Goal: Information Seeking & Learning: Check status

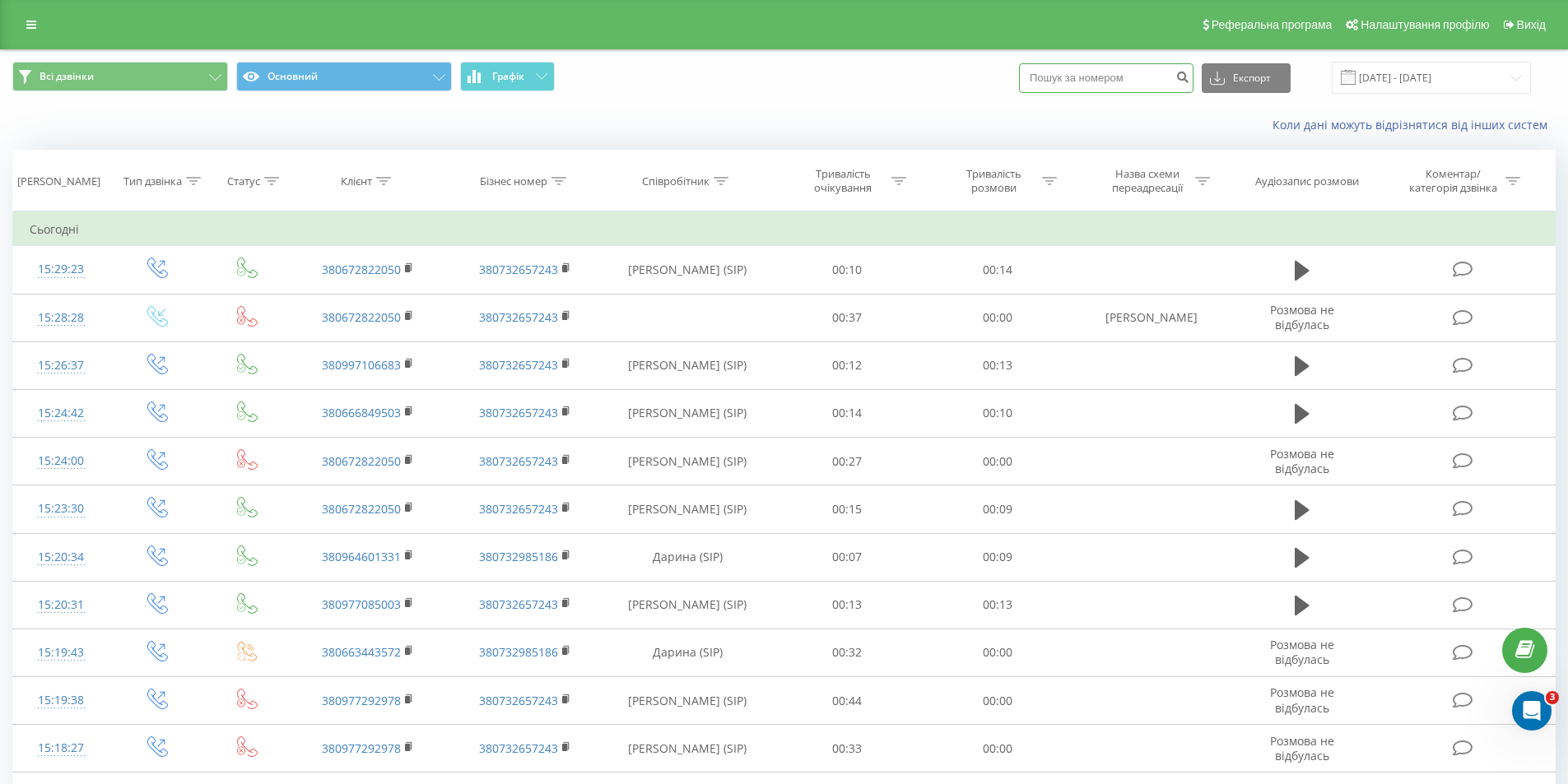
click at [1146, 69] on input at bounding box center [1106, 78] width 175 height 30
paste input "0963563138"
type input "0963563138"
click at [1194, 84] on button "submit" at bounding box center [1183, 78] width 22 height 30
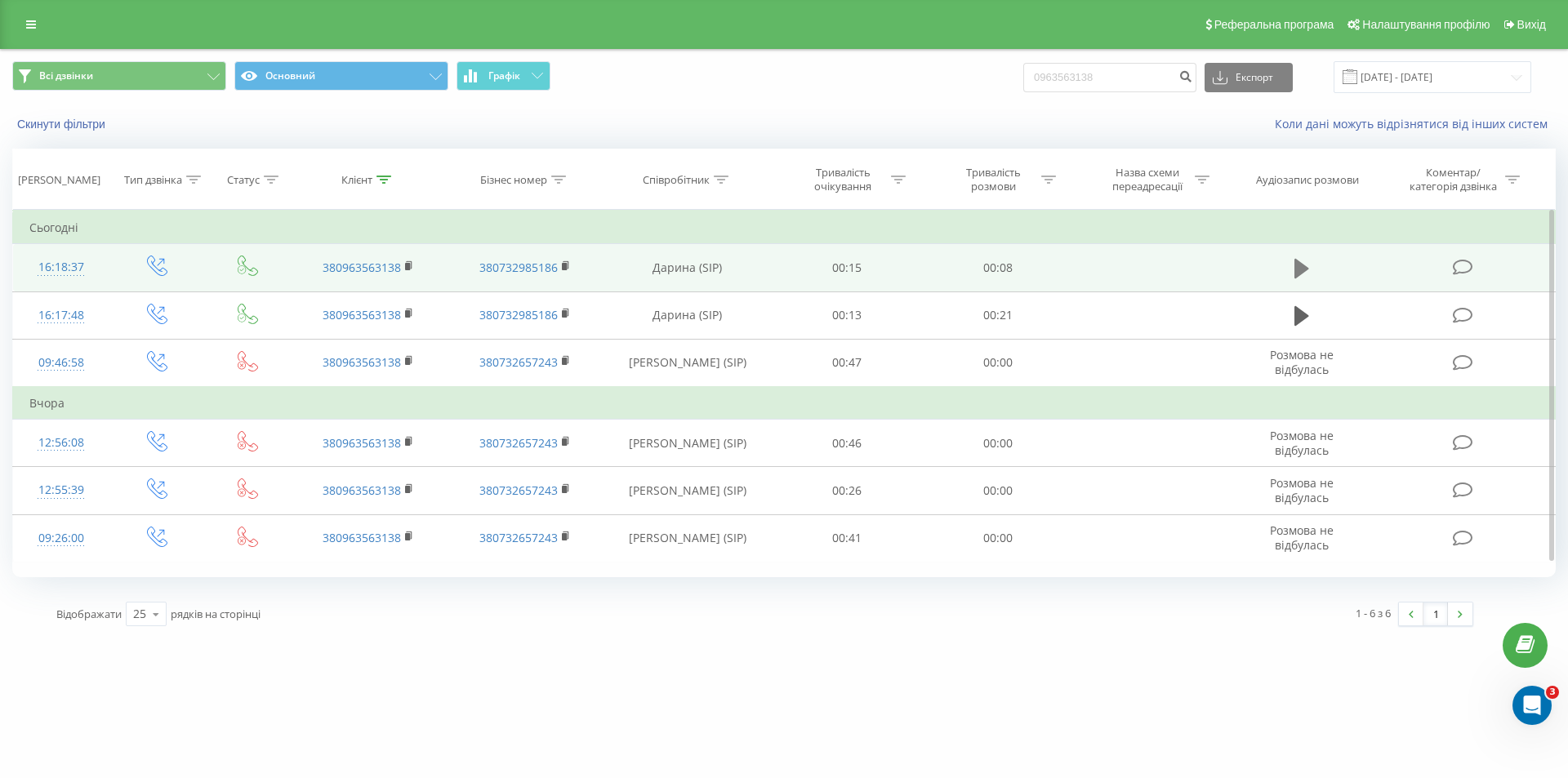
click at [1296, 267] on icon at bounding box center [1301, 268] width 15 height 19
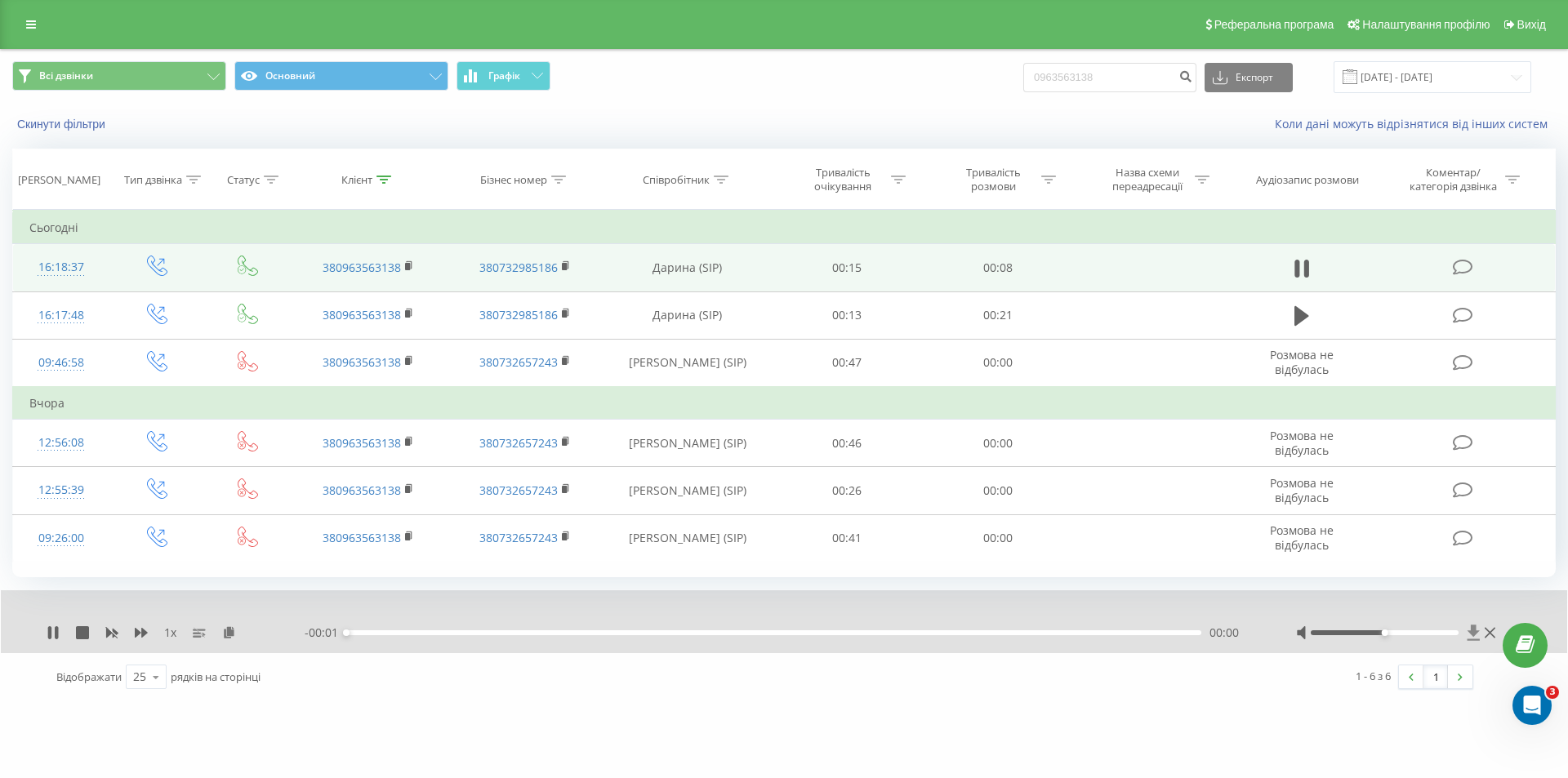
click at [1471, 635] on icon at bounding box center [1473, 633] width 14 height 17
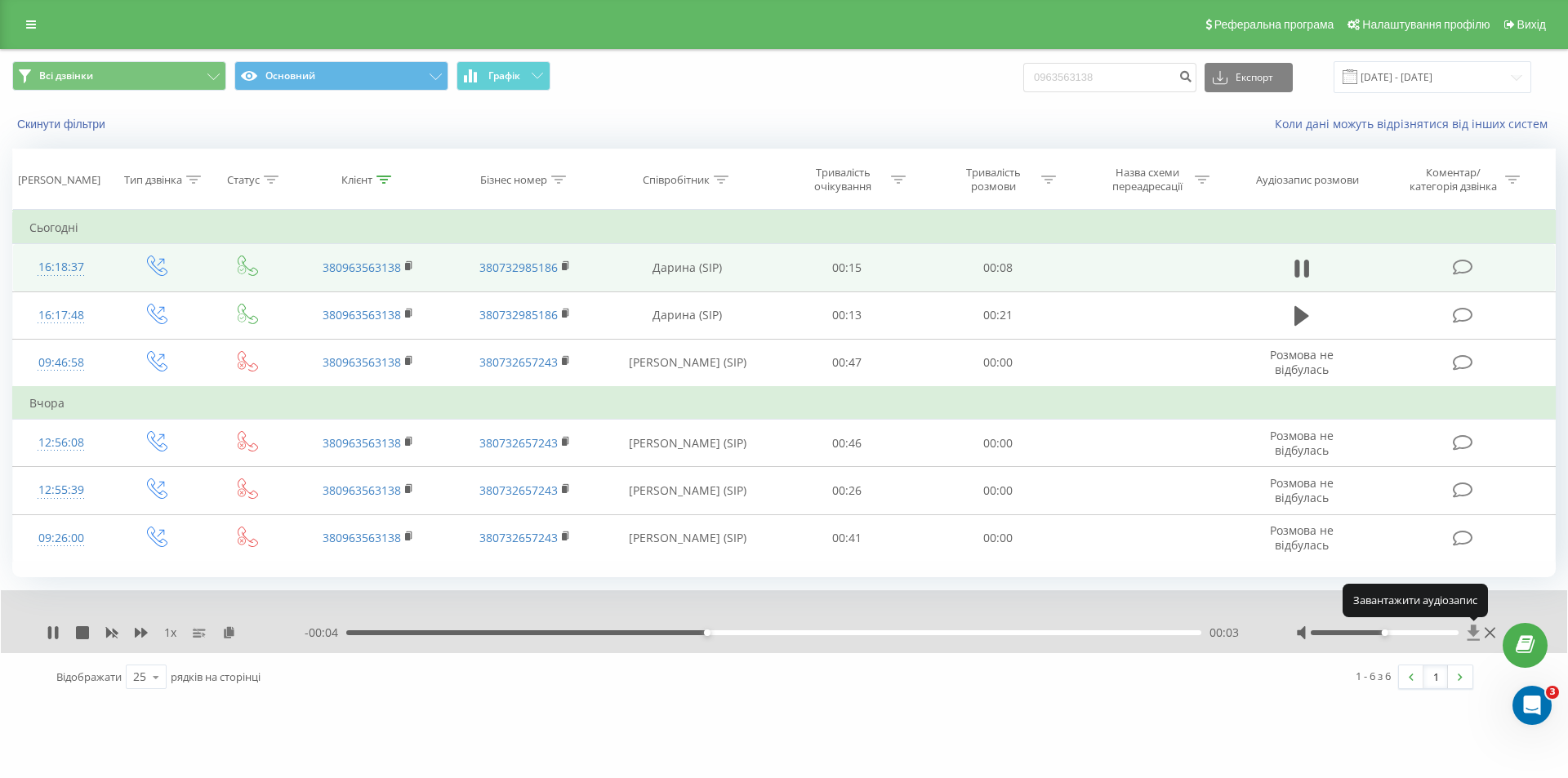
click at [1473, 629] on icon at bounding box center [1473, 632] width 12 height 16
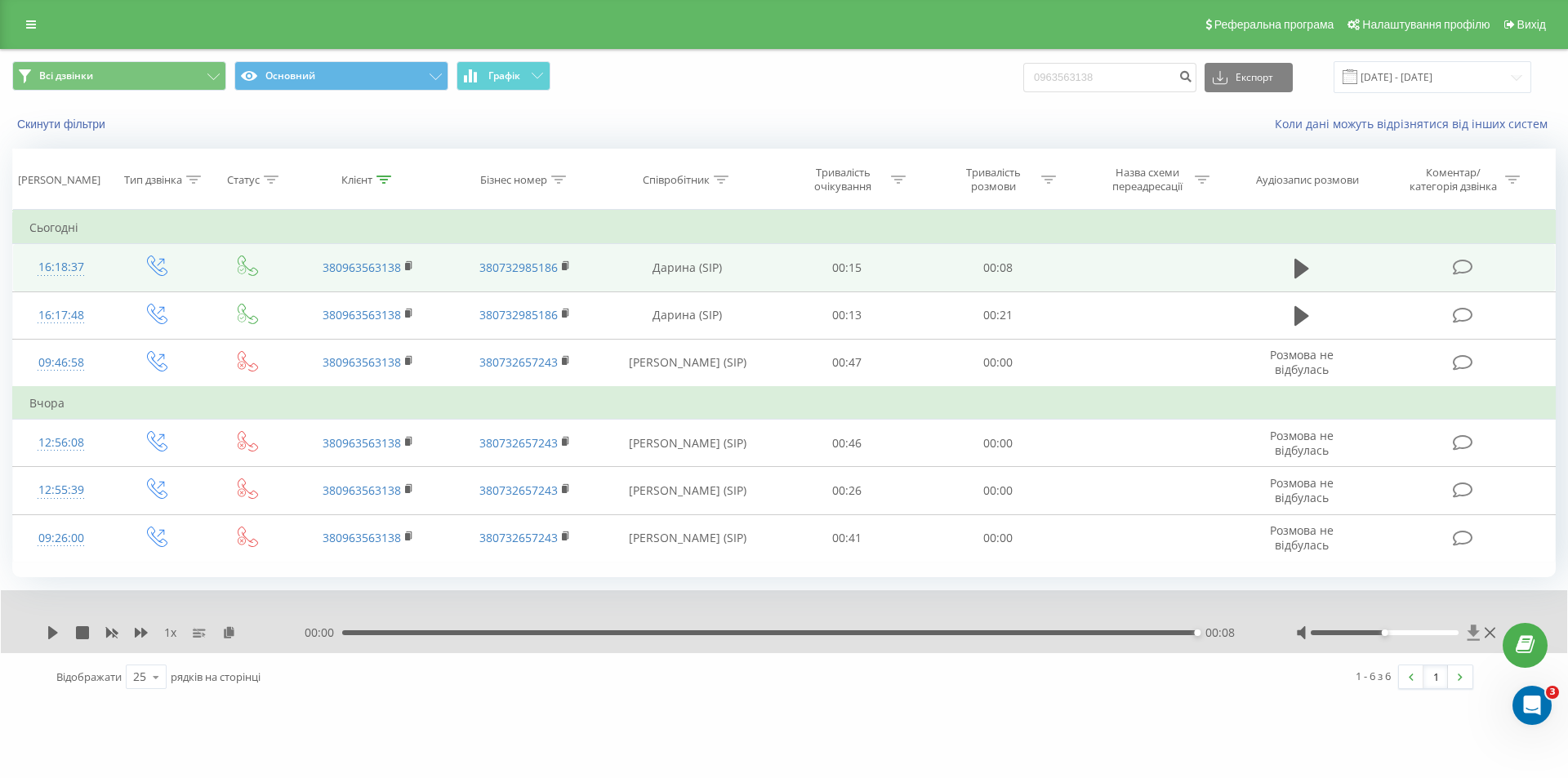
click at [1475, 631] on icon at bounding box center [1473, 632] width 12 height 16
click at [1474, 631] on icon at bounding box center [1473, 632] width 12 height 16
click at [1476, 631] on icon at bounding box center [1473, 632] width 12 height 16
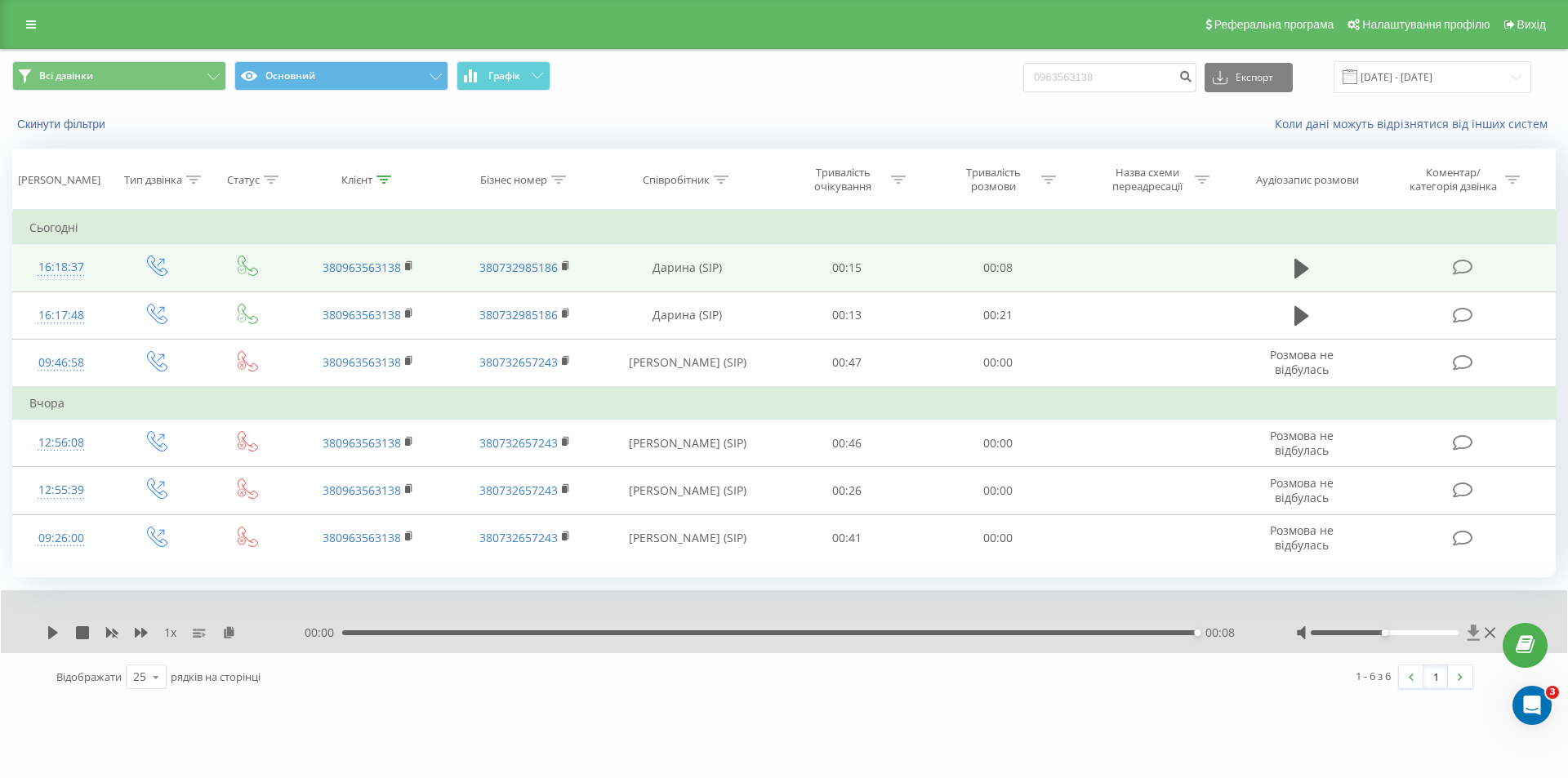
click at [1476, 631] on icon at bounding box center [1473, 632] width 12 height 16
drag, startPoint x: 1122, startPoint y: 76, endPoint x: 1045, endPoint y: 77, distance: 77.0
click at [1045, 77] on input "0963563138" at bounding box center [1110, 78] width 174 height 30
paste input "0500713319"
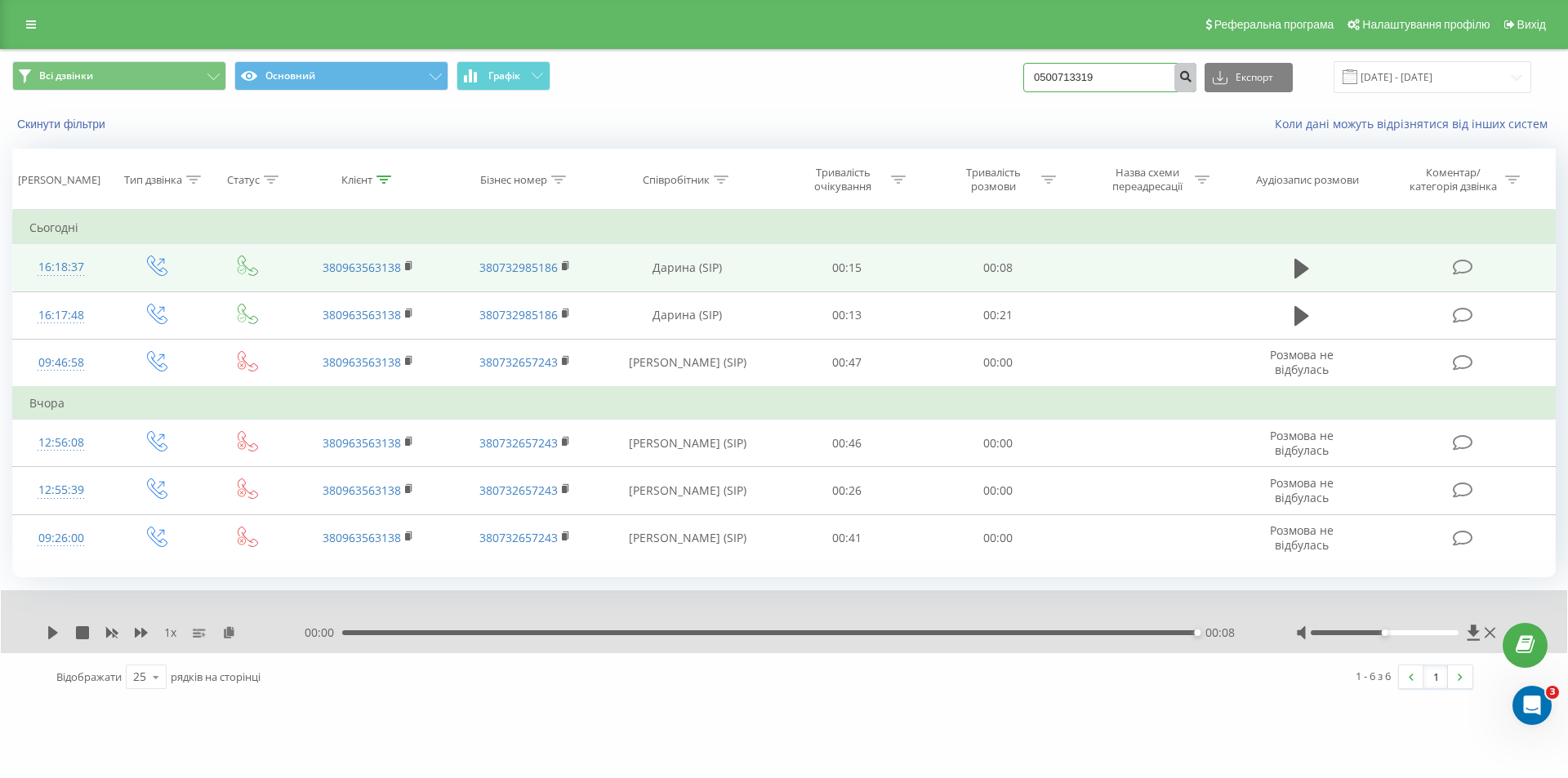
type input "0500713319"
click at [1192, 77] on icon "submit" at bounding box center [1185, 74] width 14 height 10
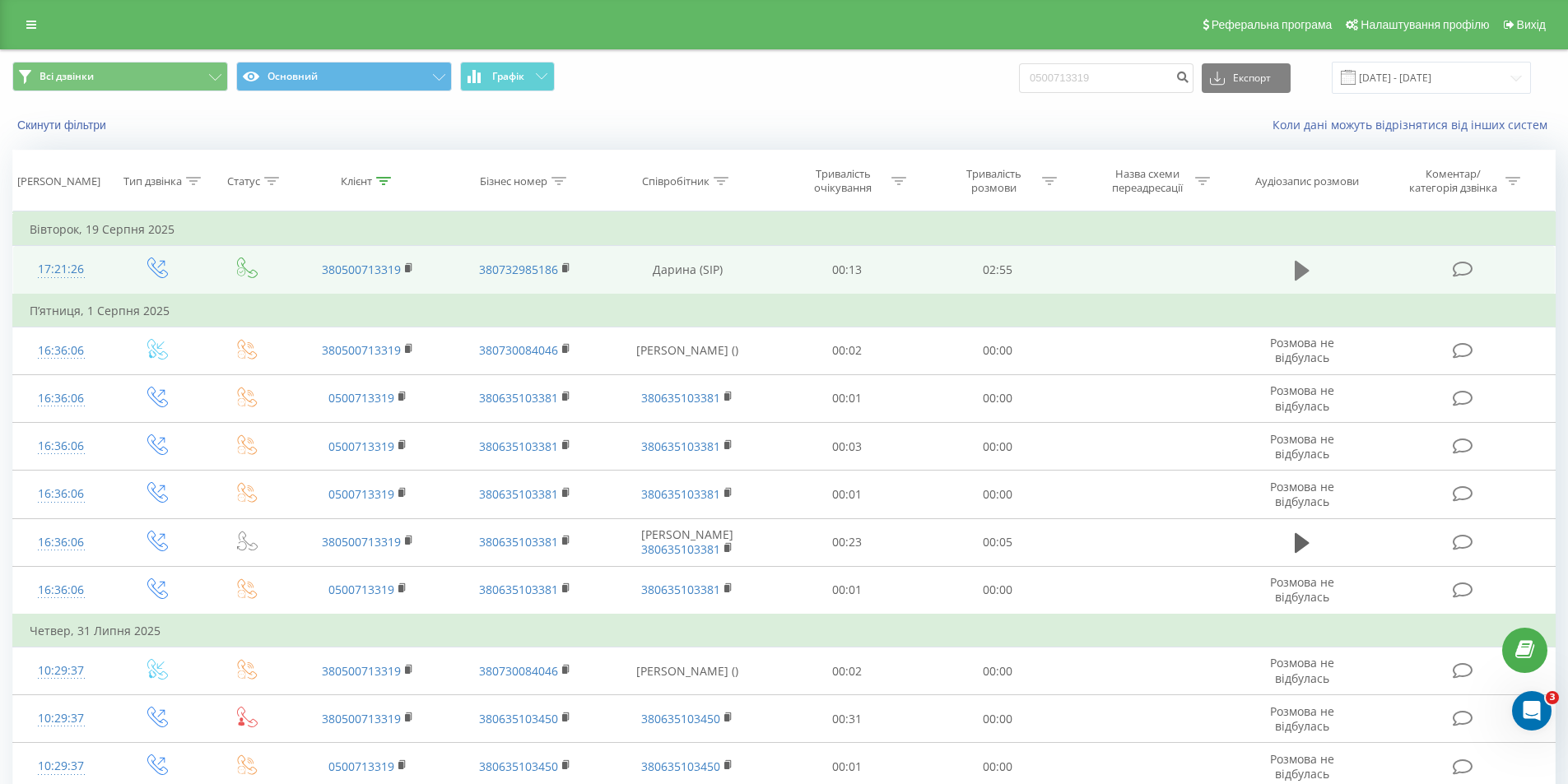
click at [1298, 279] on icon at bounding box center [1303, 270] width 15 height 20
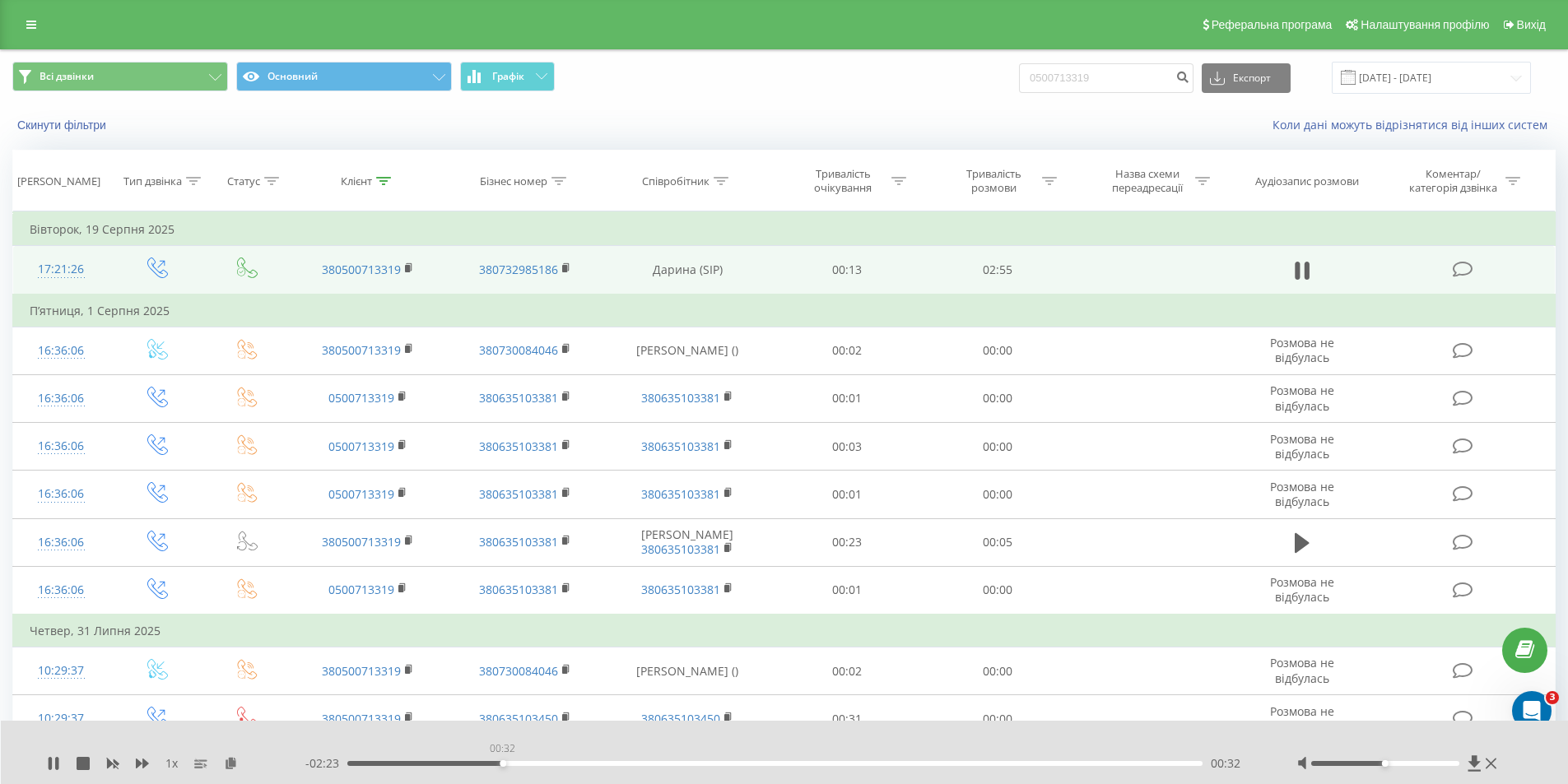
click at [503, 764] on div "00:32" at bounding box center [775, 763] width 856 height 5
click at [607, 764] on div "00:53" at bounding box center [775, 763] width 856 height 5
click at [831, 762] on div "01:39" at bounding box center [775, 763] width 856 height 5
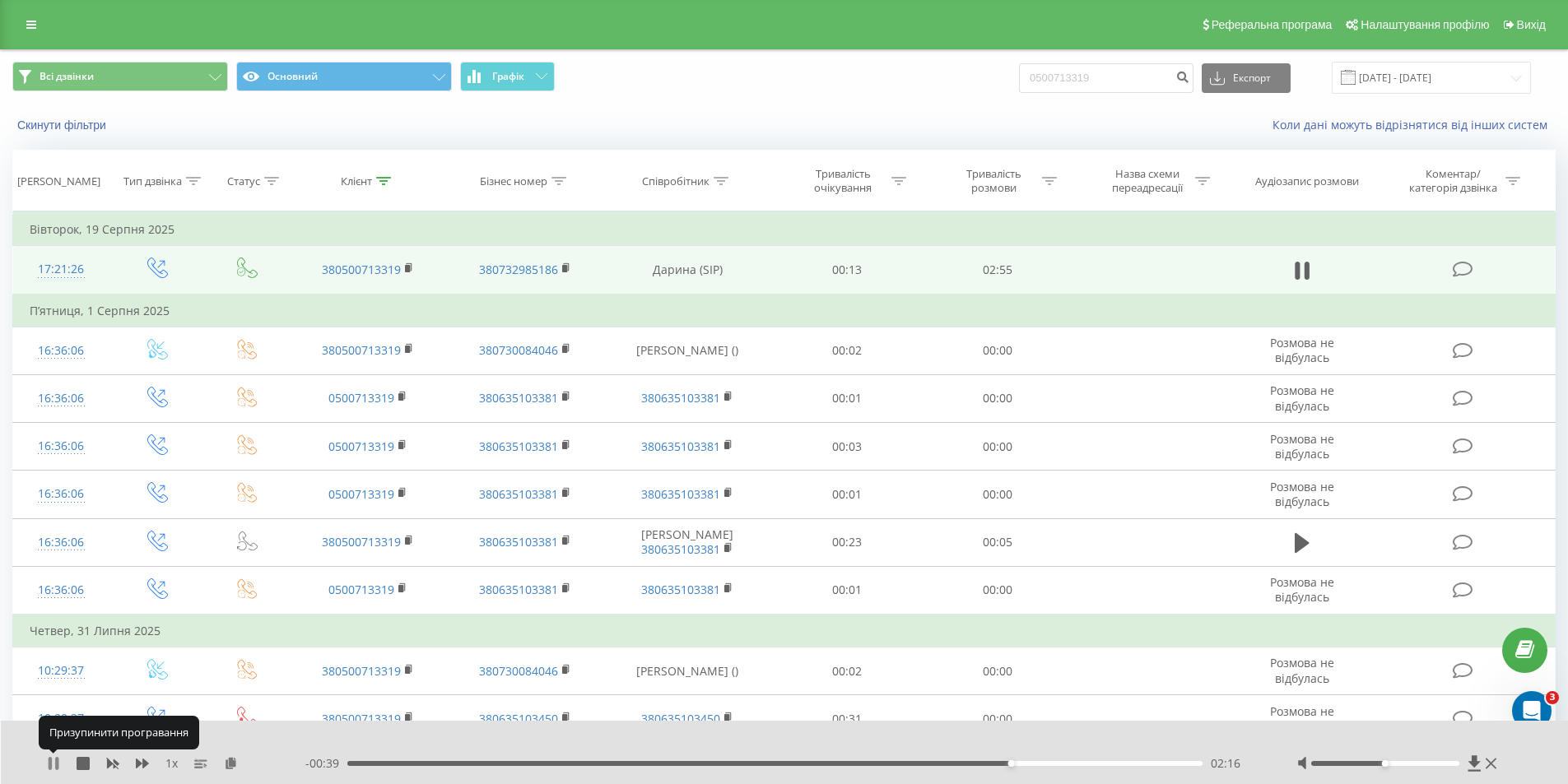
click at [54, 762] on icon at bounding box center [53, 764] width 13 height 13
drag, startPoint x: 1133, startPoint y: 77, endPoint x: 1045, endPoint y: 78, distance: 88.0
click at [1045, 78] on input "0500713319" at bounding box center [1106, 78] width 175 height 30
paste input "988814891"
type input "0988814891"
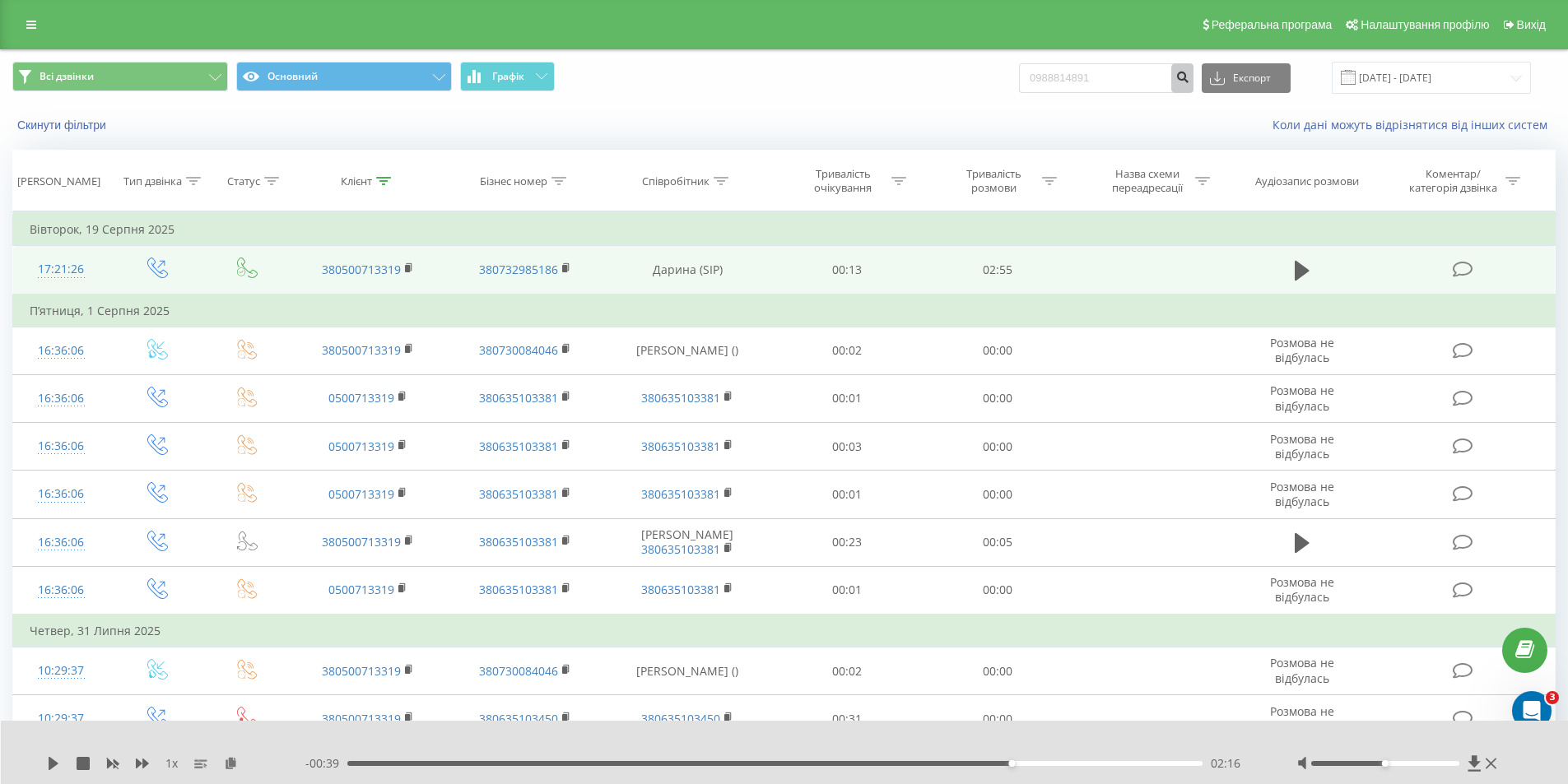
click at [1190, 80] on button "submit" at bounding box center [1183, 78] width 22 height 30
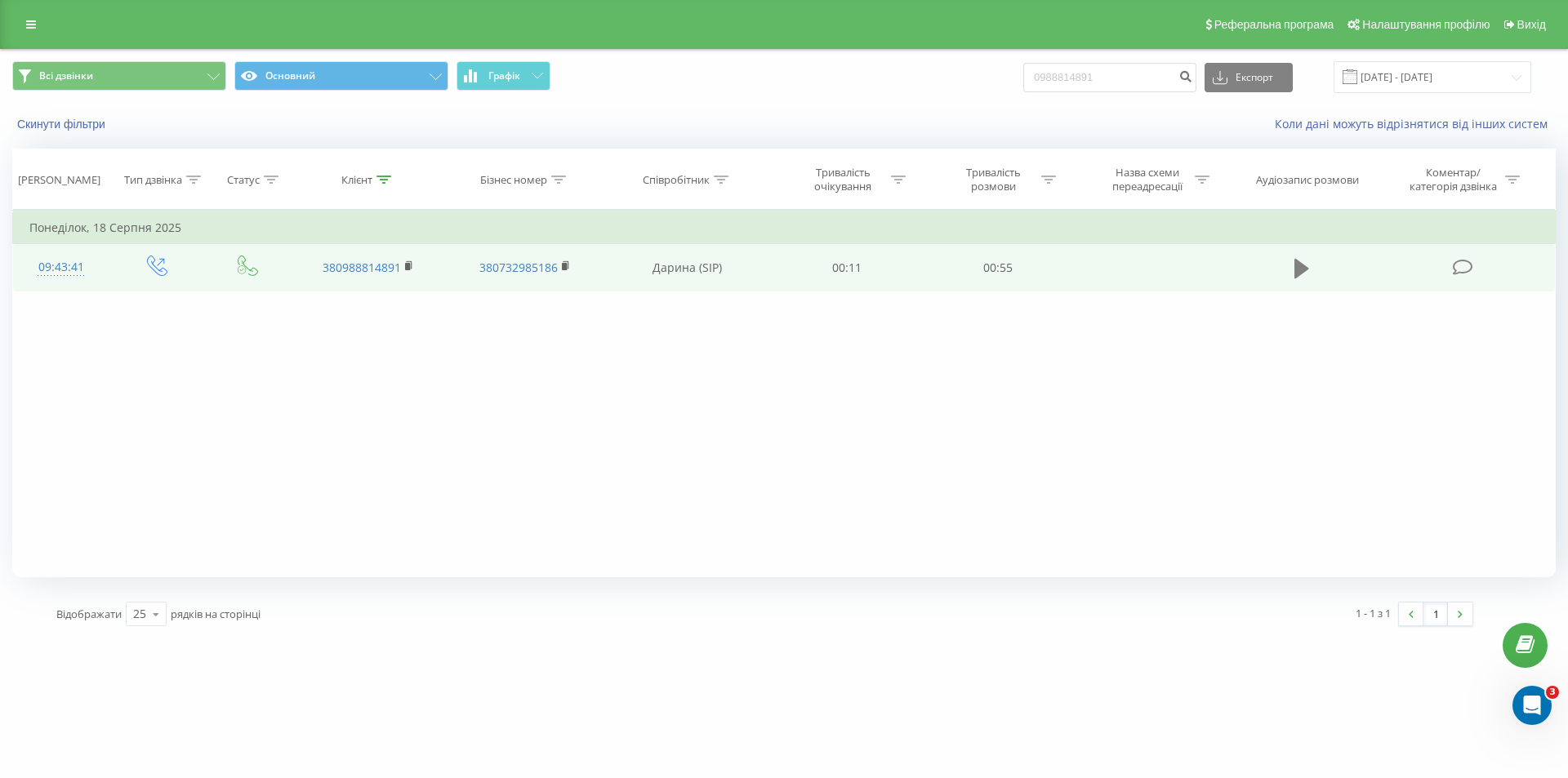
click at [1298, 262] on icon at bounding box center [1301, 268] width 15 height 19
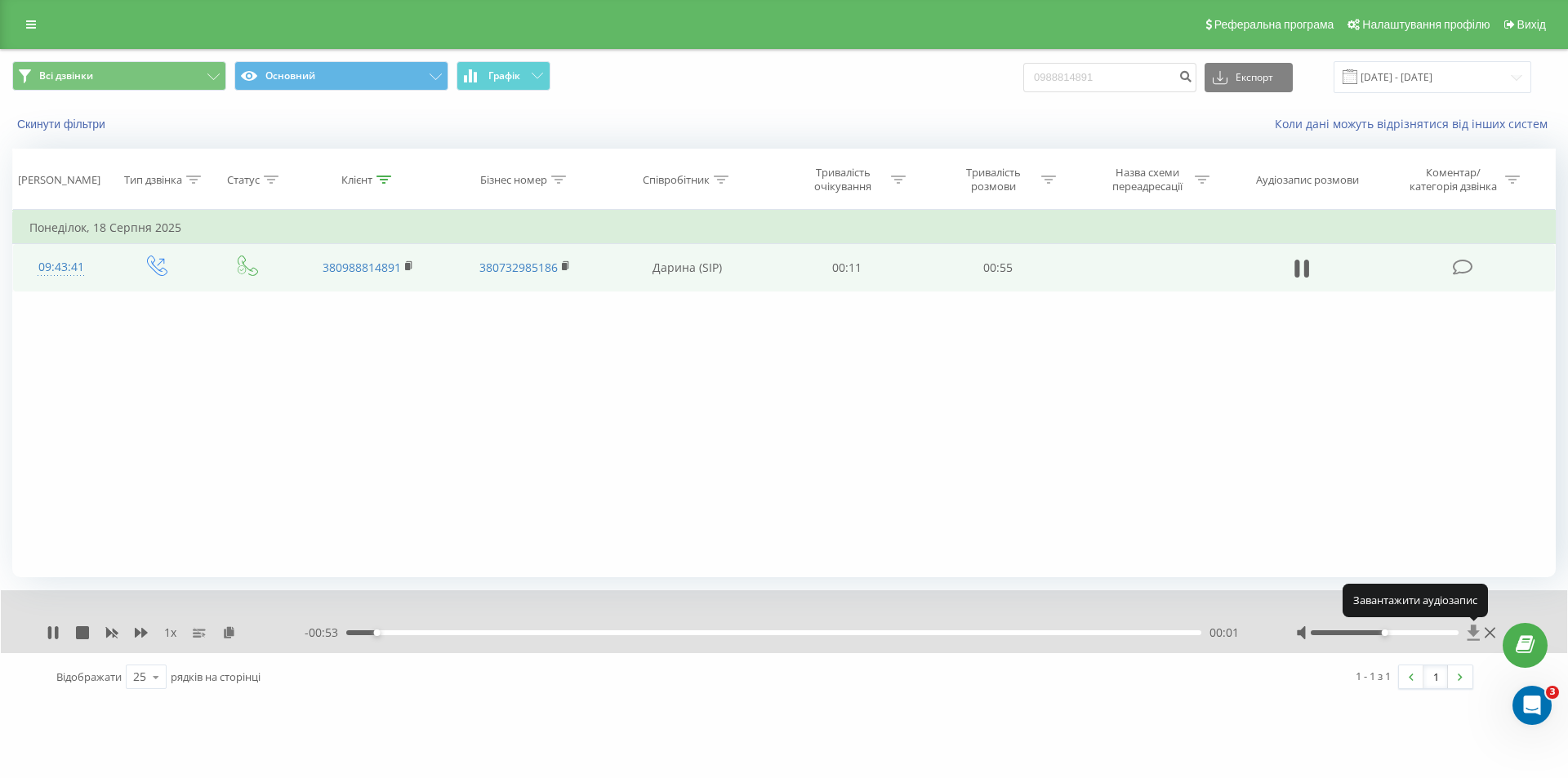
click at [1470, 632] on icon at bounding box center [1473, 632] width 12 height 16
drag, startPoint x: 1166, startPoint y: 482, endPoint x: 1172, endPoint y: 460, distance: 22.8
click at [1166, 482] on div "Фільтрувати за умовою Дорівнює Введіть значення Скасувати OK Фільтрувати за умо…" at bounding box center [784, 393] width 1543 height 367
click at [1311, 268] on button at bounding box center [1301, 269] width 25 height 25
drag, startPoint x: 1171, startPoint y: 76, endPoint x: 1017, endPoint y: 90, distance: 154.6
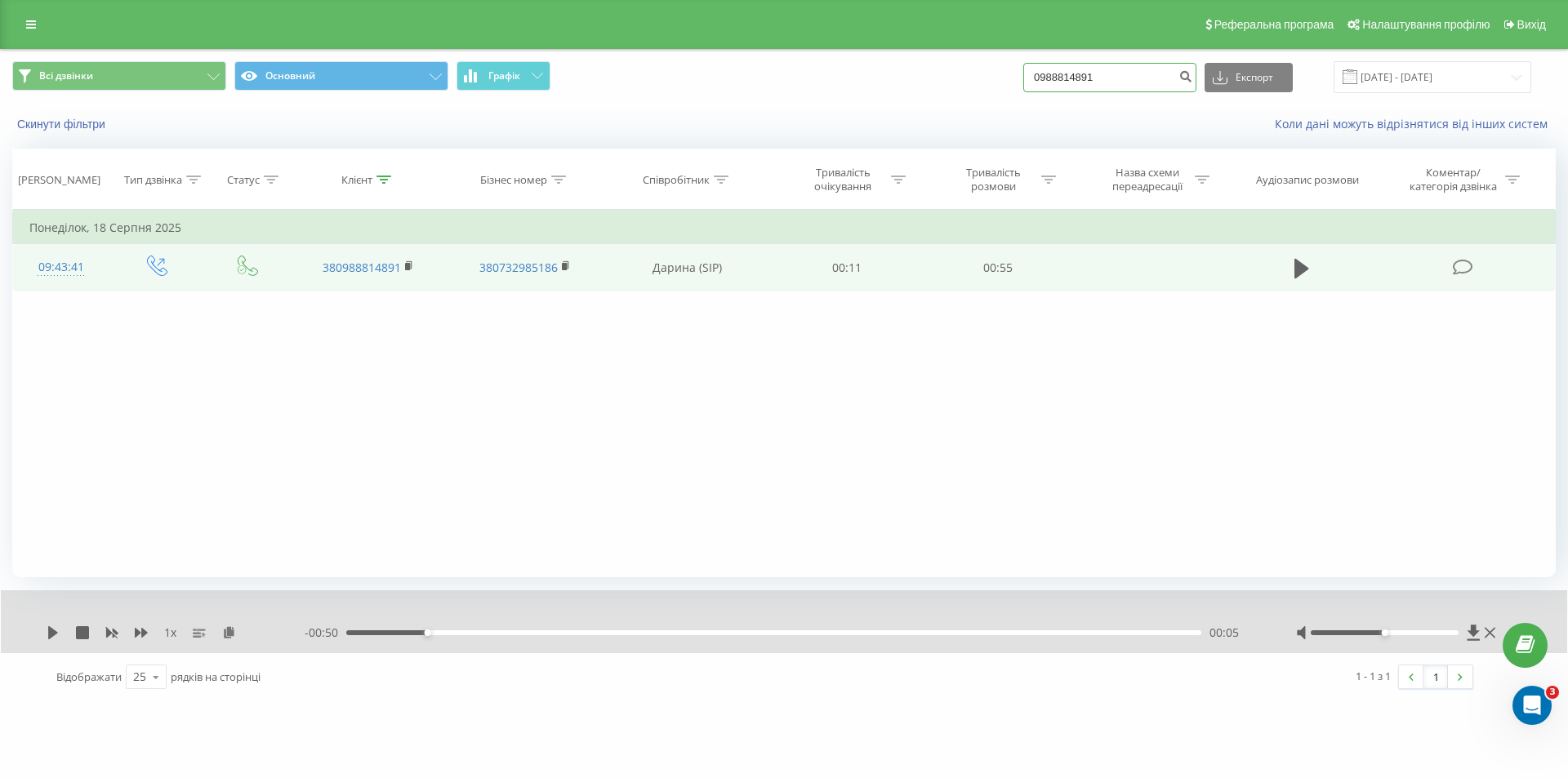
click at [1017, 90] on div "Всі дзвінки Основний Графік 0988814891 Експорт .csv .xls .xlsx 21.05.2025 - 21.…" at bounding box center [784, 77] width 1543 height 32
paste input "97940432"
type input "0997940432"
click at [1196, 80] on button "submit" at bounding box center [1185, 78] width 22 height 30
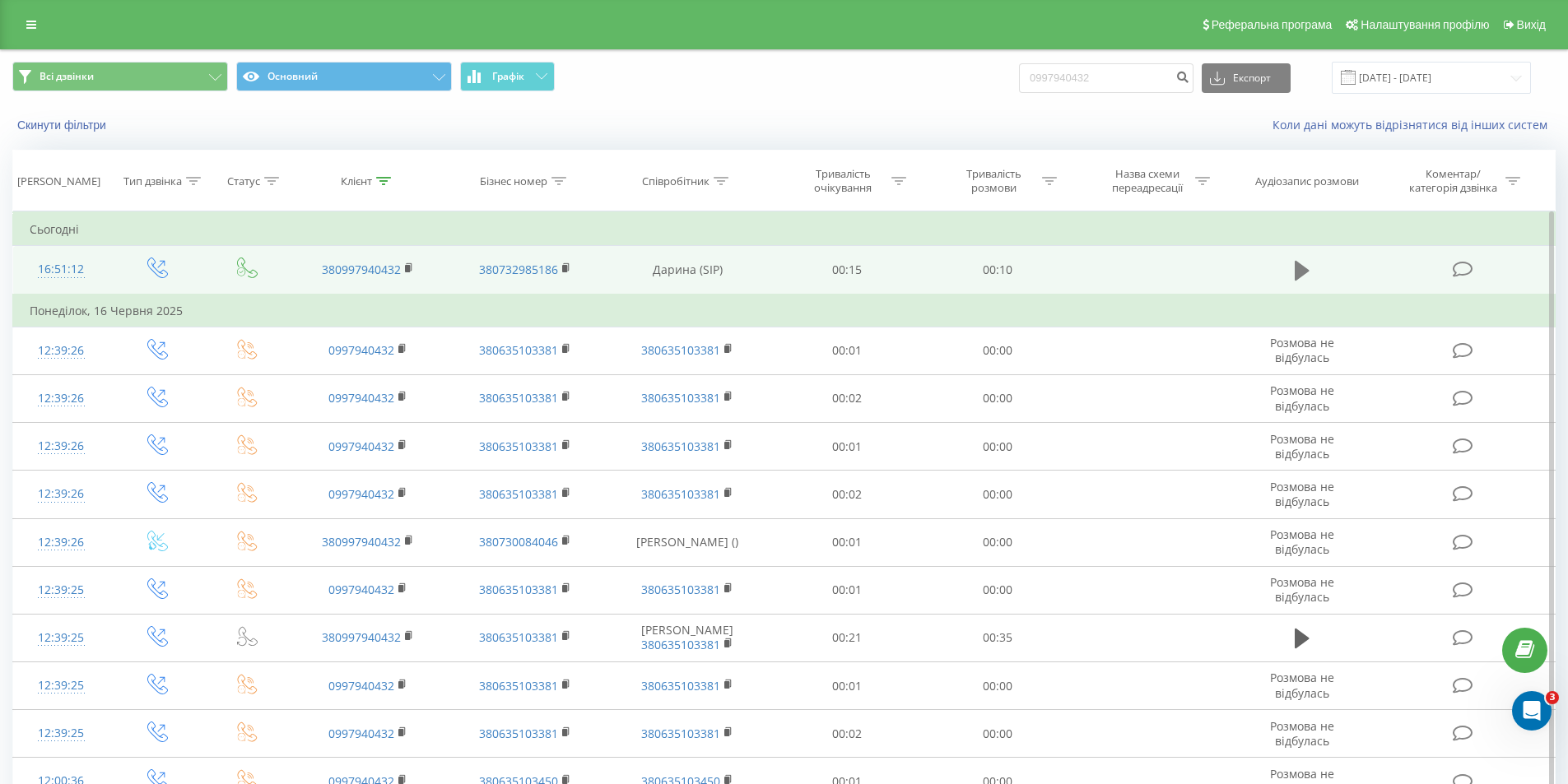
click at [1297, 274] on icon at bounding box center [1303, 270] width 15 height 20
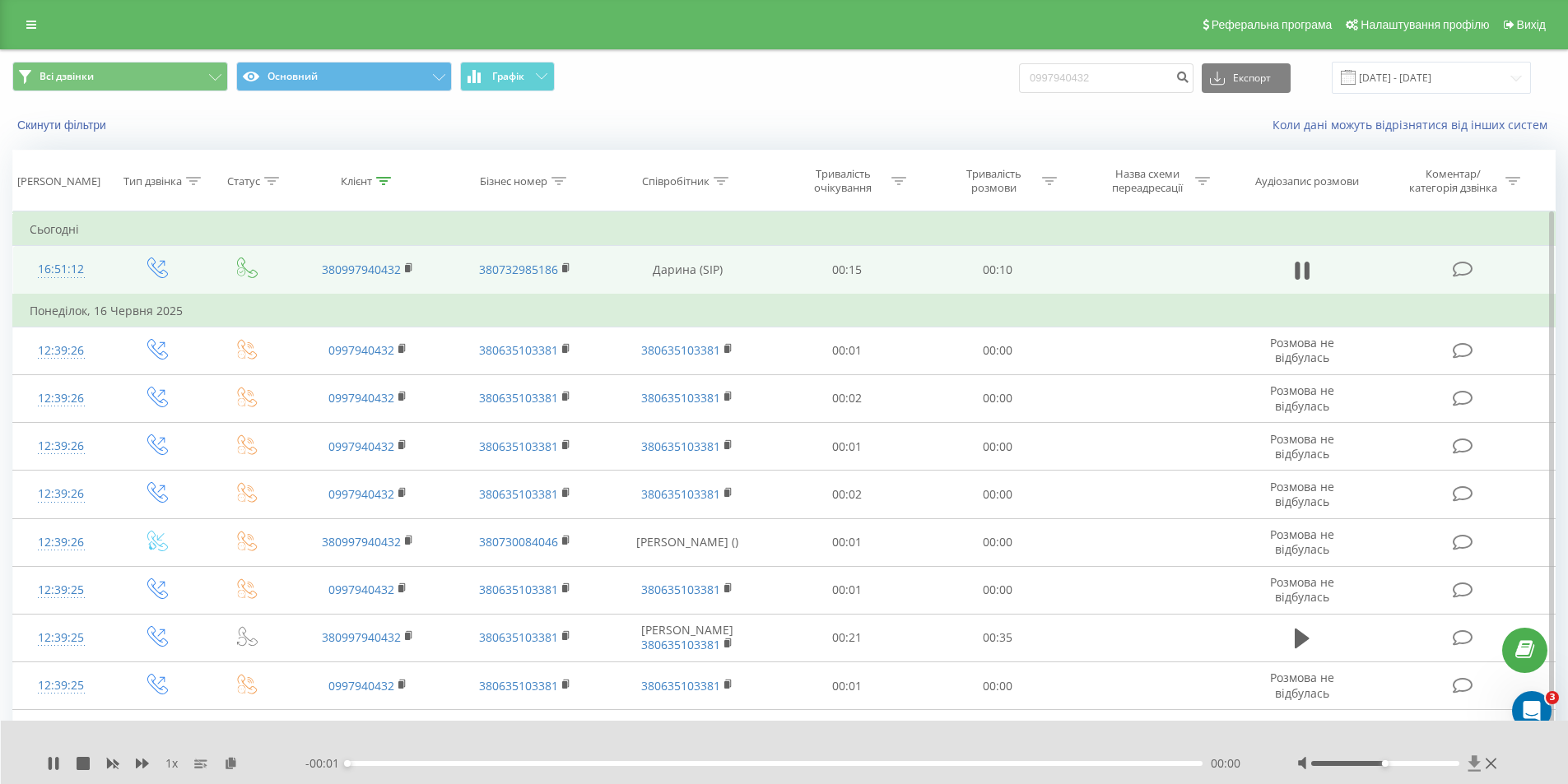
click at [1478, 771] on icon at bounding box center [1474, 763] width 12 height 16
click at [1474, 767] on icon at bounding box center [1475, 764] width 14 height 17
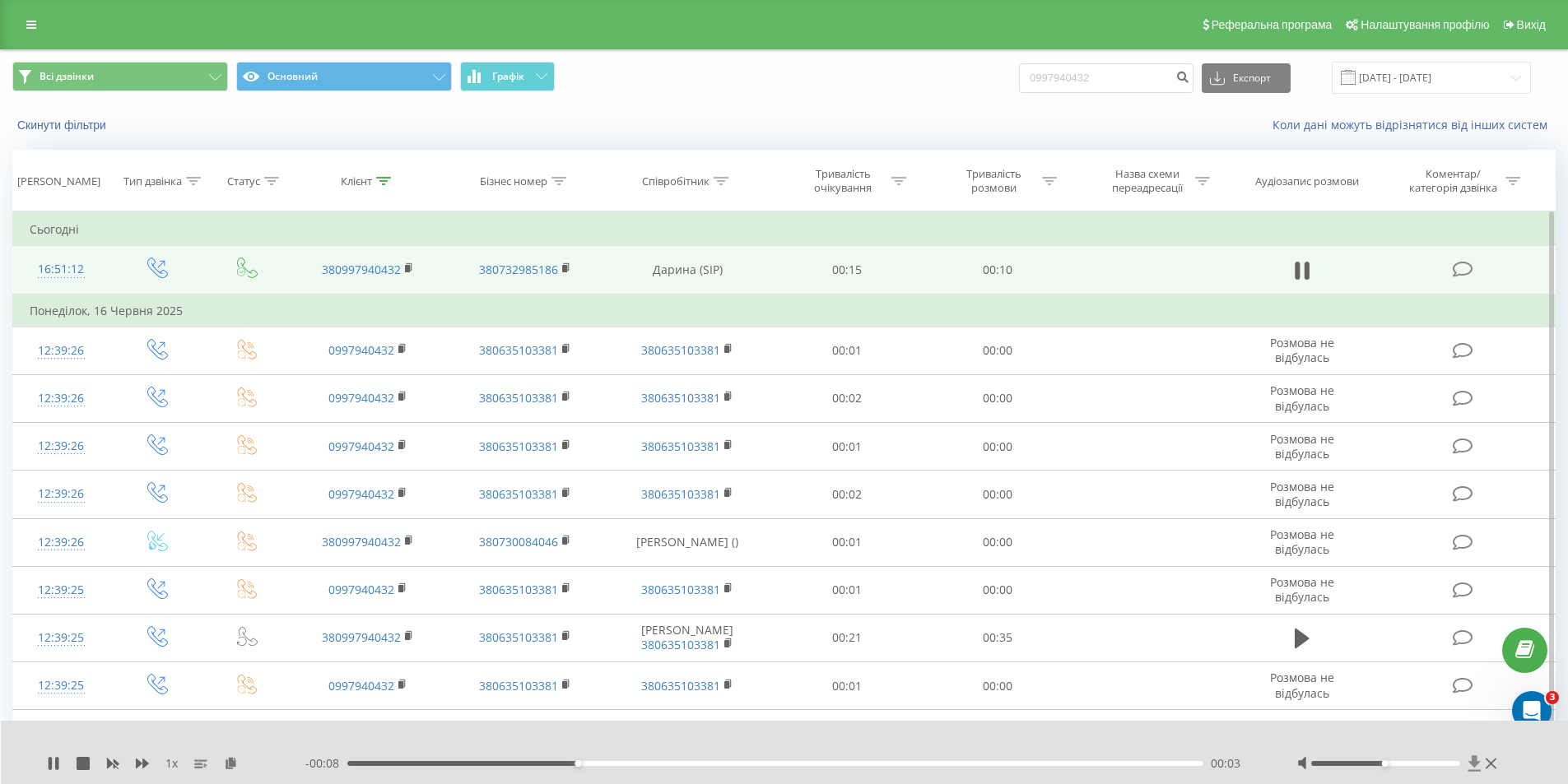
click at [1474, 767] on icon at bounding box center [1475, 764] width 14 height 17
click at [1474, 761] on icon at bounding box center [1474, 763] width 12 height 16
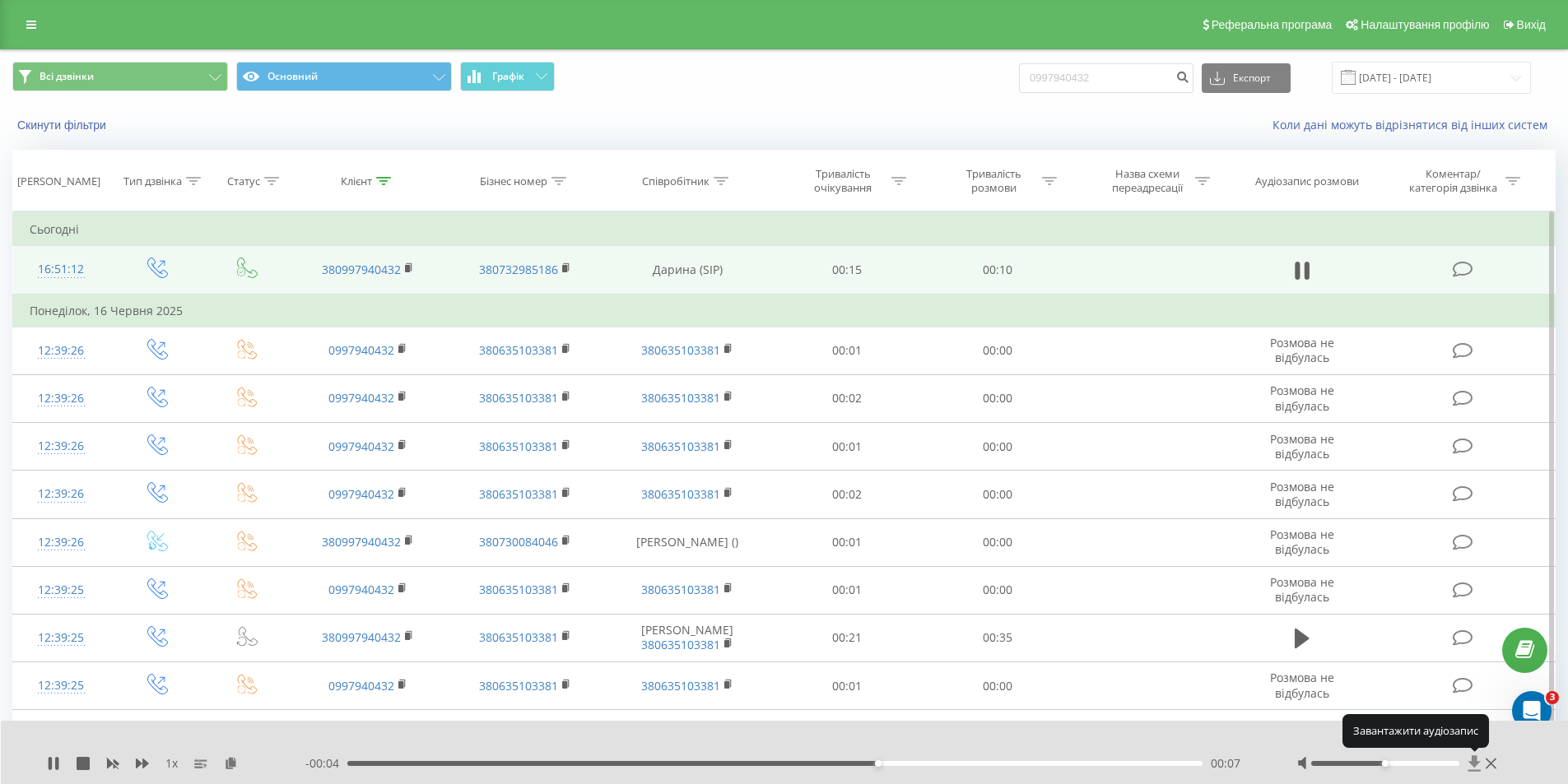
click at [1474, 761] on icon at bounding box center [1474, 763] width 12 height 16
click at [1472, 764] on icon at bounding box center [1474, 763] width 12 height 16
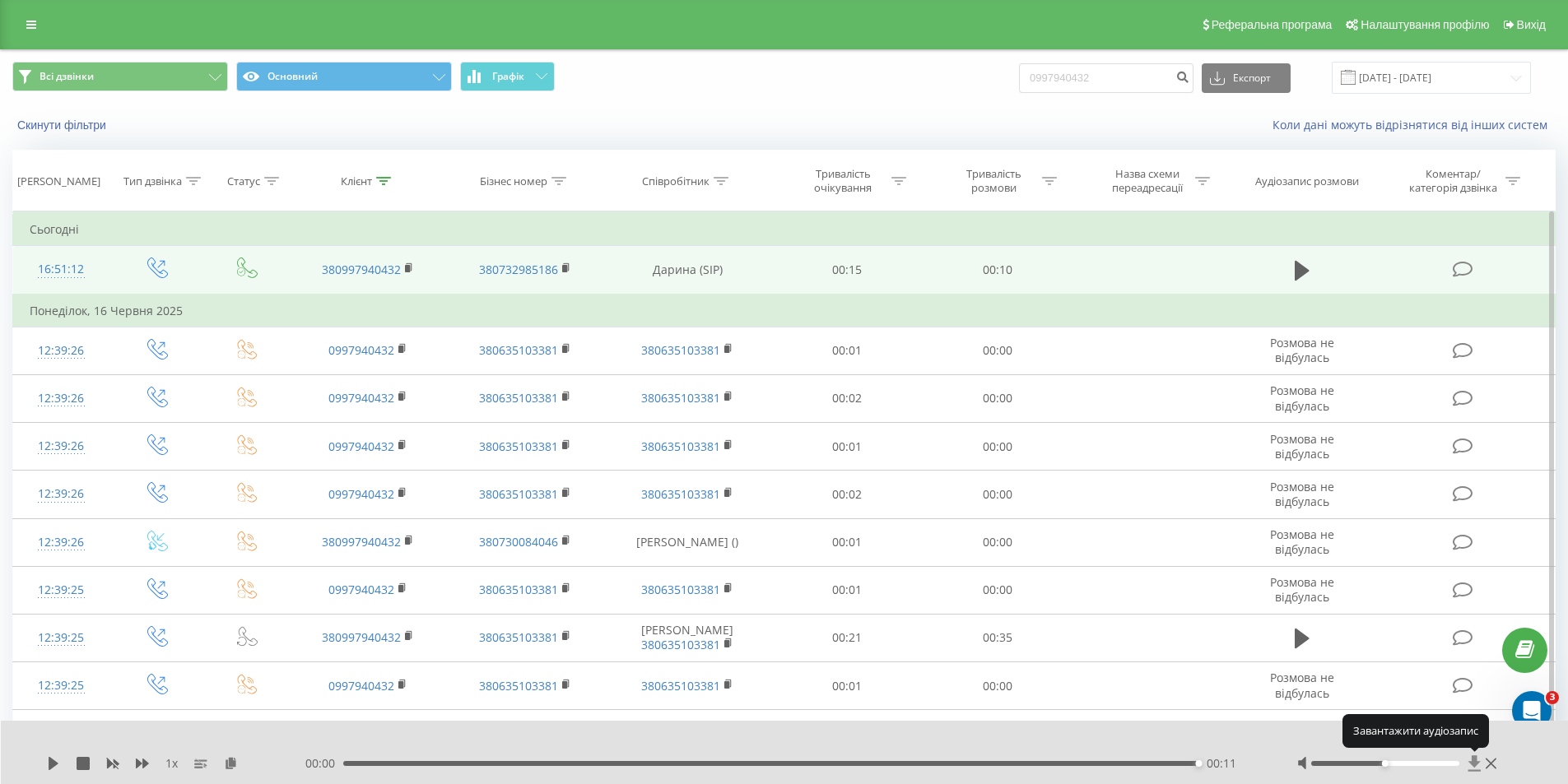
click at [1472, 764] on icon at bounding box center [1474, 763] width 12 height 16
click at [1470, 763] on icon at bounding box center [1474, 763] width 12 height 16
drag, startPoint x: 1160, startPoint y: 86, endPoint x: 1036, endPoint y: 82, distance: 124.1
click at [1036, 82] on input "0997940432" at bounding box center [1106, 78] width 175 height 30
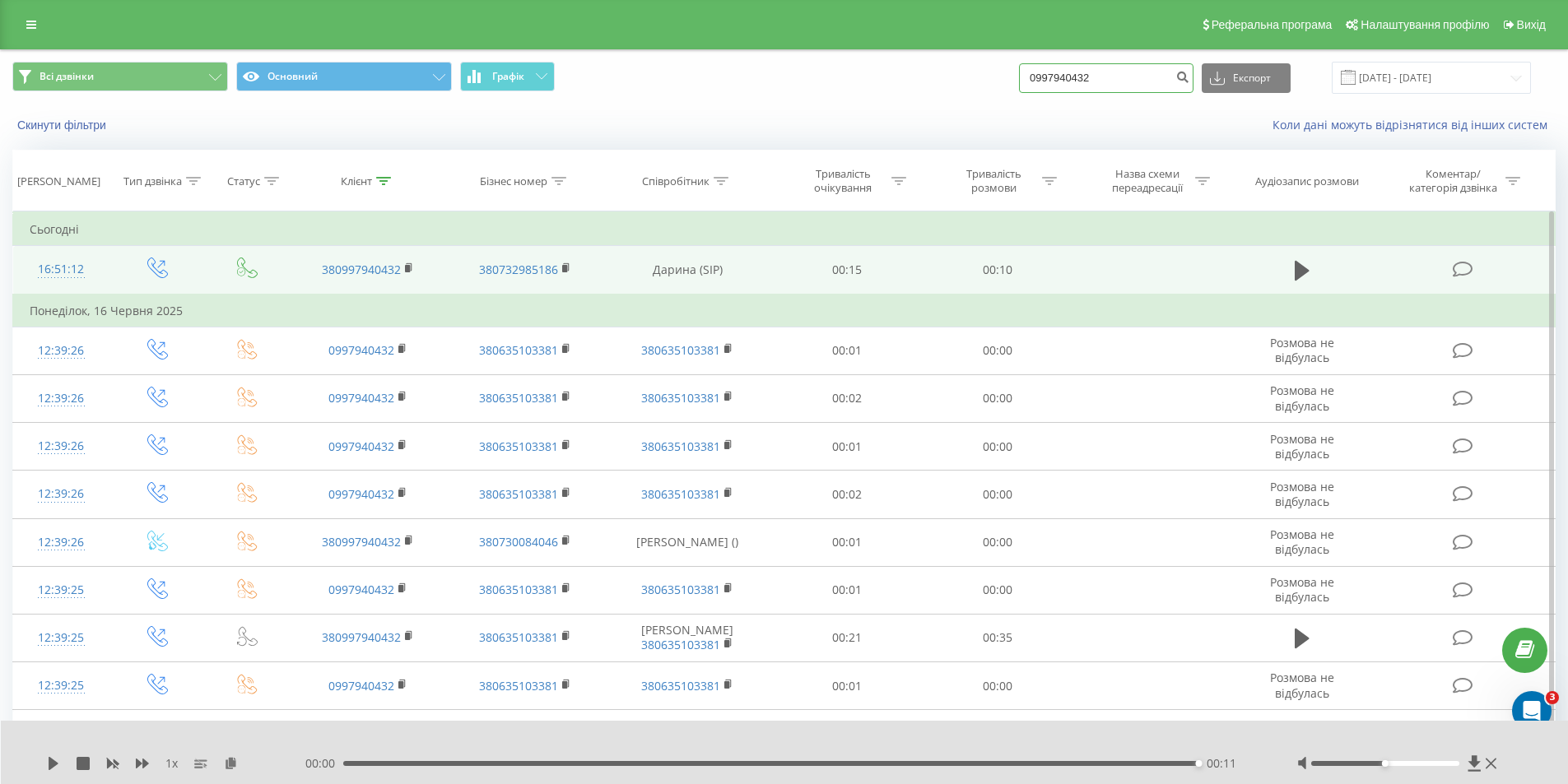
paste input "51406680"
type input "0951406680"
click at [1194, 80] on button "submit" at bounding box center [1183, 78] width 22 height 30
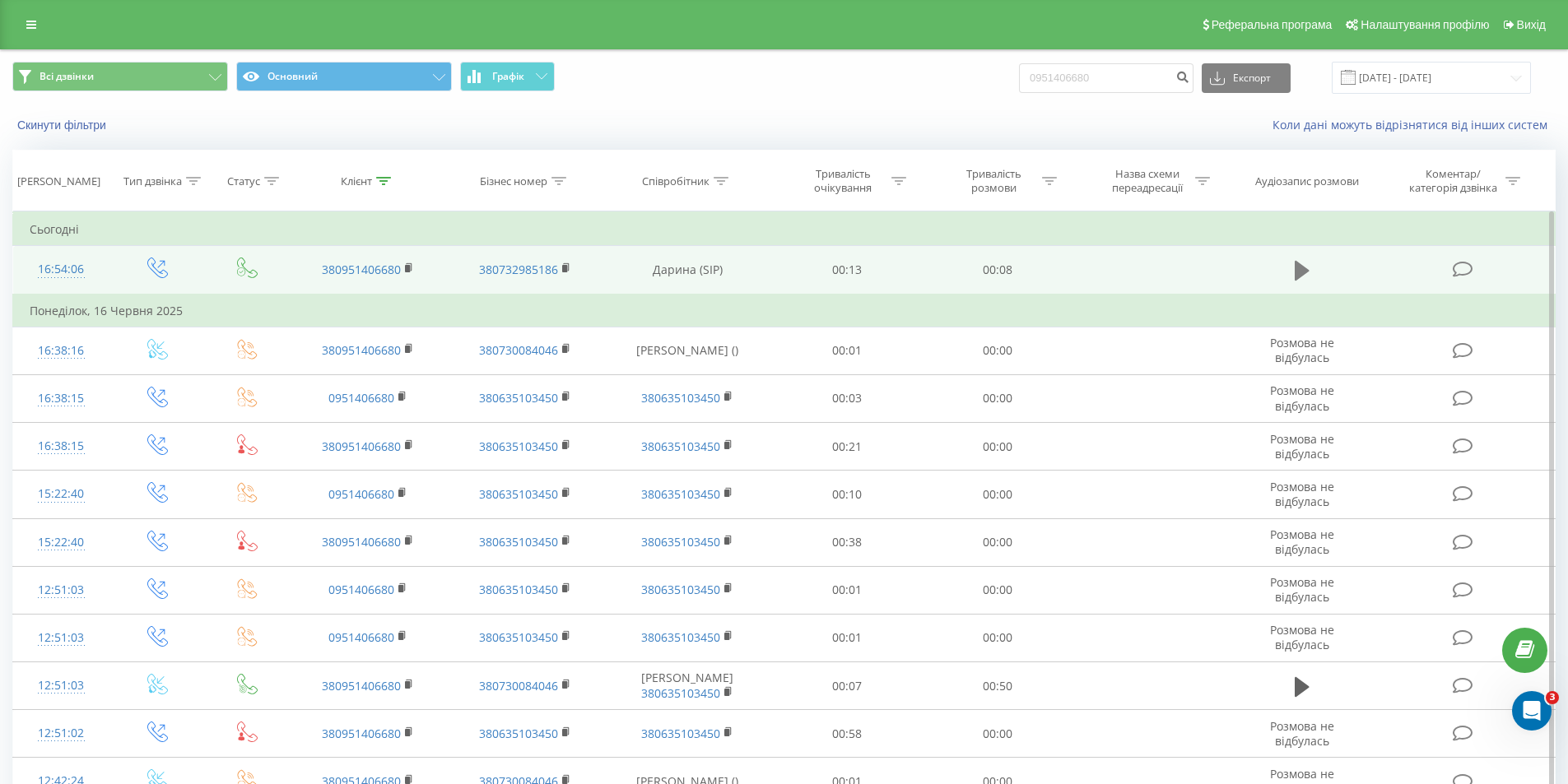
click at [1309, 263] on icon at bounding box center [1303, 271] width 15 height 23
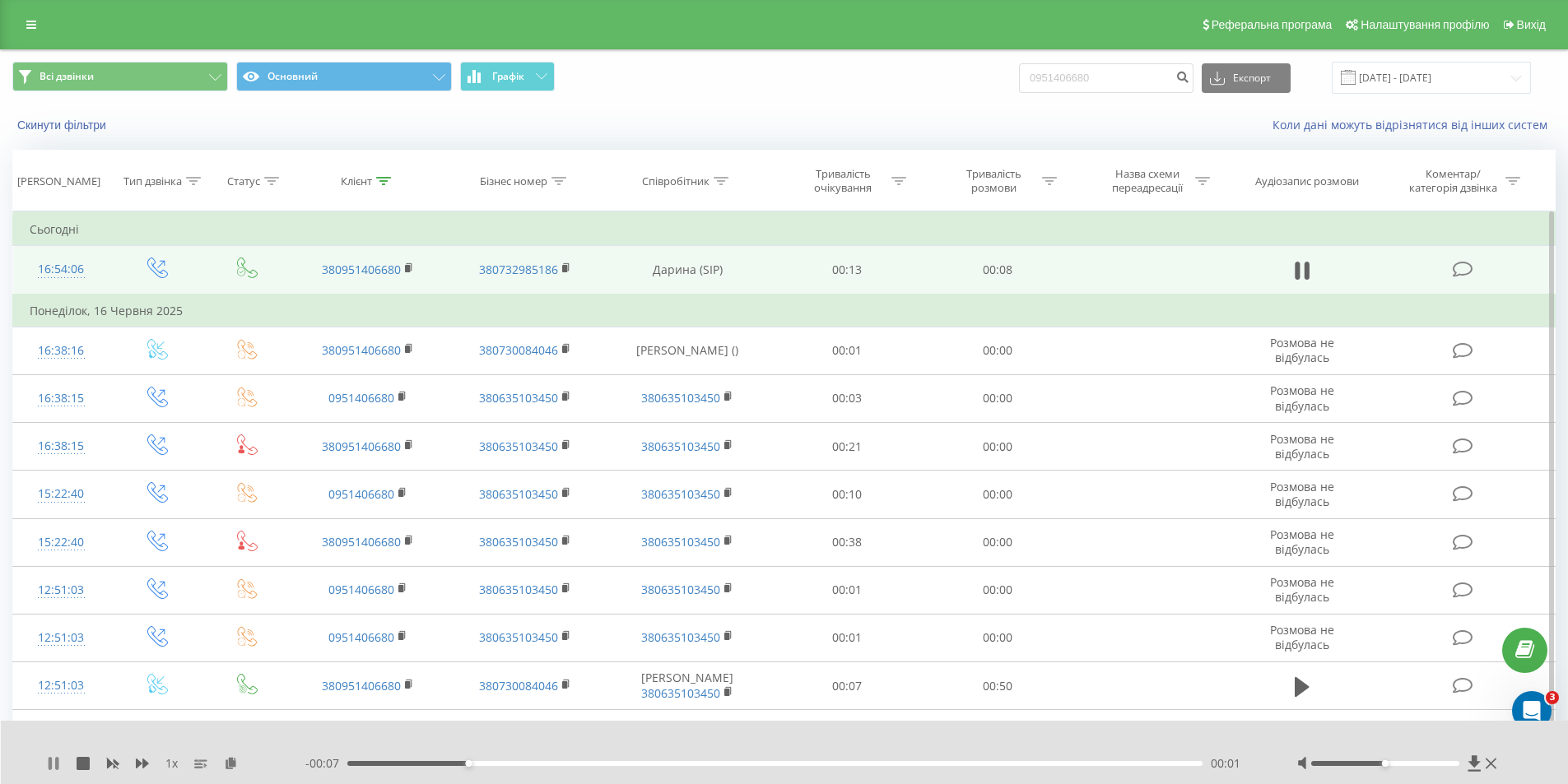
click at [56, 764] on icon at bounding box center [57, 764] width 4 height 13
click at [1476, 762] on icon at bounding box center [1474, 763] width 12 height 16
click at [1475, 769] on icon at bounding box center [1475, 764] width 14 height 17
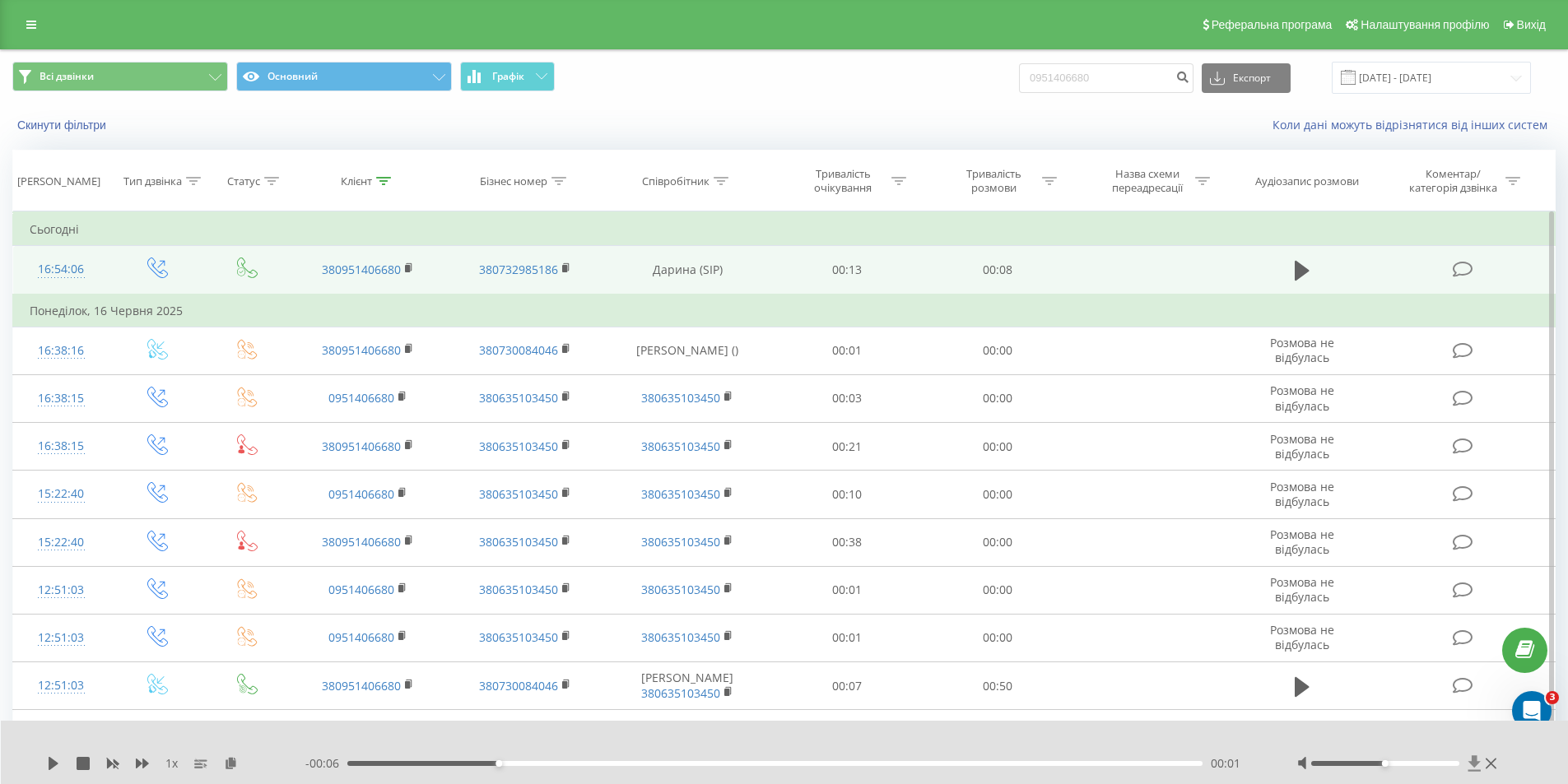
click at [1475, 769] on icon at bounding box center [1475, 764] width 14 height 17
click at [1476, 761] on icon at bounding box center [1474, 763] width 12 height 16
click at [1473, 765] on icon at bounding box center [1475, 764] width 14 height 17
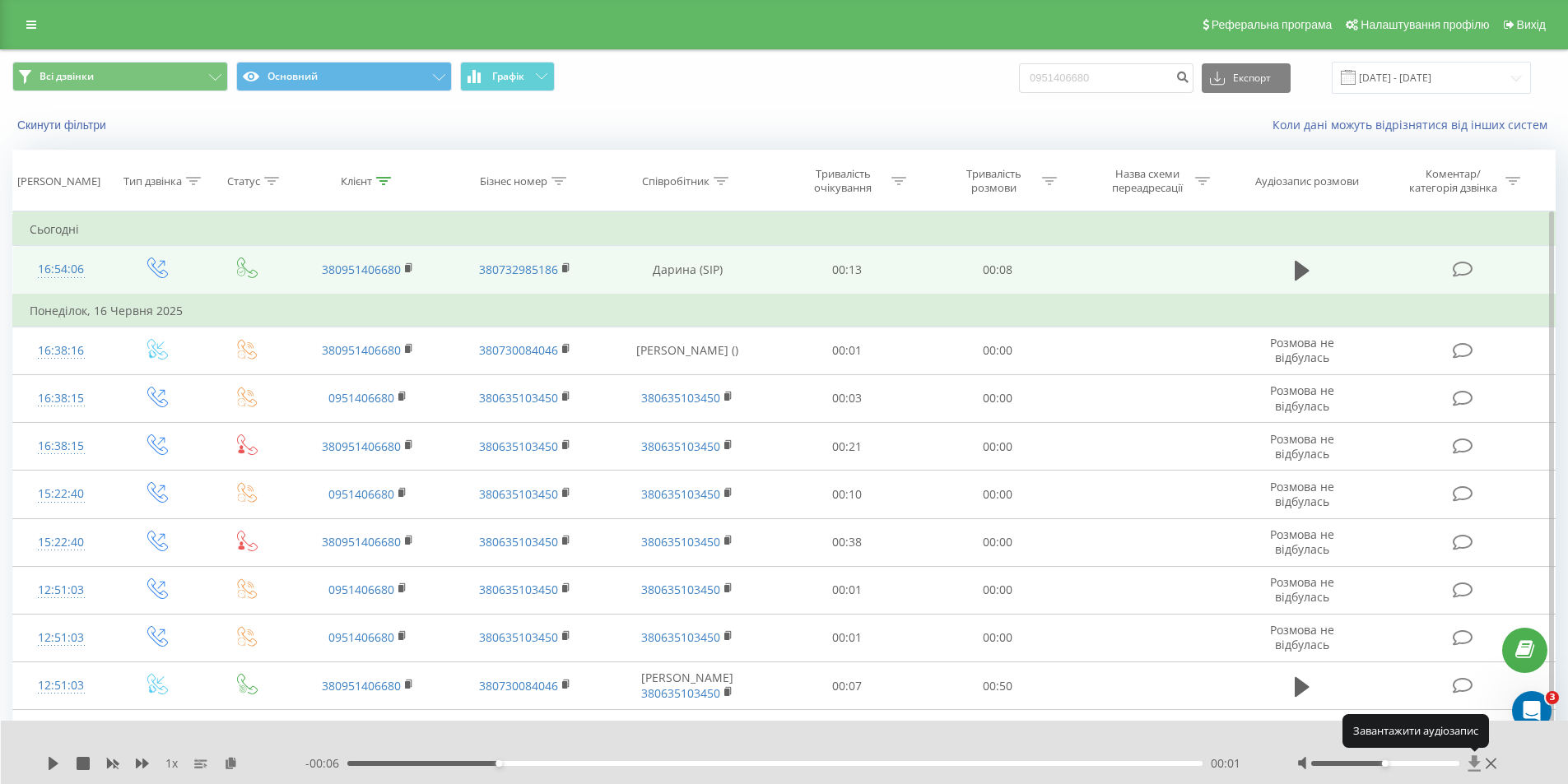
click at [1473, 762] on icon at bounding box center [1474, 763] width 12 height 16
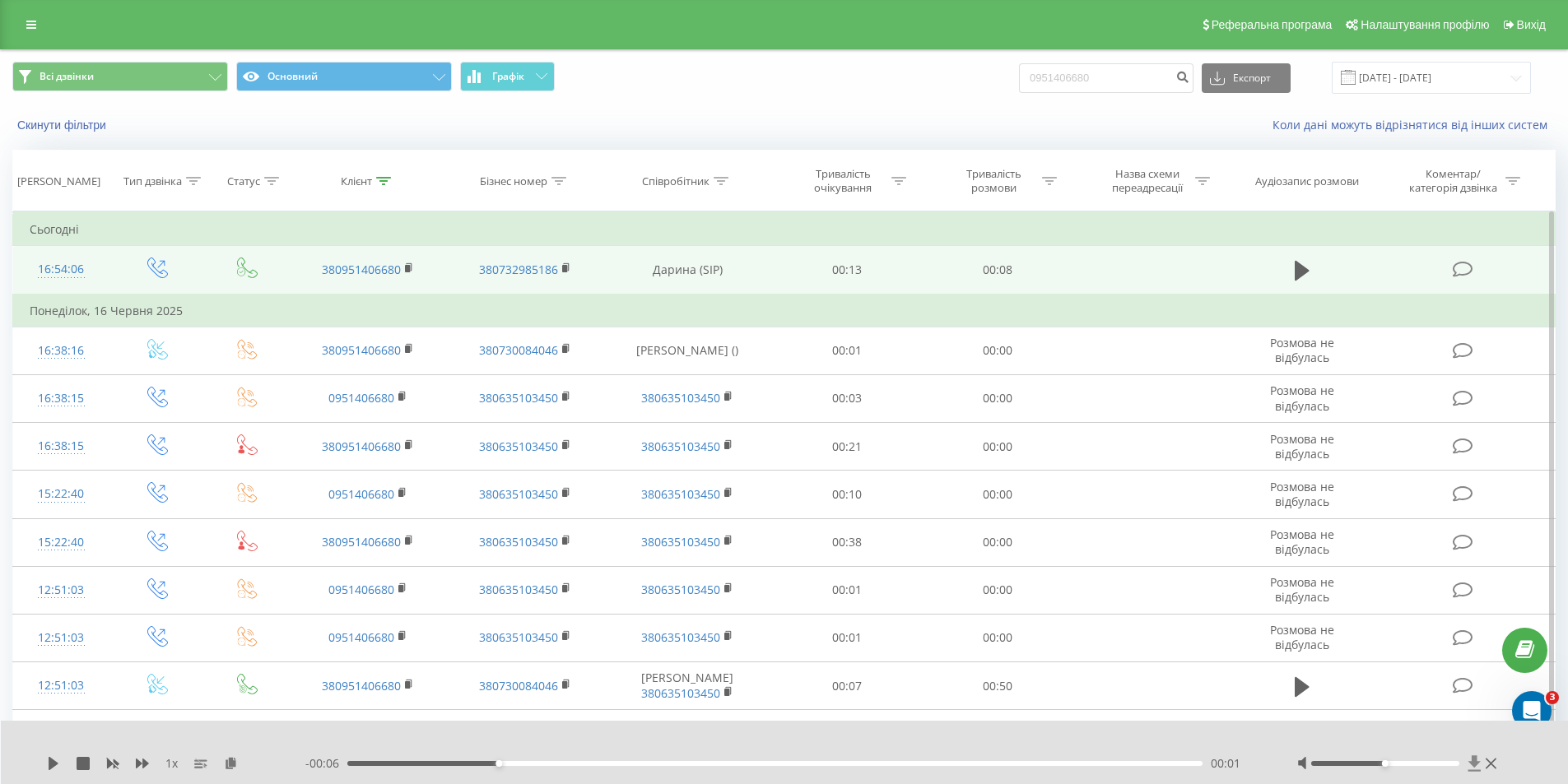
click at [1471, 761] on icon at bounding box center [1475, 764] width 14 height 17
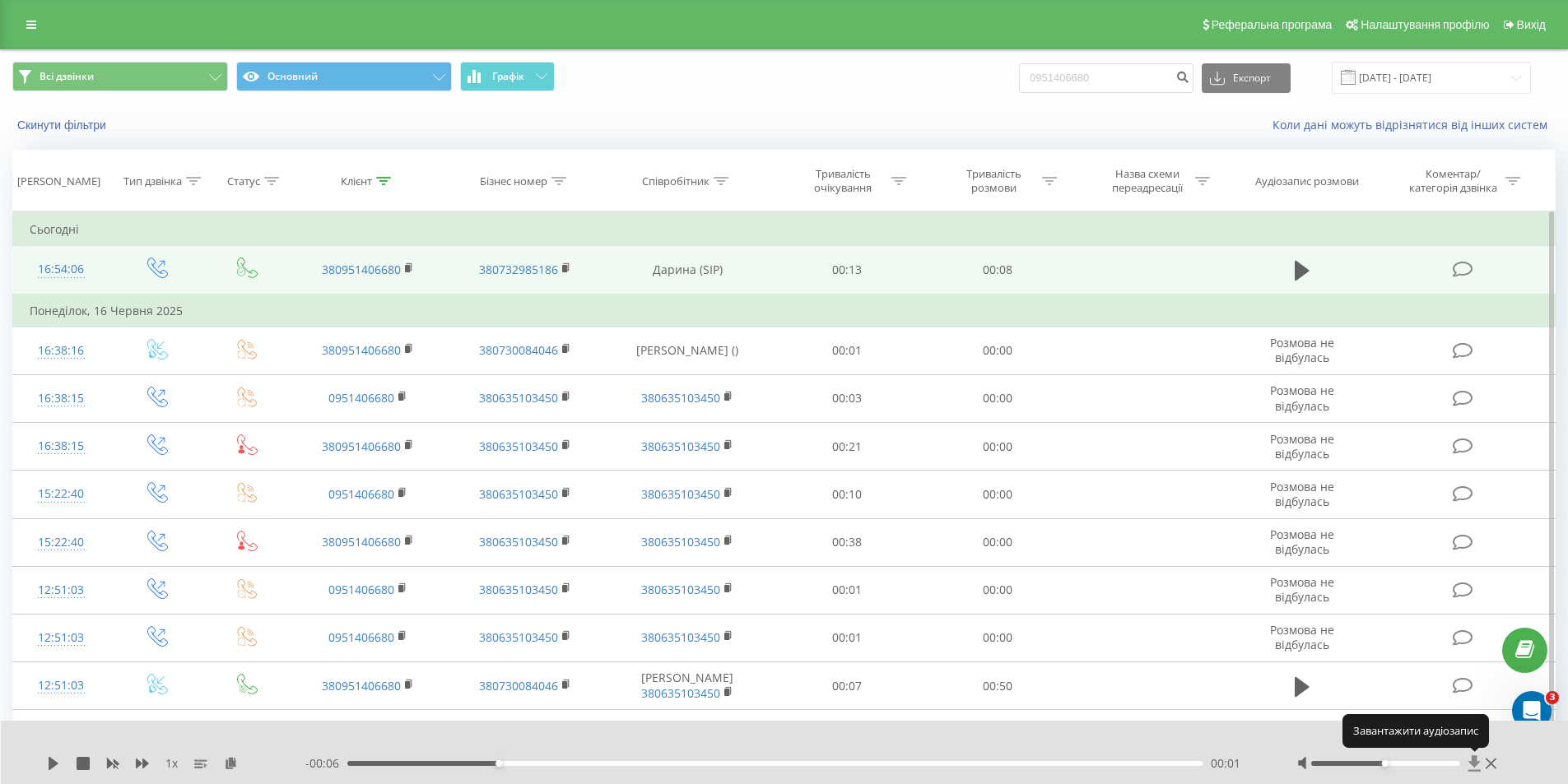
click at [1471, 761] on icon at bounding box center [1475, 764] width 14 height 17
click at [1470, 764] on icon at bounding box center [1475, 764] width 14 height 17
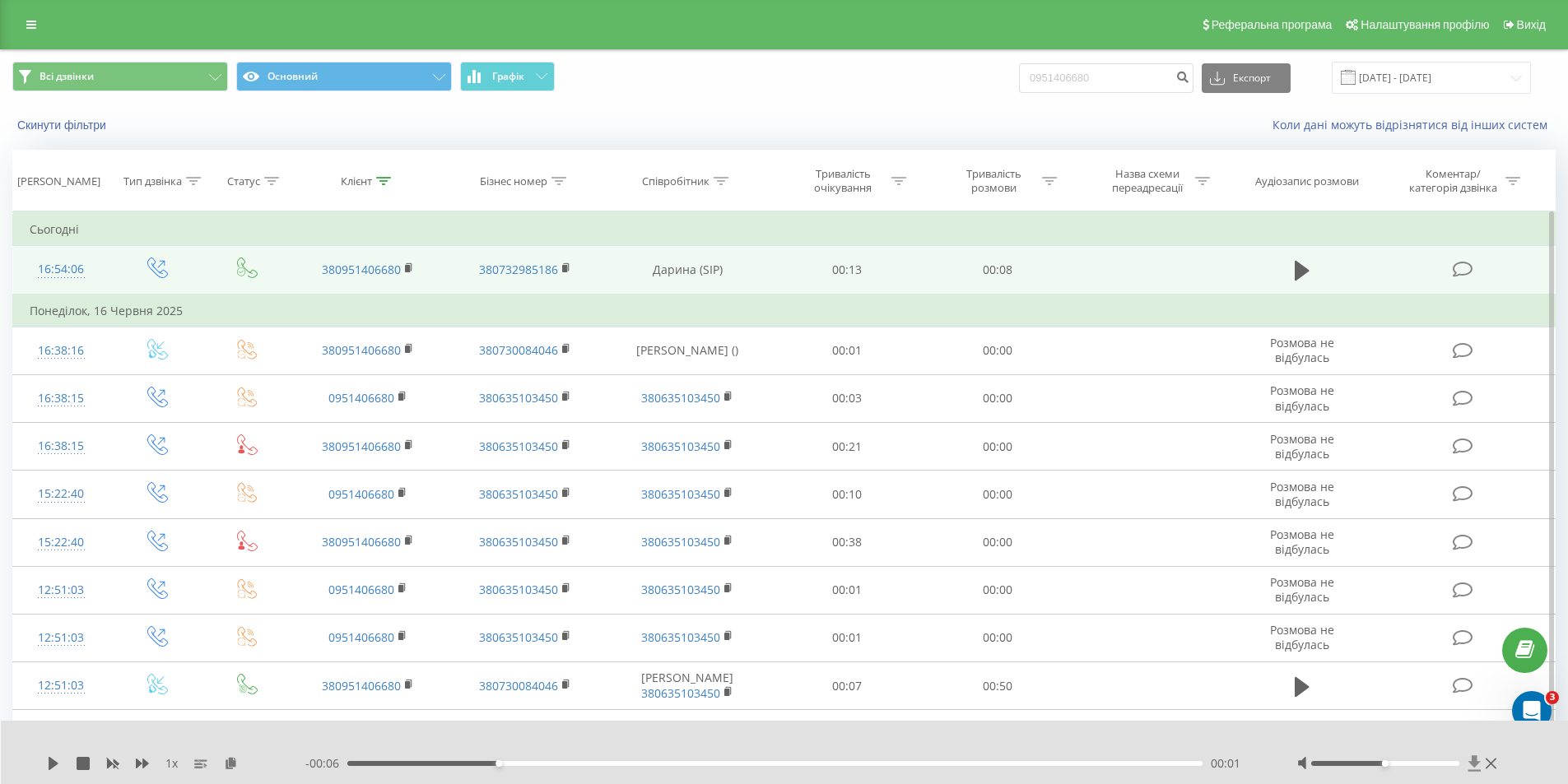
click at [1470, 764] on icon at bounding box center [1475, 764] width 14 height 17
click at [1476, 761] on icon at bounding box center [1474, 763] width 12 height 16
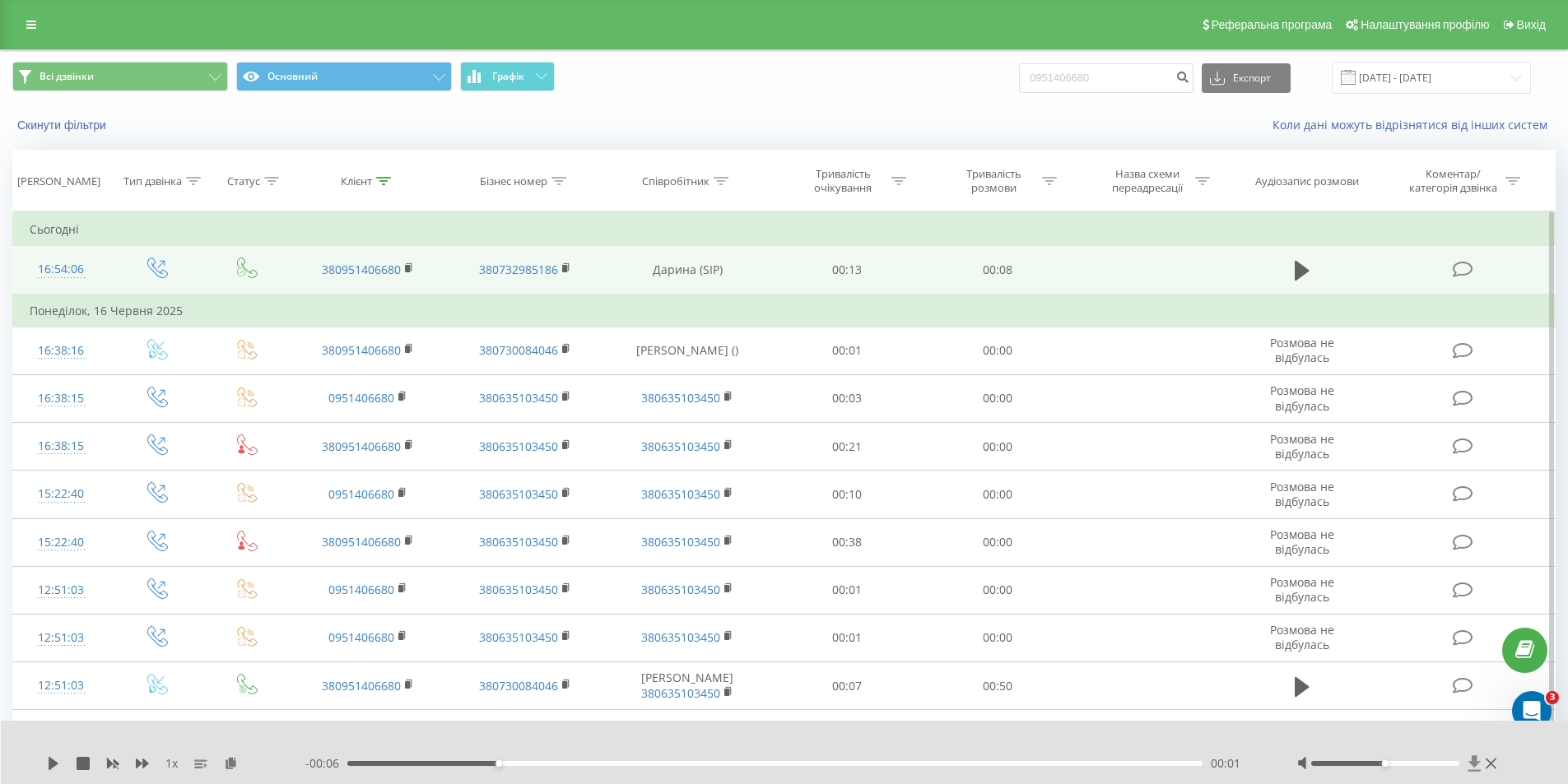
click at [1470, 767] on icon at bounding box center [1475, 764] width 14 height 17
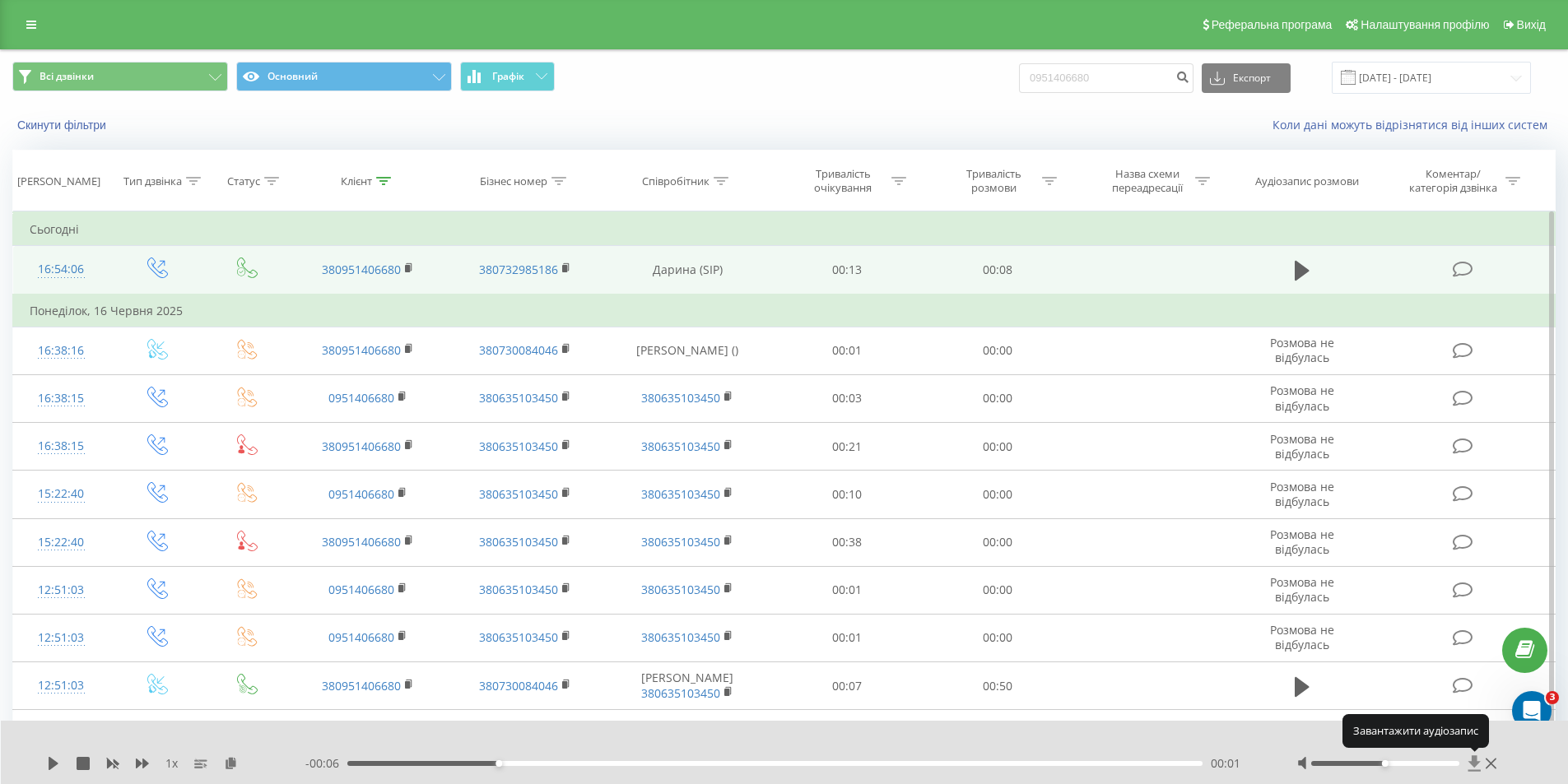
click at [1470, 767] on icon at bounding box center [1475, 764] width 14 height 17
drag, startPoint x: 1126, startPoint y: 82, endPoint x: 1027, endPoint y: 89, distance: 99.2
click at [1028, 89] on div "Всі дзвінки Основний Графік 0951406680 Експорт .csv .xls .xlsx 21.05.2025 - 21.…" at bounding box center [784, 77] width 1544 height 33
paste input "97200353"
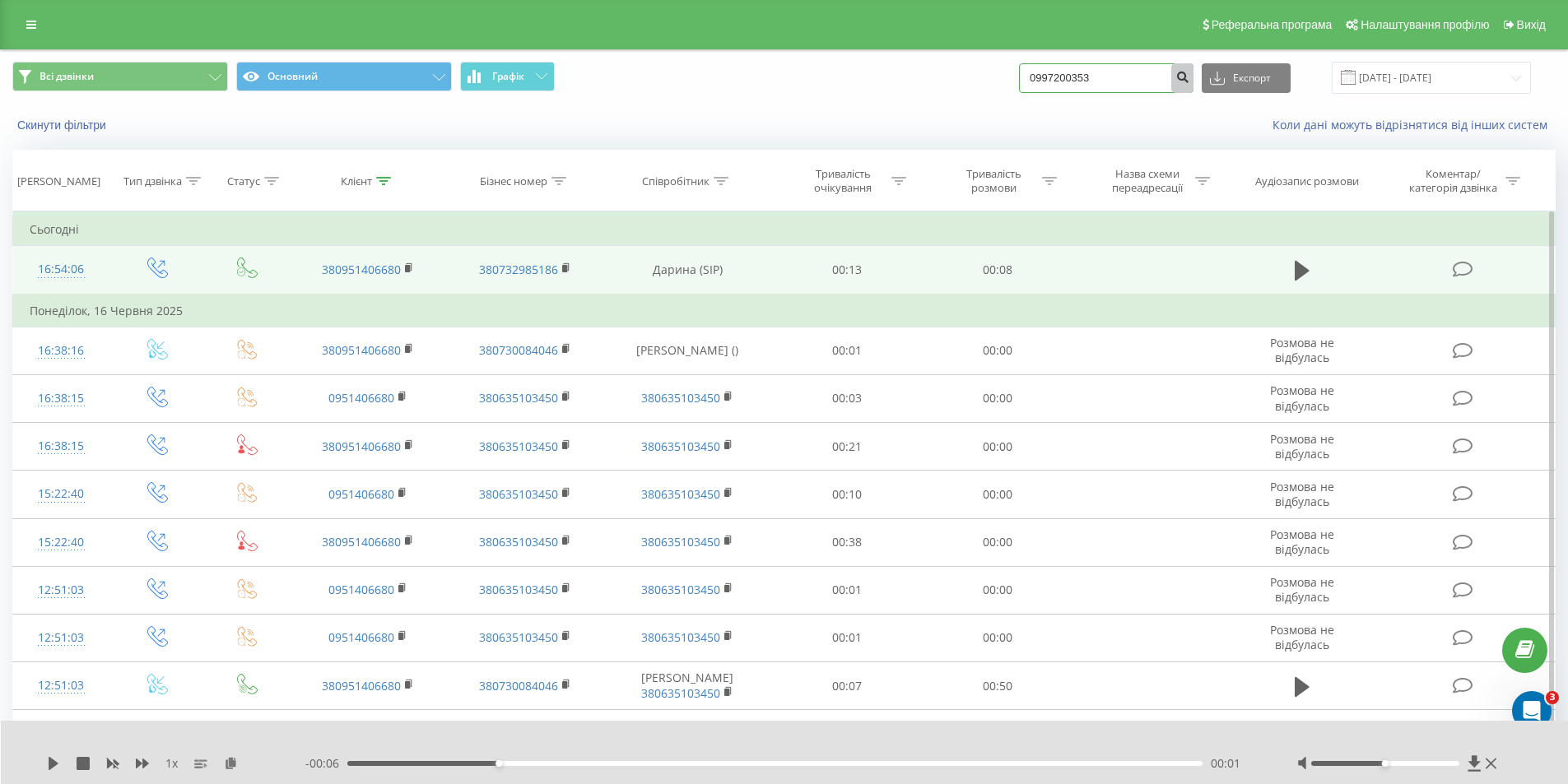
type input "0997200353"
click at [1189, 80] on icon "submit" at bounding box center [1182, 74] width 14 height 10
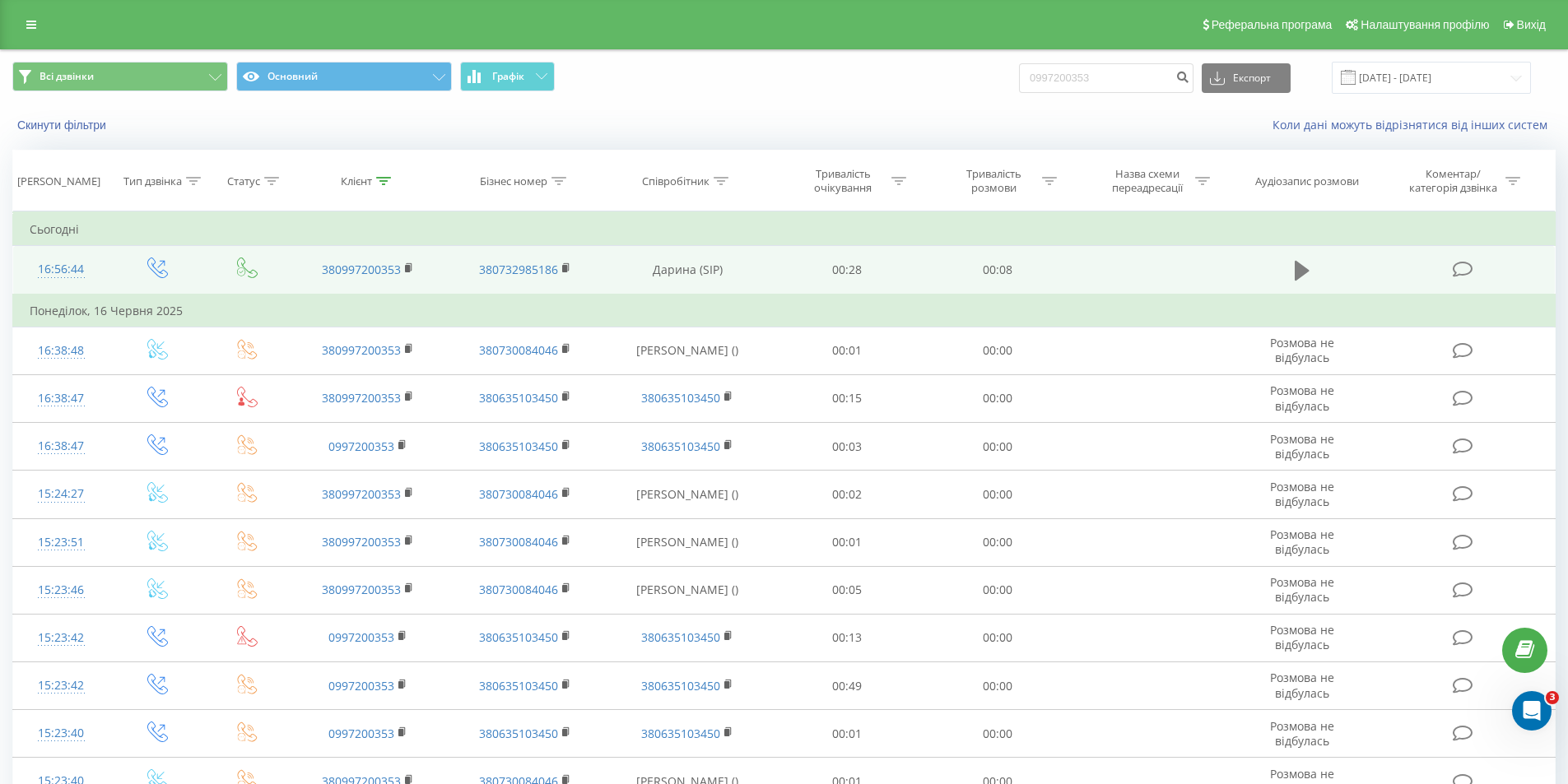
click at [1298, 268] on icon at bounding box center [1303, 270] width 15 height 20
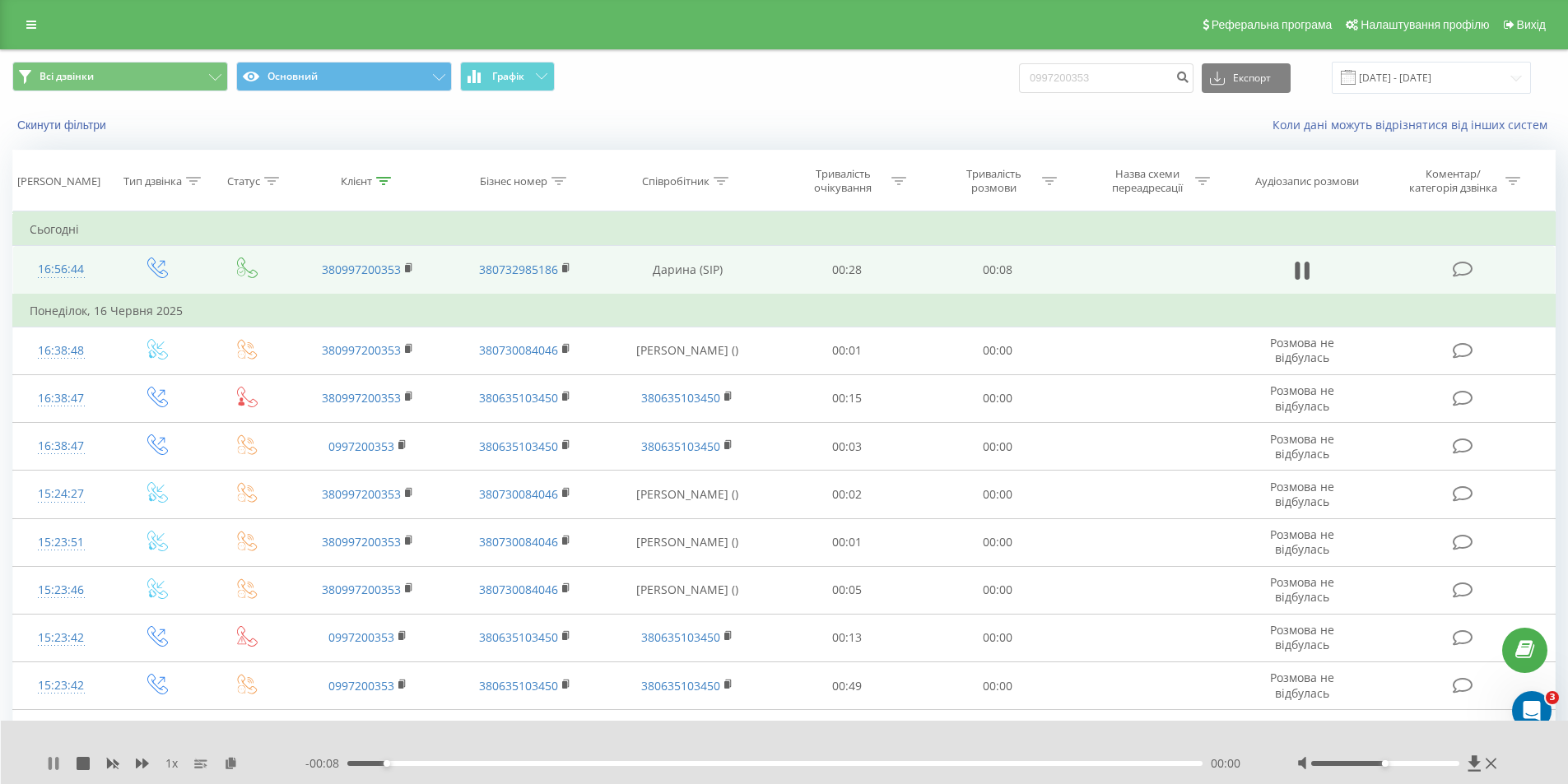
click at [54, 763] on icon at bounding box center [53, 764] width 13 height 13
click at [1476, 767] on icon at bounding box center [1474, 763] width 12 height 16
click at [1477, 761] on icon at bounding box center [1474, 763] width 12 height 16
drag, startPoint x: 1110, startPoint y: 84, endPoint x: 1025, endPoint y: 85, distance: 85.0
click at [1025, 85] on div "Всі дзвінки Основний Графік 0997200353 Експорт .csv .xls .xlsx 21.05.2025 - 21.…" at bounding box center [784, 77] width 1544 height 33
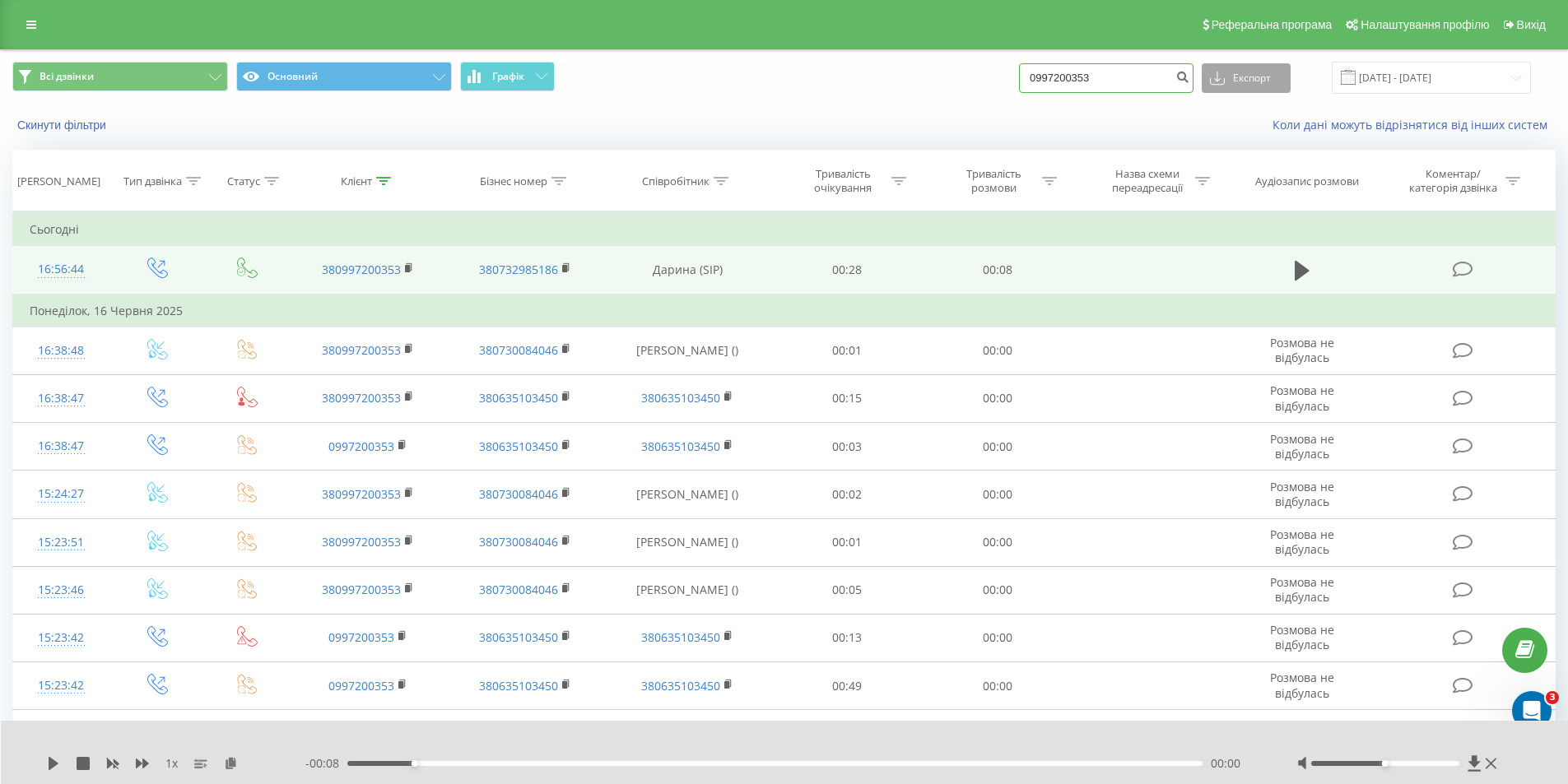
paste input "662147271"
type input "0662147271"
click at [1194, 74] on button "submit" at bounding box center [1183, 78] width 22 height 30
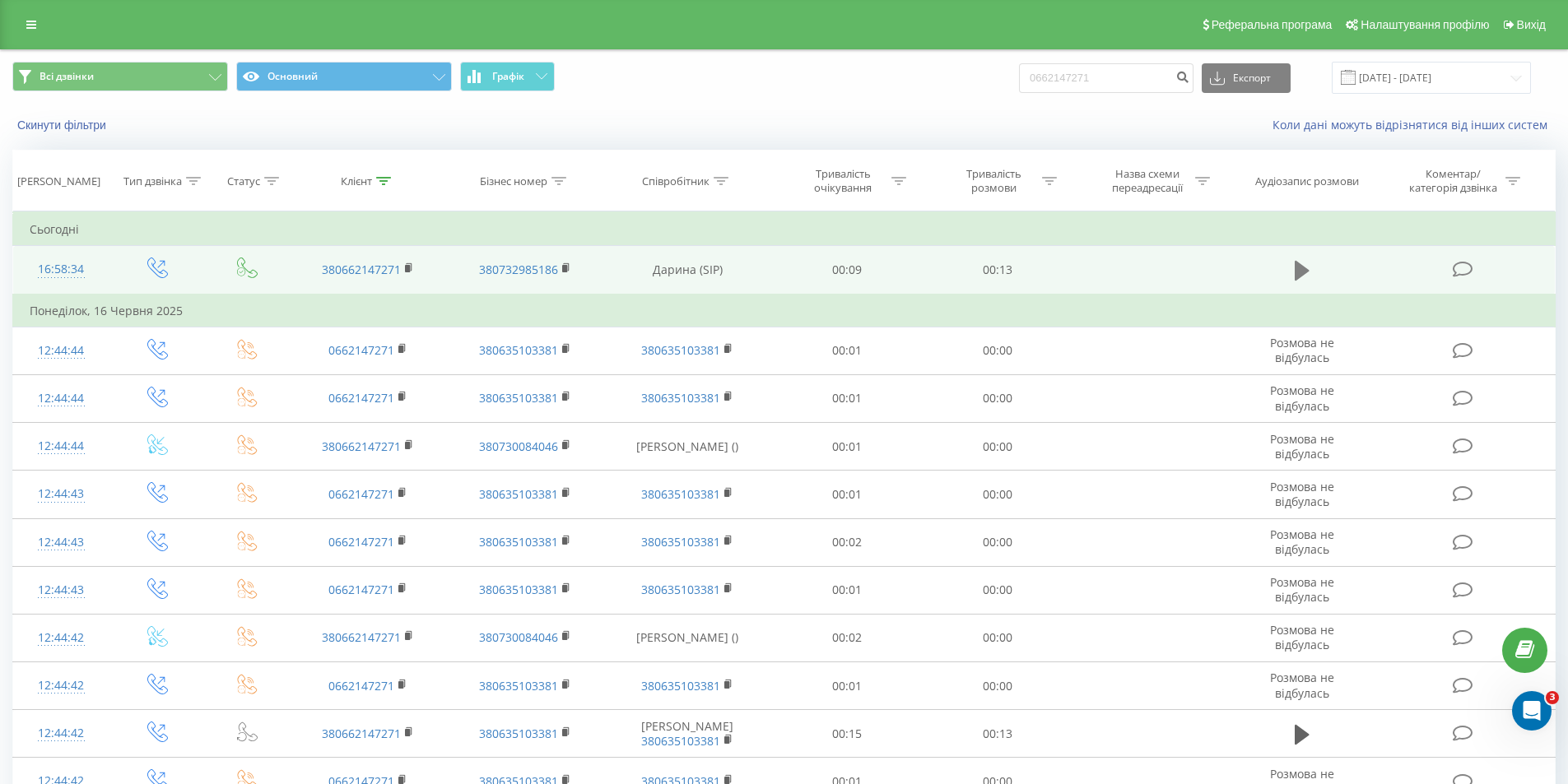
click at [1300, 274] on icon at bounding box center [1303, 270] width 15 height 20
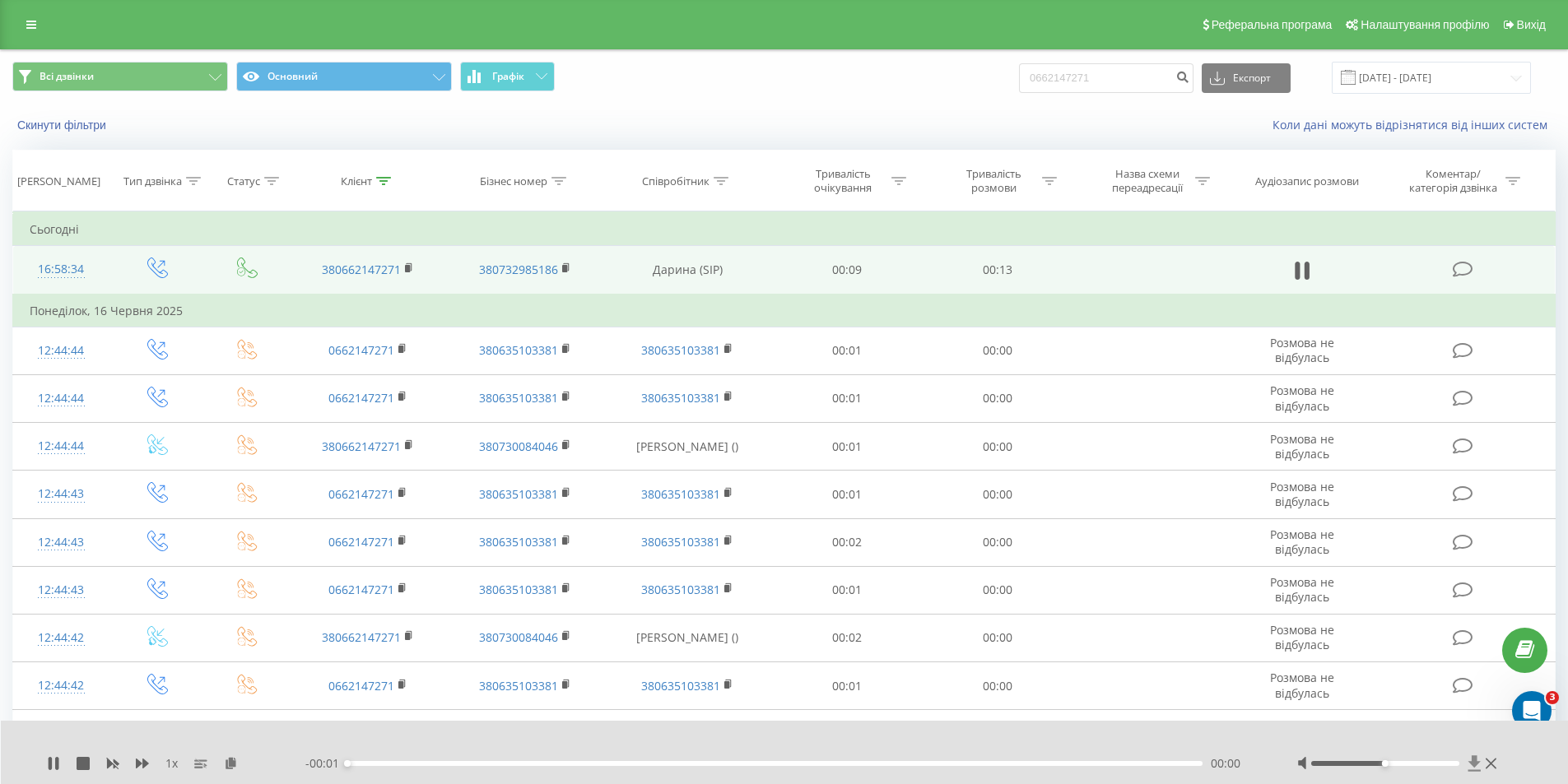
click at [1476, 767] on icon at bounding box center [1475, 764] width 14 height 17
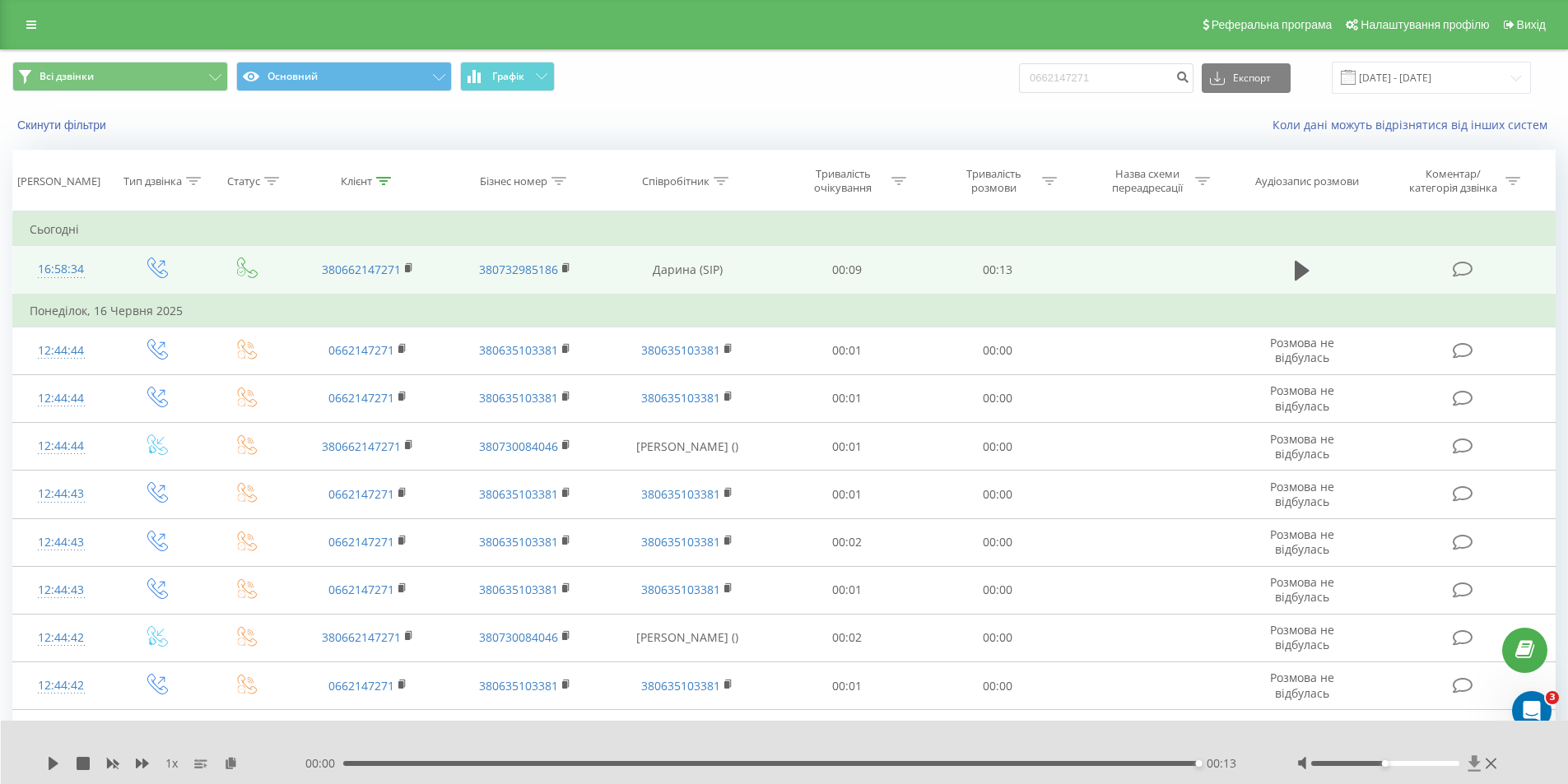
click at [1472, 764] on icon at bounding box center [1474, 763] width 12 height 16
click at [1475, 757] on icon at bounding box center [1474, 763] width 12 height 16
click at [1478, 765] on icon at bounding box center [1475, 764] width 14 height 17
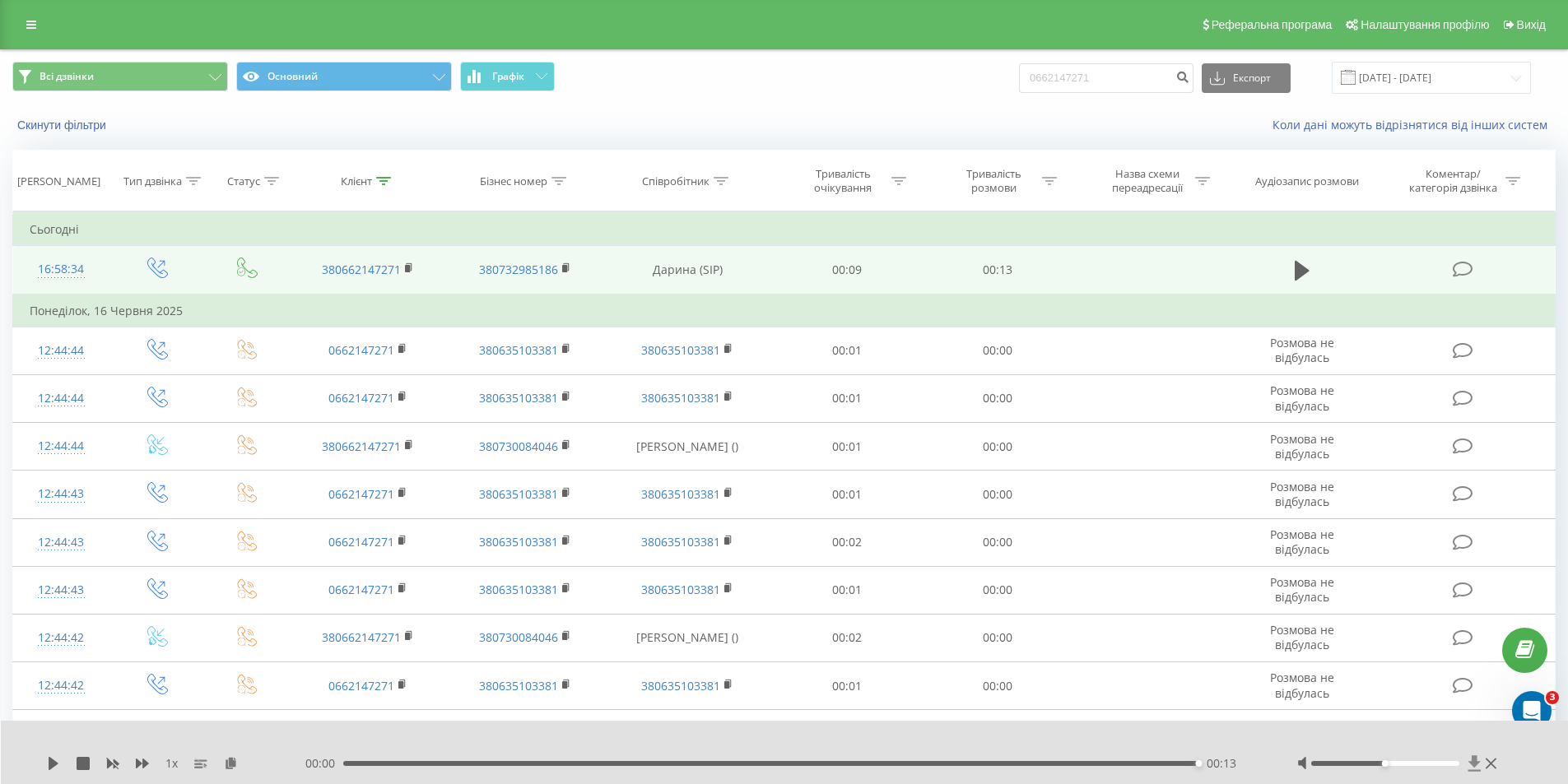
click at [1478, 765] on icon at bounding box center [1475, 764] width 14 height 17
click at [1473, 756] on icon at bounding box center [1474, 763] width 12 height 16
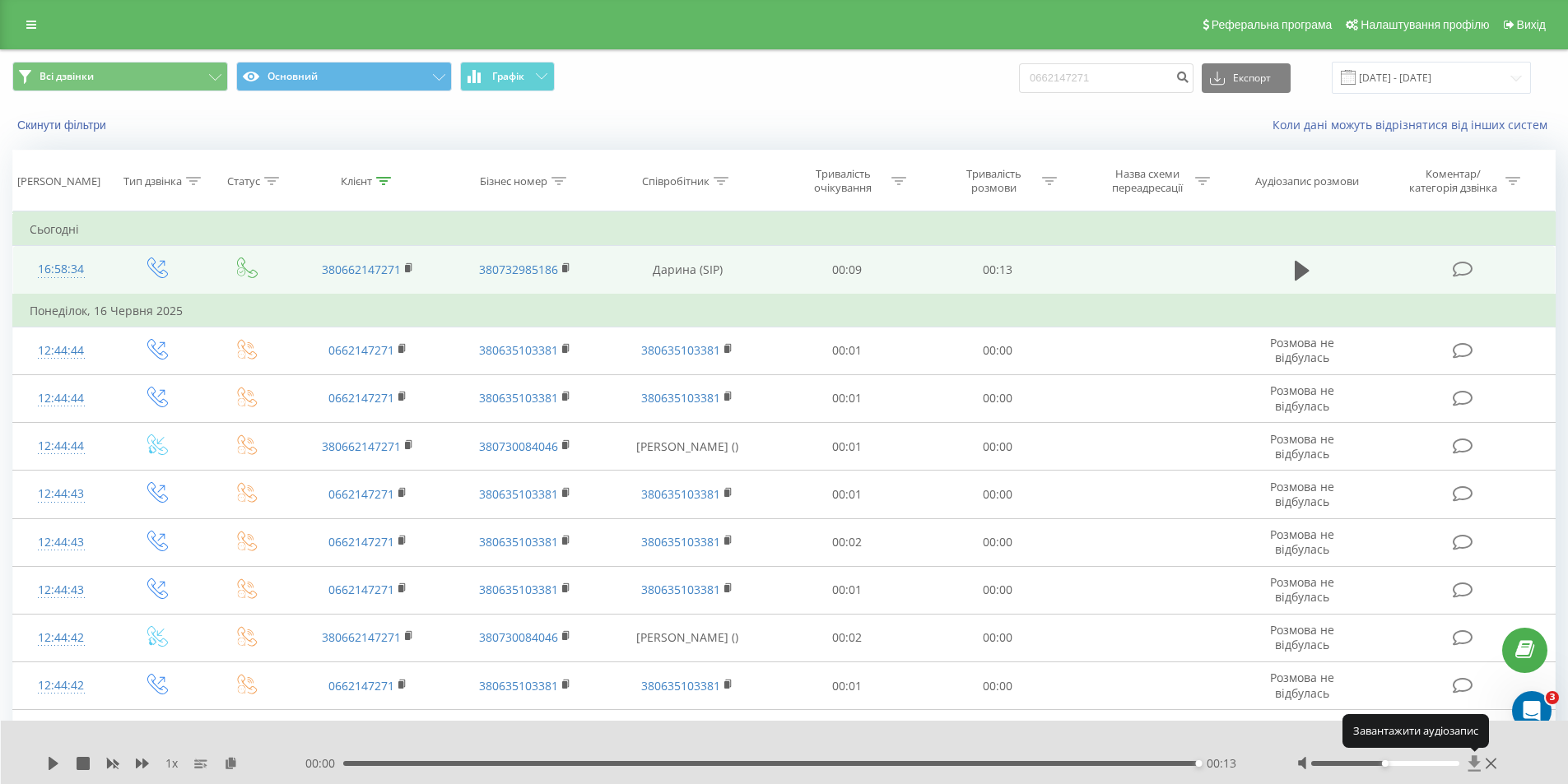
click at [1473, 756] on icon at bounding box center [1474, 763] width 12 height 16
click at [1475, 764] on icon at bounding box center [1474, 763] width 12 height 16
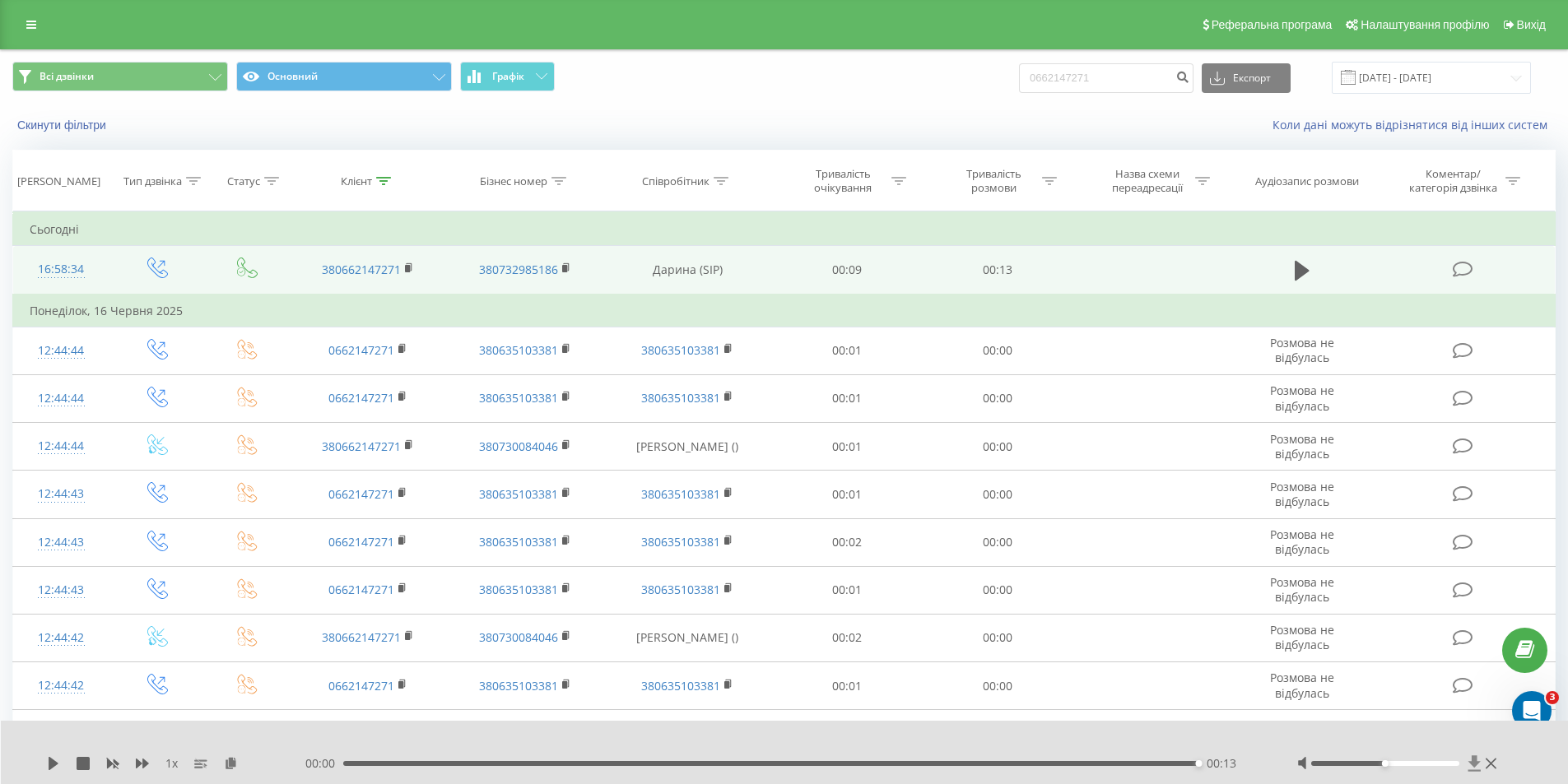
click at [1469, 765] on icon at bounding box center [1475, 764] width 14 height 17
click at [1473, 759] on icon at bounding box center [1474, 763] width 12 height 16
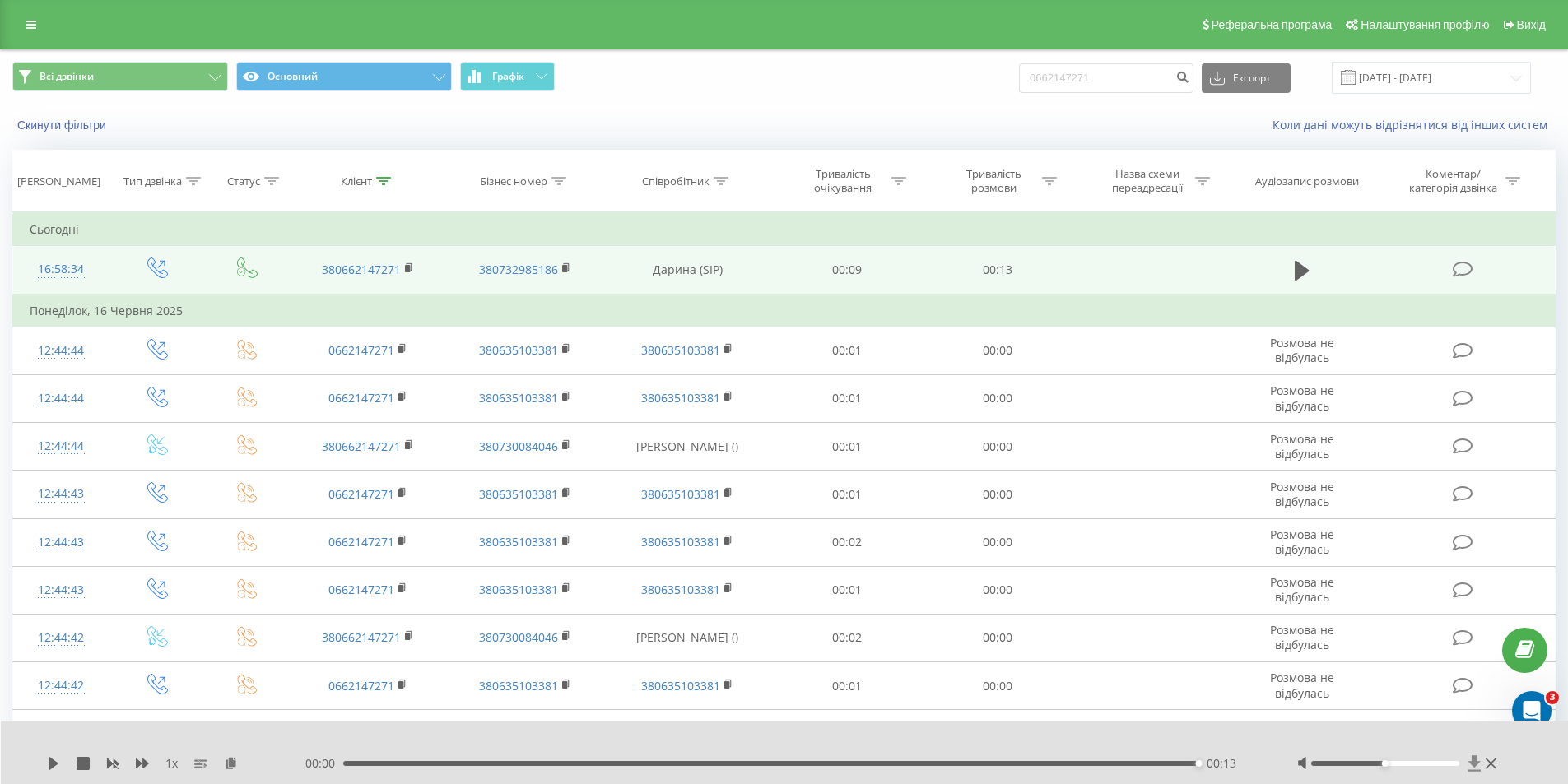
click at [1473, 759] on icon at bounding box center [1474, 763] width 12 height 16
drag, startPoint x: 1121, startPoint y: 78, endPoint x: 1039, endPoint y: 81, distance: 82.1
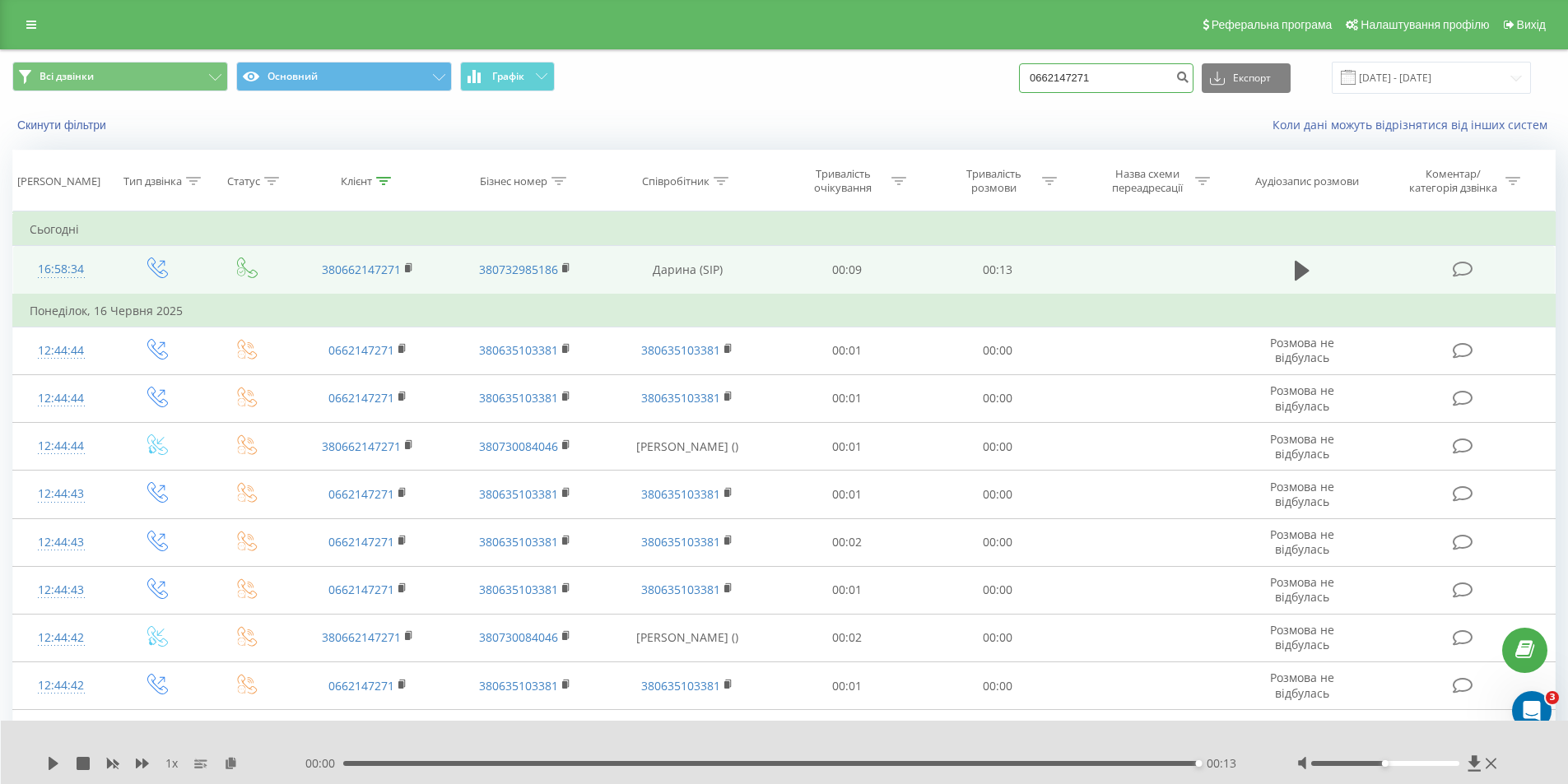
click at [1039, 81] on input "0662147271" at bounding box center [1106, 78] width 175 height 30
paste input "80541896"
type input "0680541896"
click at [1194, 86] on button "submit" at bounding box center [1183, 78] width 22 height 30
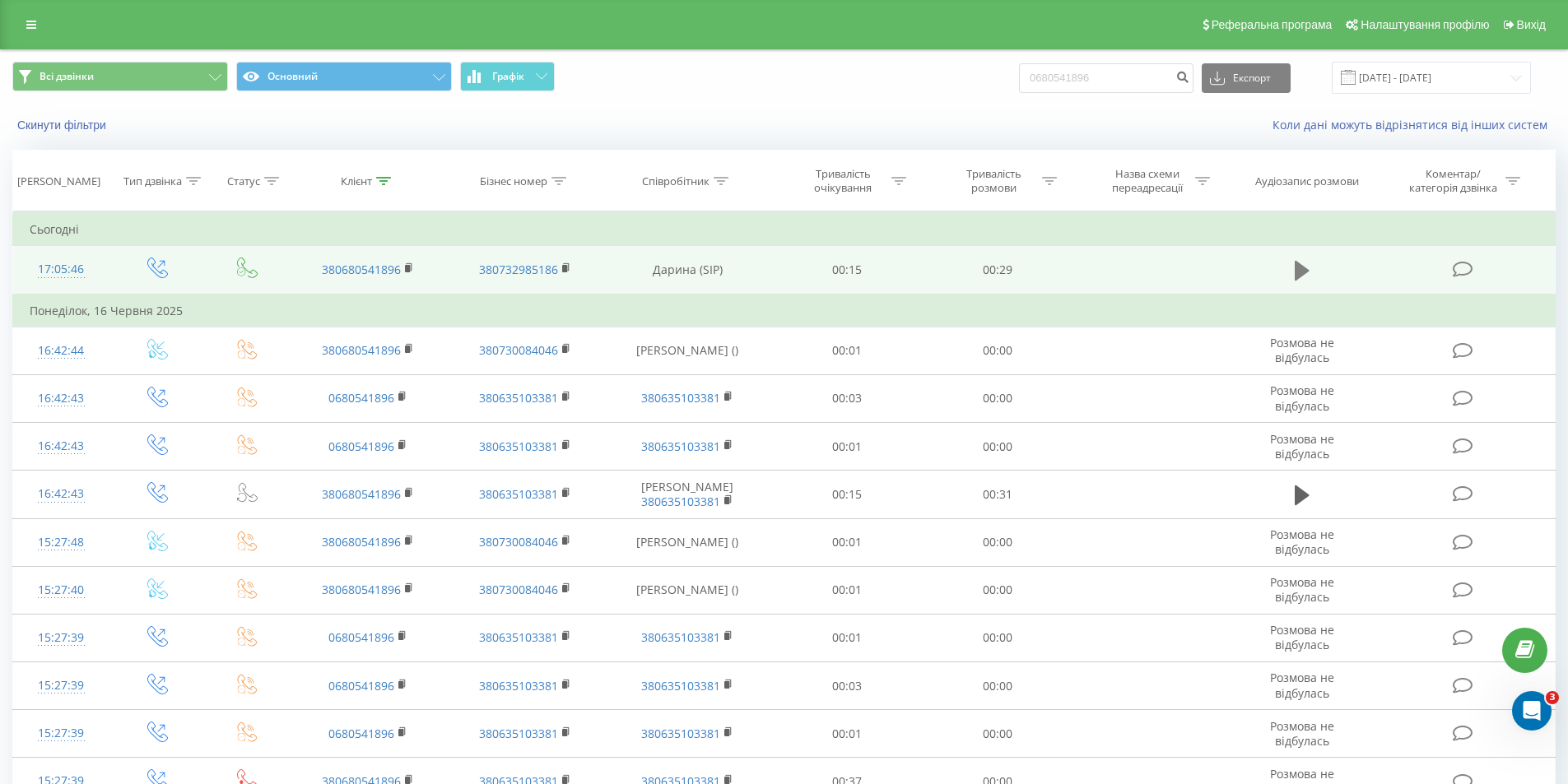
click at [1293, 270] on button at bounding box center [1302, 271] width 25 height 25
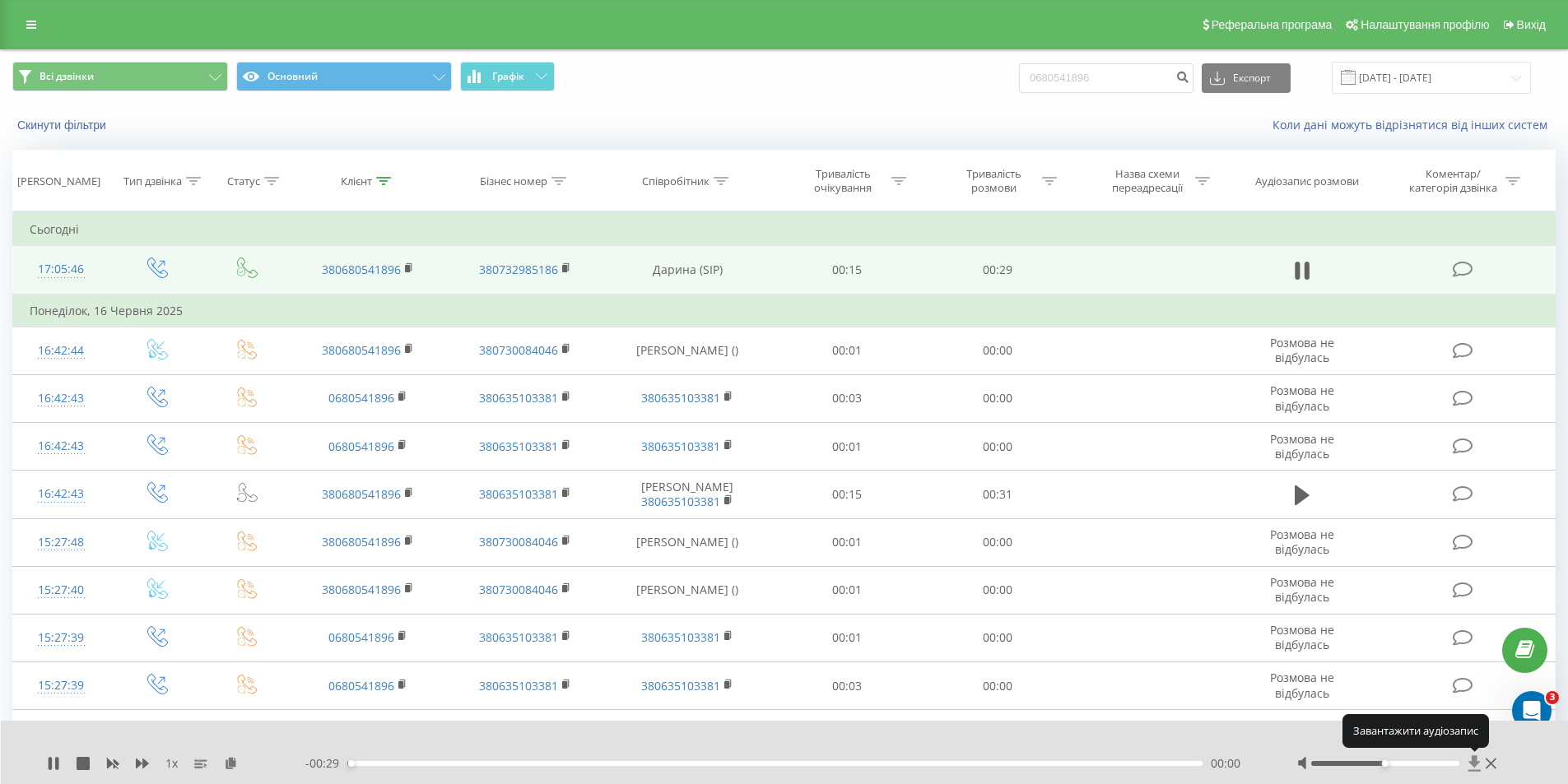
click at [1473, 761] on icon at bounding box center [1474, 763] width 12 height 16
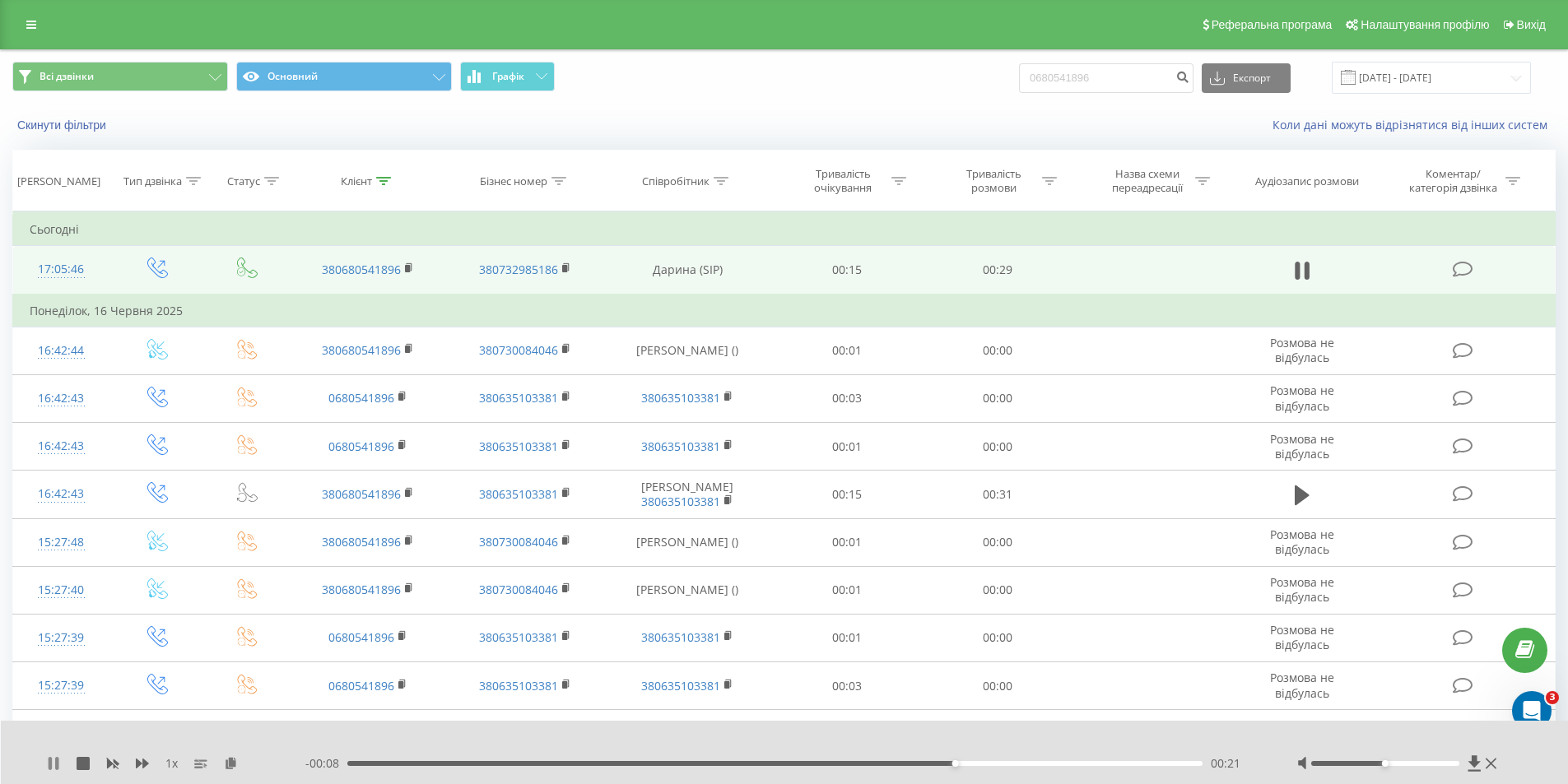
click at [47, 757] on icon at bounding box center [53, 764] width 13 height 13
click at [1473, 762] on icon at bounding box center [1474, 763] width 12 height 16
click at [1470, 764] on icon at bounding box center [1475, 764] width 14 height 17
click at [1481, 763] on icon at bounding box center [1475, 764] width 14 height 17
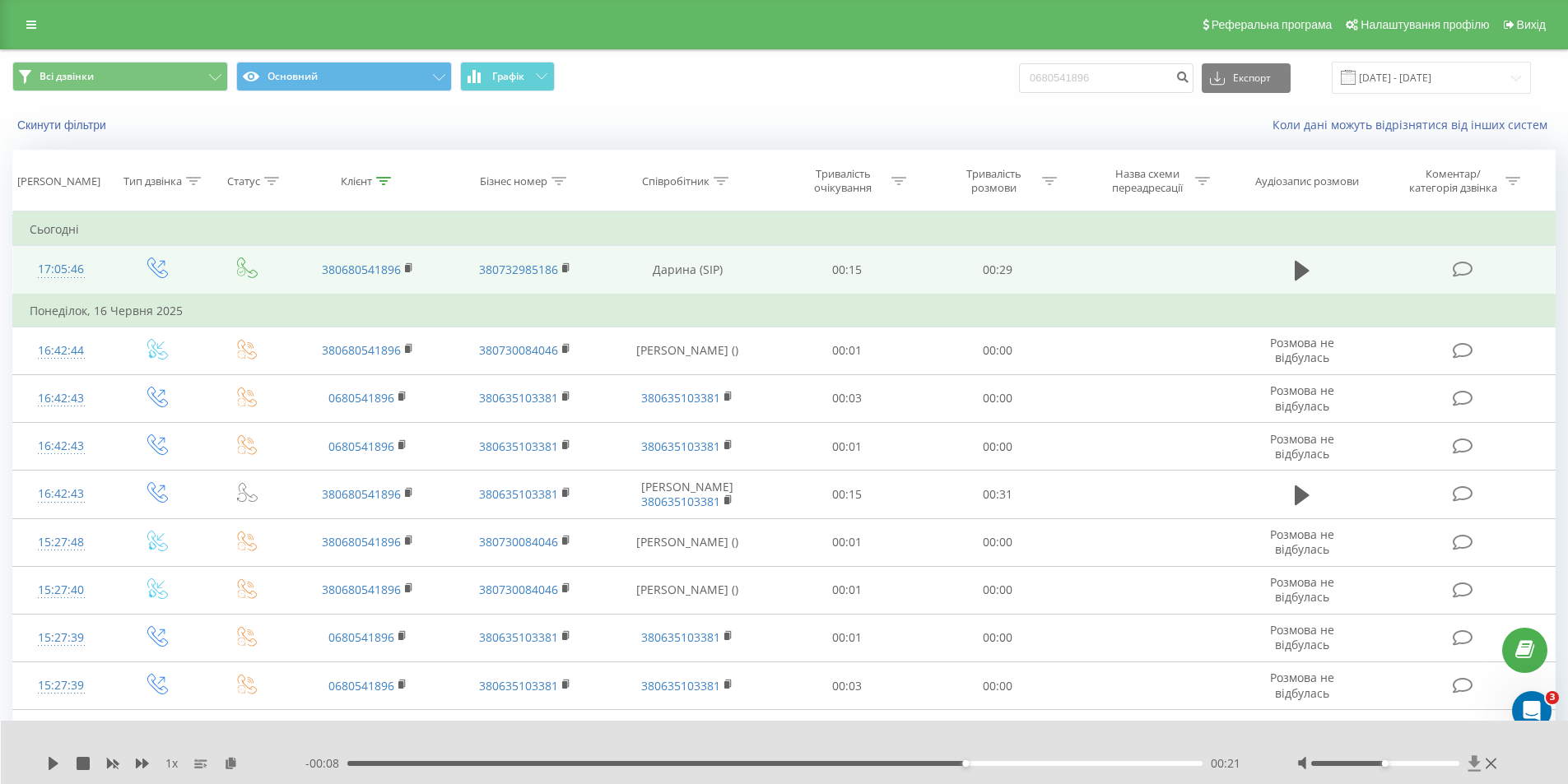
click at [1481, 763] on icon at bounding box center [1475, 764] width 14 height 17
click at [1474, 762] on icon at bounding box center [1474, 763] width 12 height 16
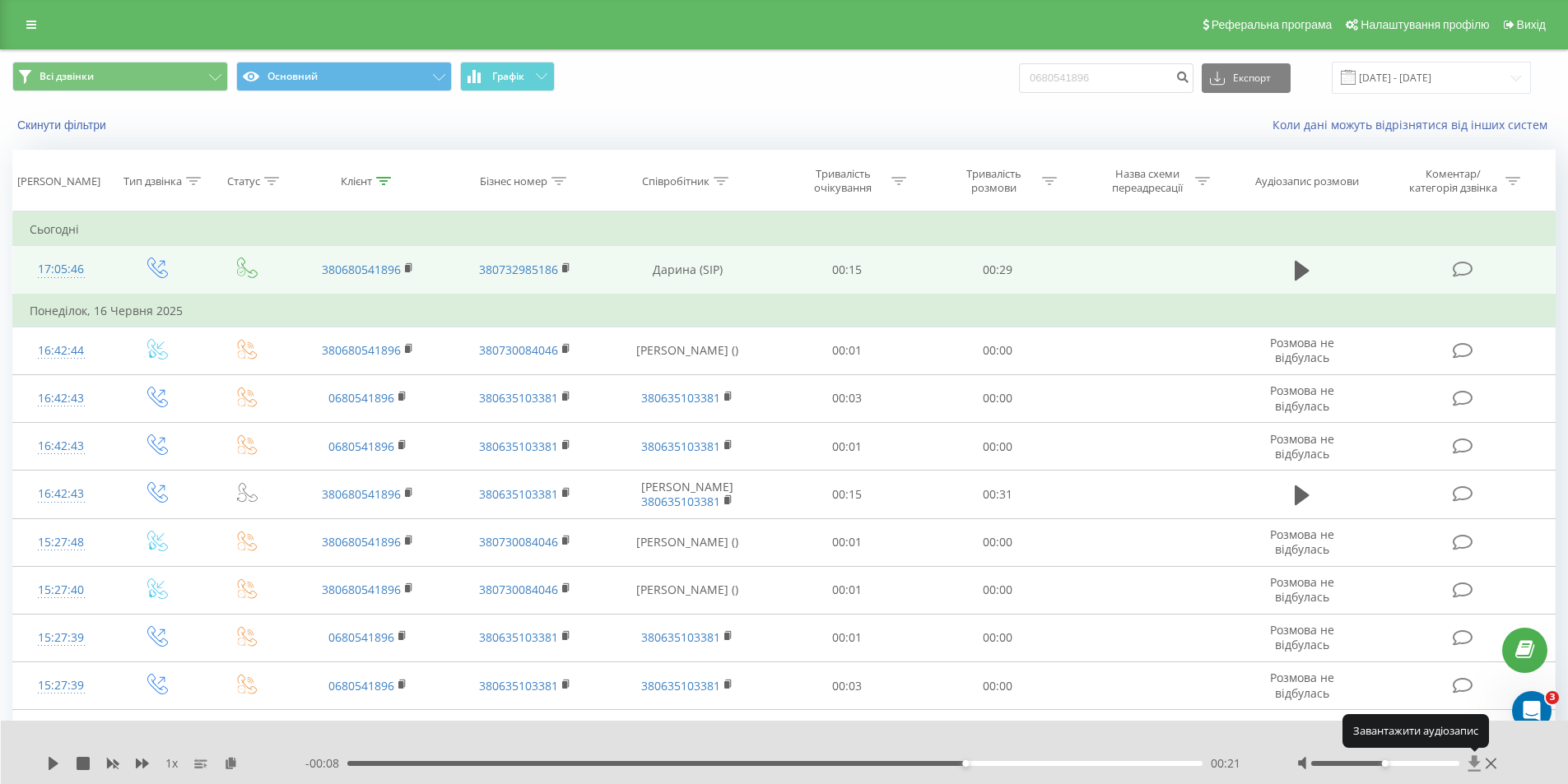
click at [1474, 762] on icon at bounding box center [1474, 763] width 12 height 16
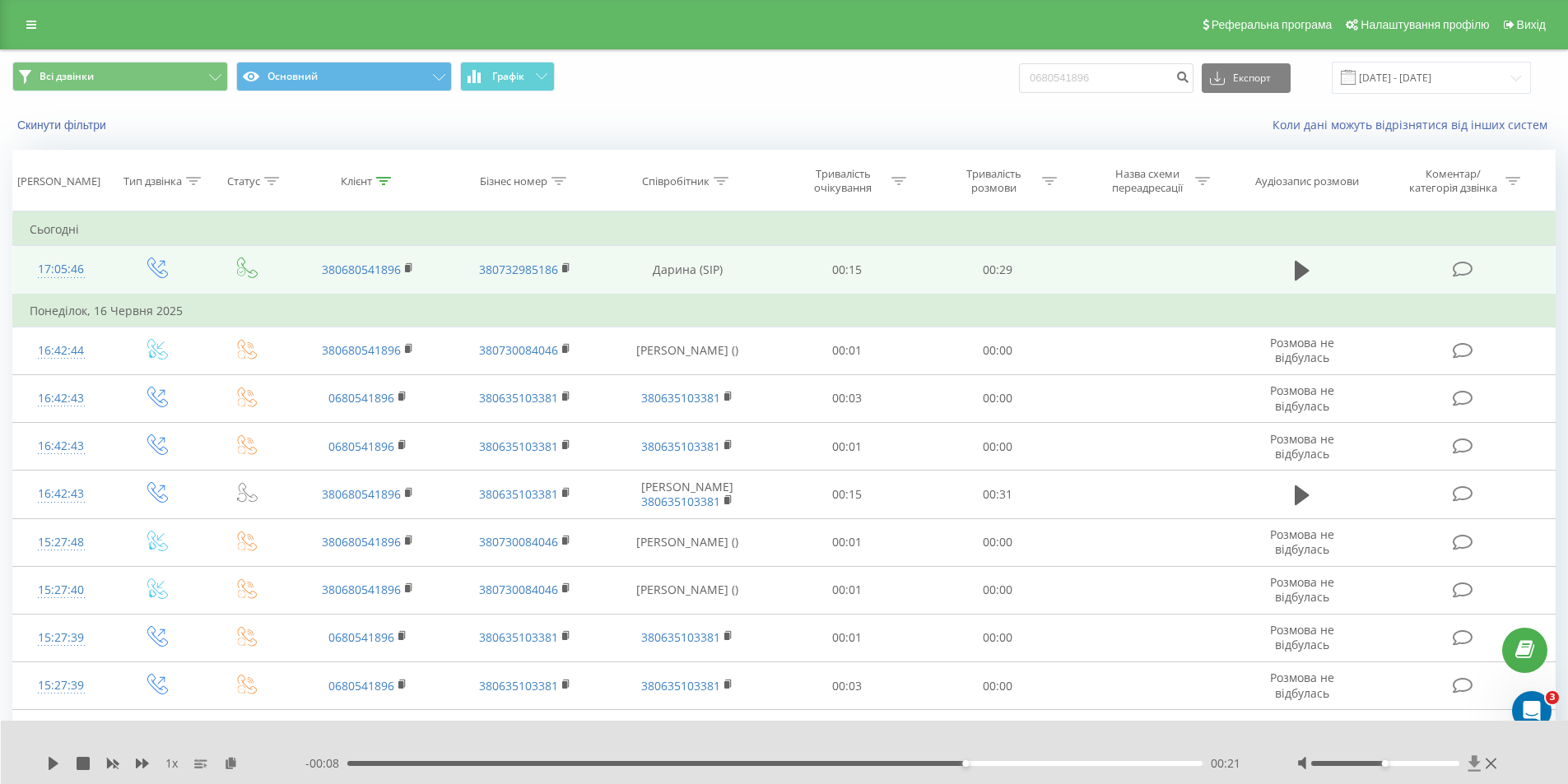
click at [1470, 756] on icon at bounding box center [1475, 764] width 14 height 17
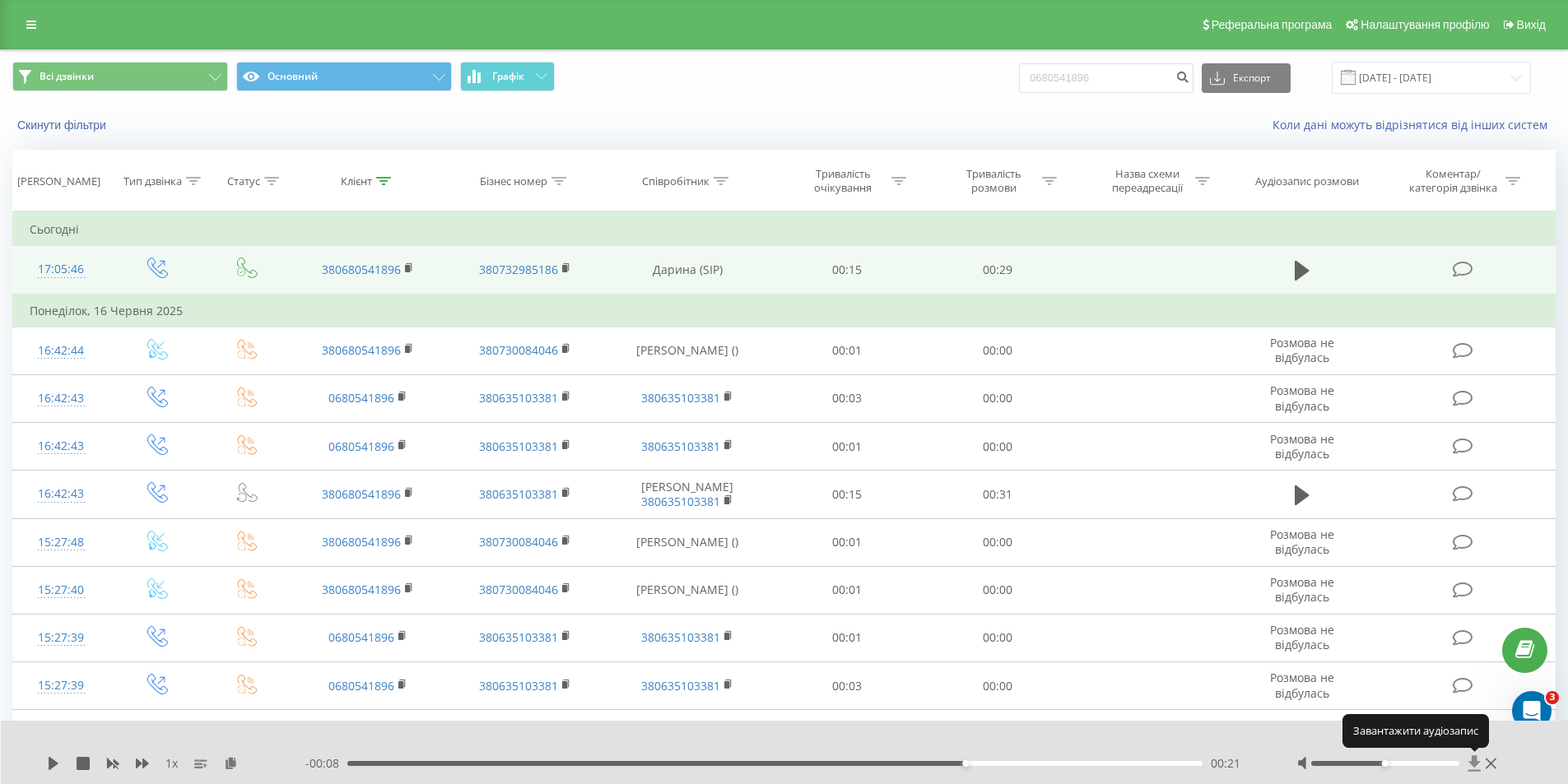
click at [1470, 756] on icon at bounding box center [1475, 764] width 14 height 17
drag, startPoint x: 1134, startPoint y: 74, endPoint x: 983, endPoint y: 77, distance: 151.0
click at [983, 77] on div "Всі дзвінки Основний Графік 0680541896 Експорт .csv .xls .xlsx 21.05.2025 - 21.…" at bounding box center [784, 77] width 1544 height 33
paste input "990986383"
type input "0990986383"
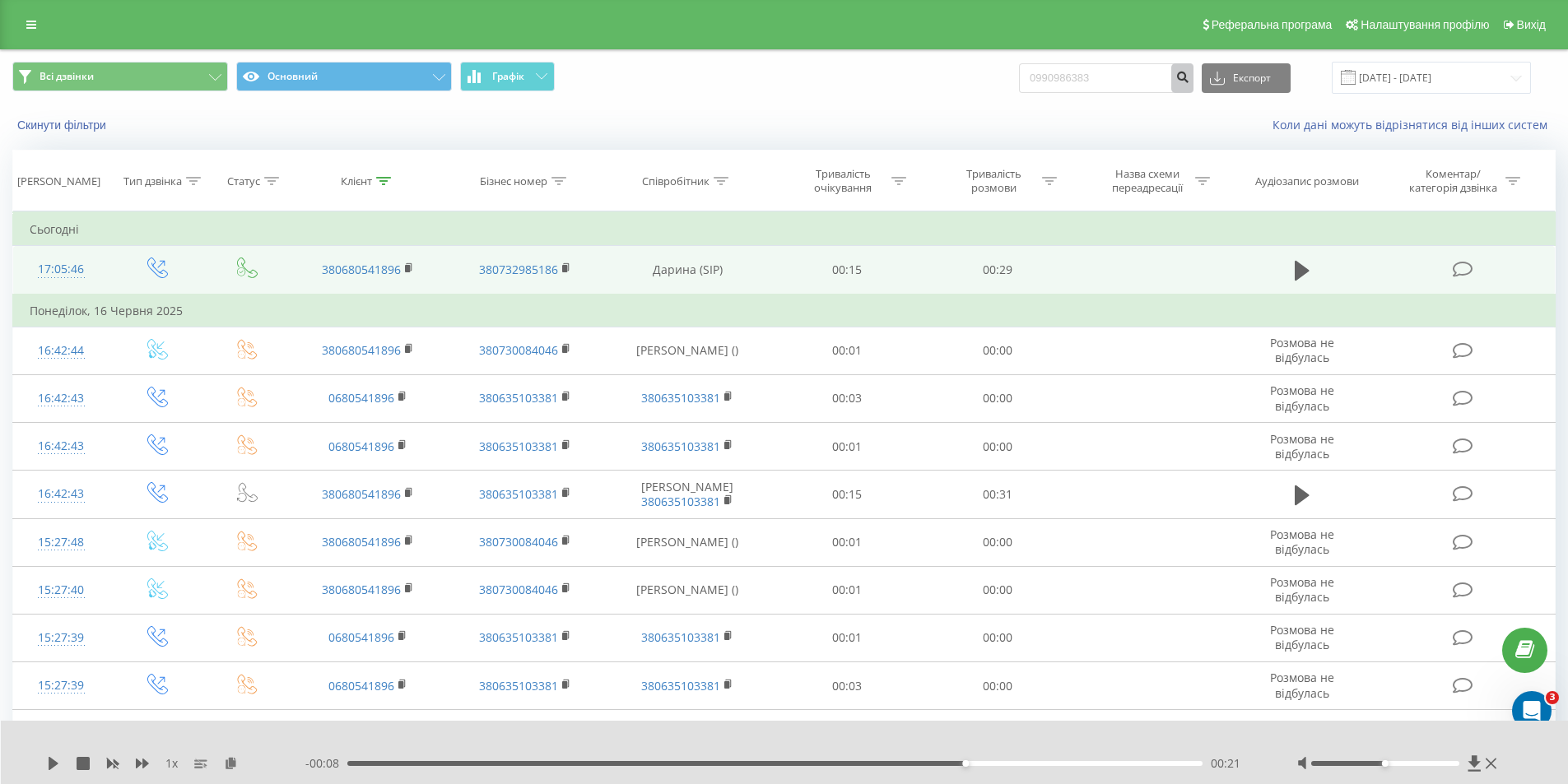
click at [1189, 75] on icon "submit" at bounding box center [1182, 74] width 14 height 10
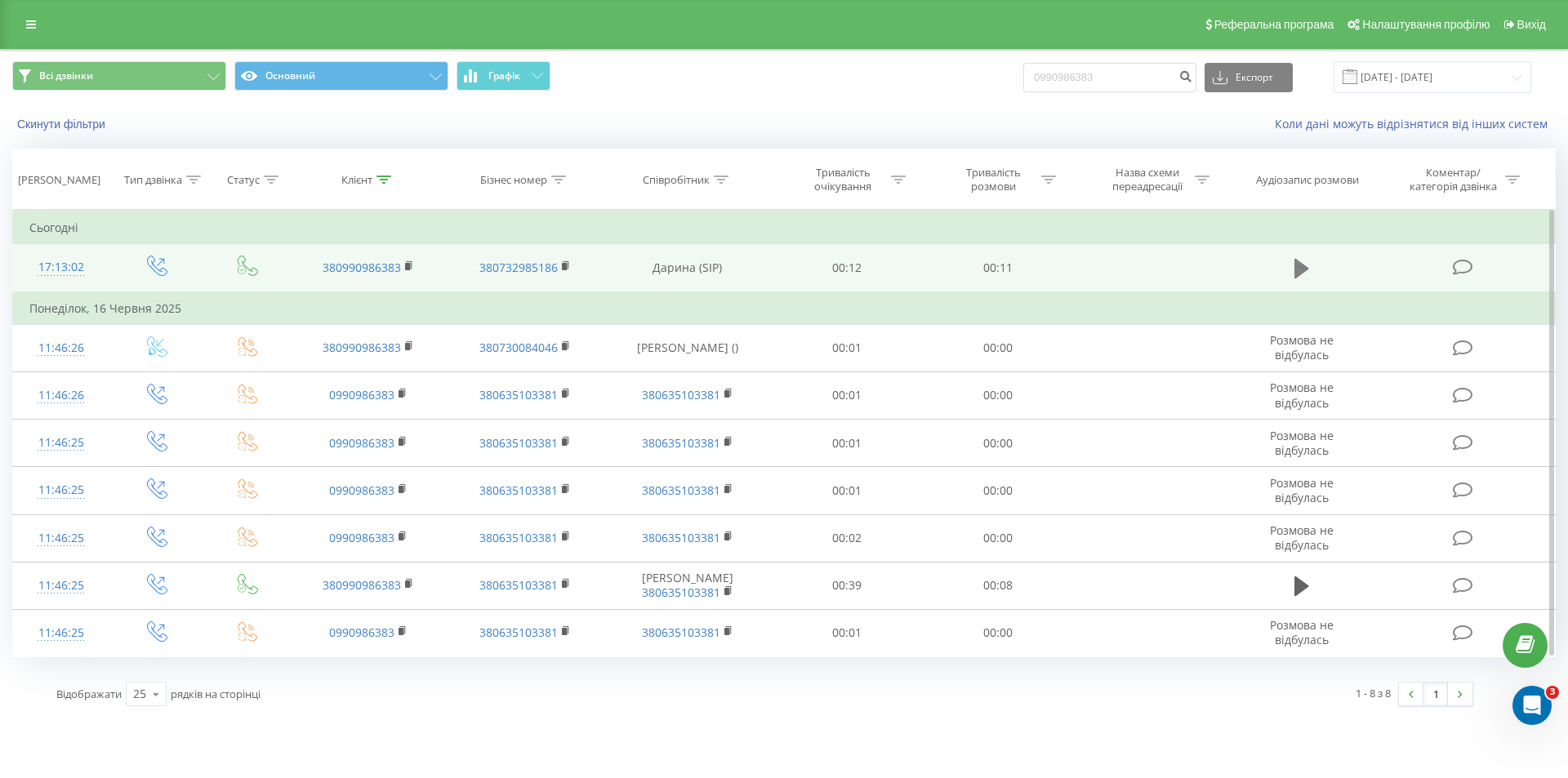
click at [1301, 261] on icon at bounding box center [1301, 269] width 15 height 23
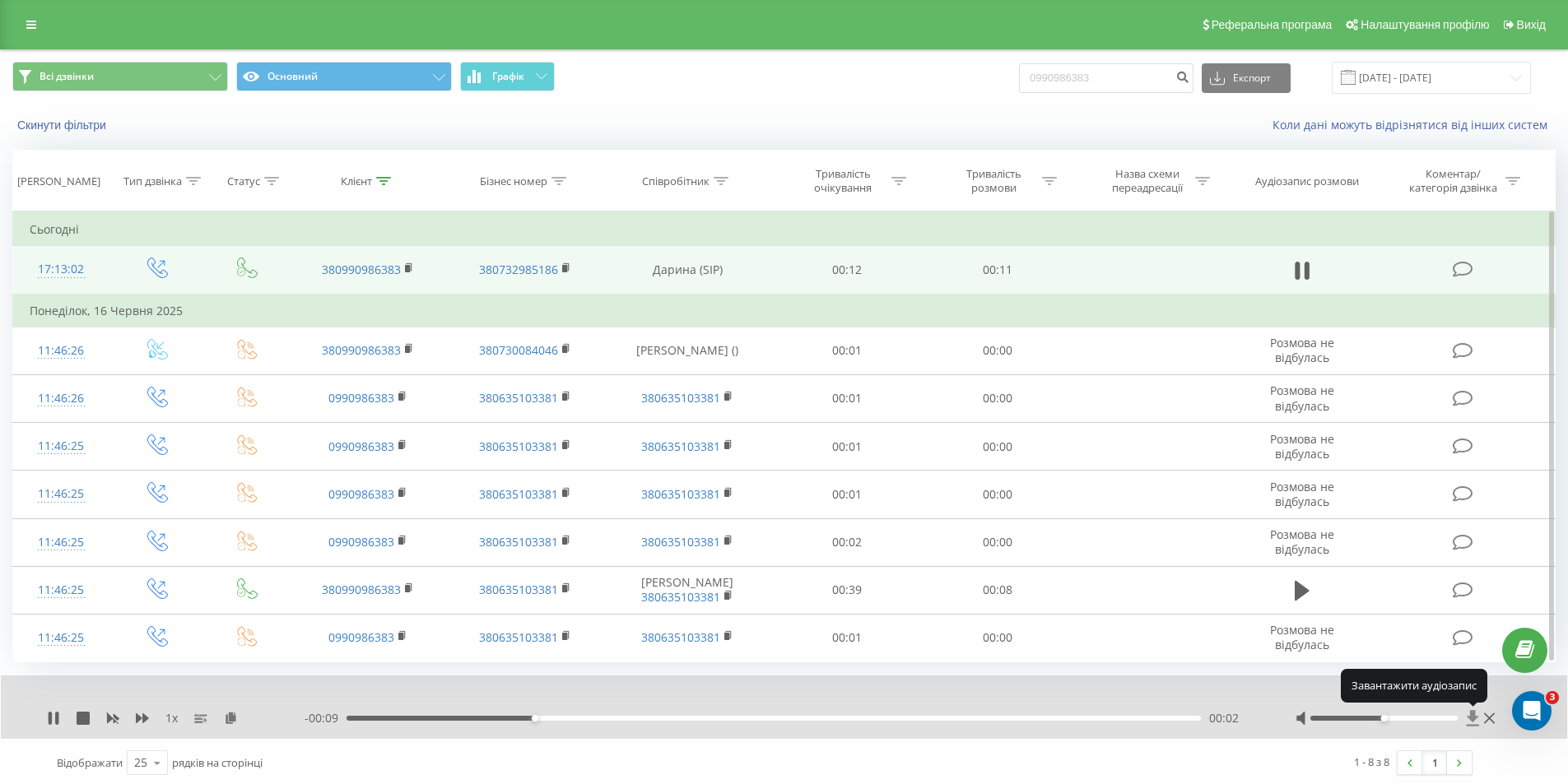
click at [1470, 723] on icon at bounding box center [1473, 719] width 14 height 17
click at [1475, 716] on icon at bounding box center [1473, 718] width 12 height 16
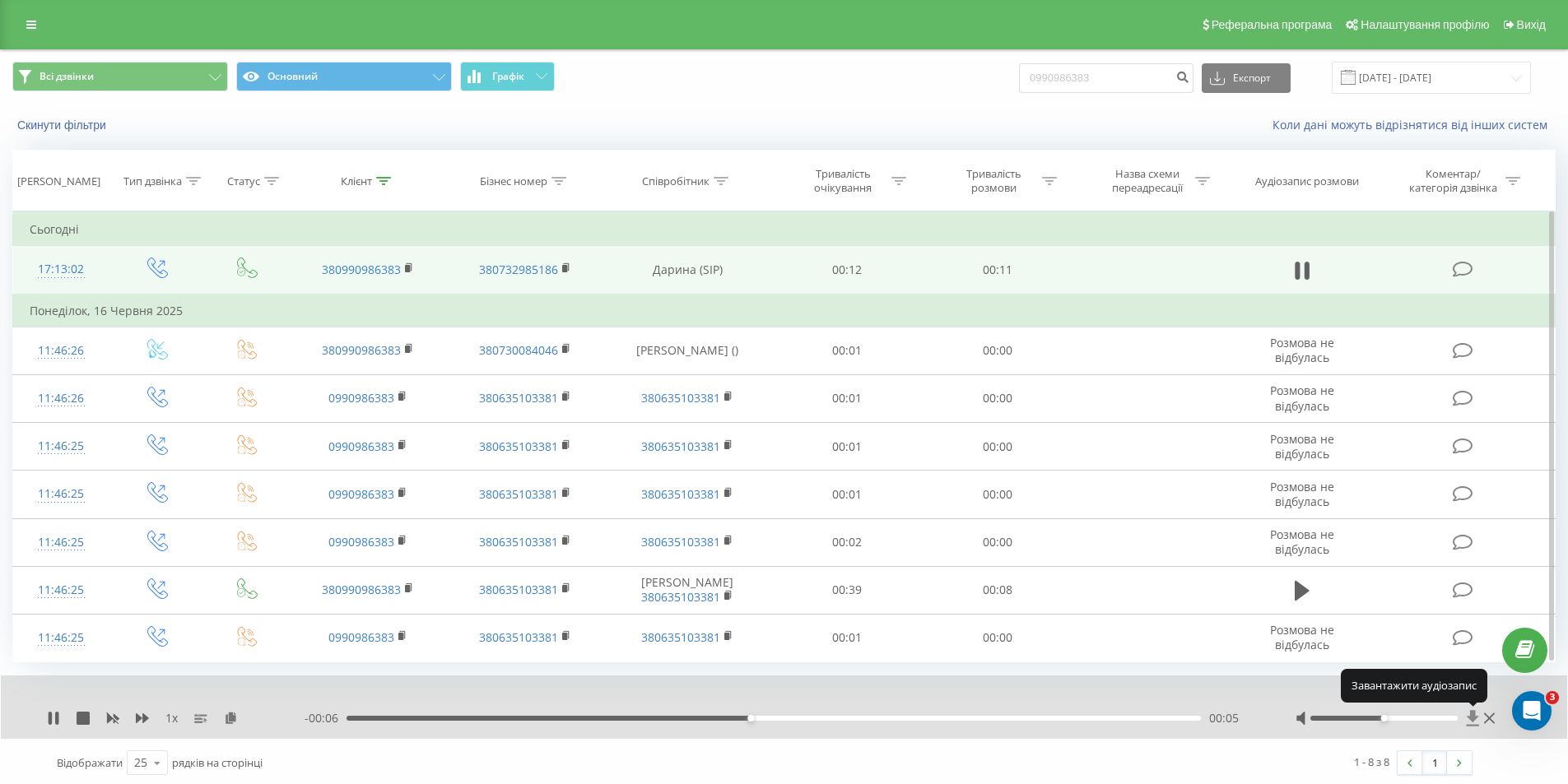
click at [1475, 716] on icon at bounding box center [1473, 718] width 12 height 16
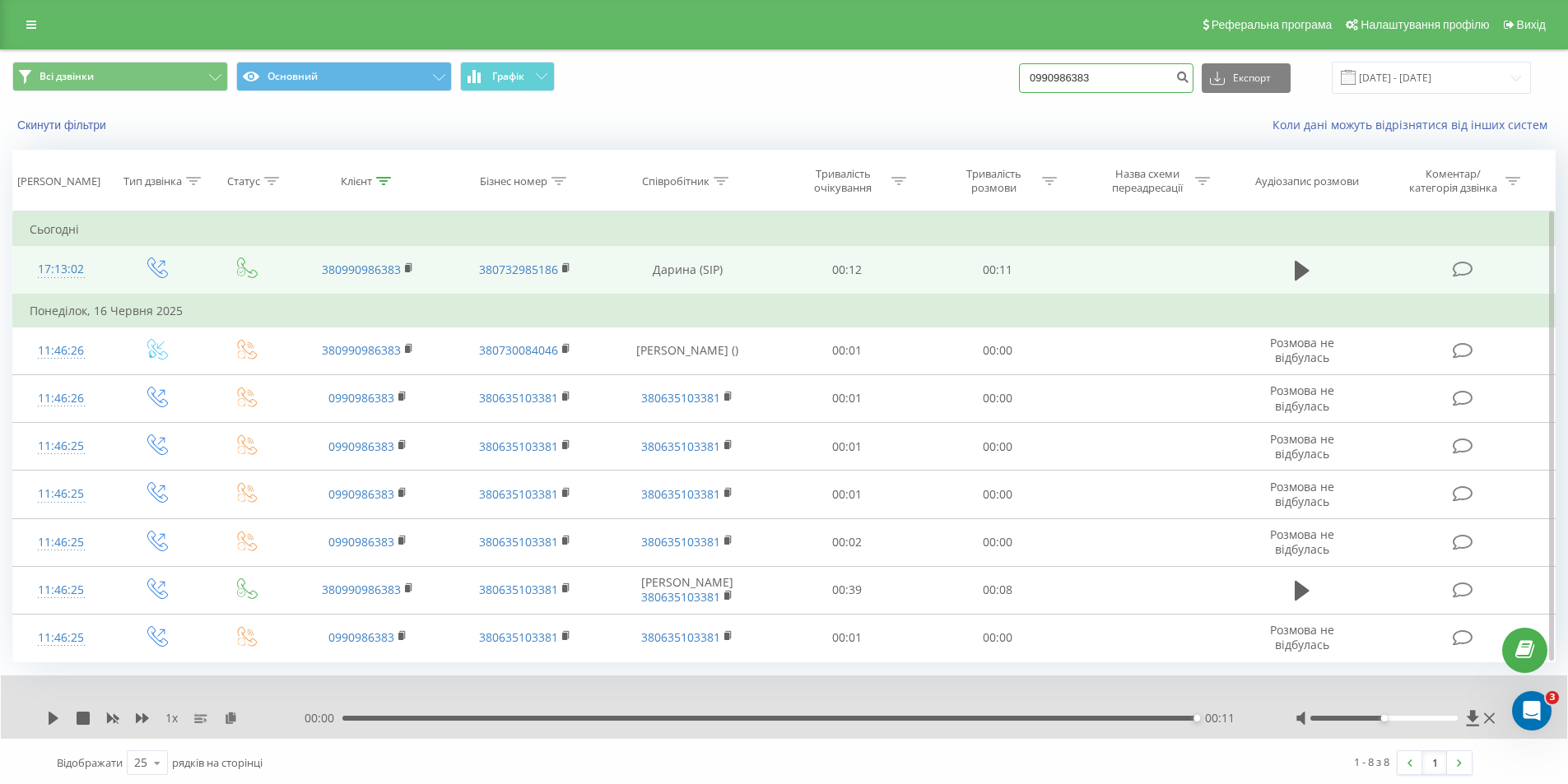
drag, startPoint x: 1119, startPoint y: 81, endPoint x: 1041, endPoint y: 75, distance: 78.2
click at [1041, 75] on input "0990986383" at bounding box center [1106, 78] width 175 height 30
paste input "37012182"
type input "0937012182"
click at [1189, 76] on icon "submit" at bounding box center [1182, 74] width 14 height 10
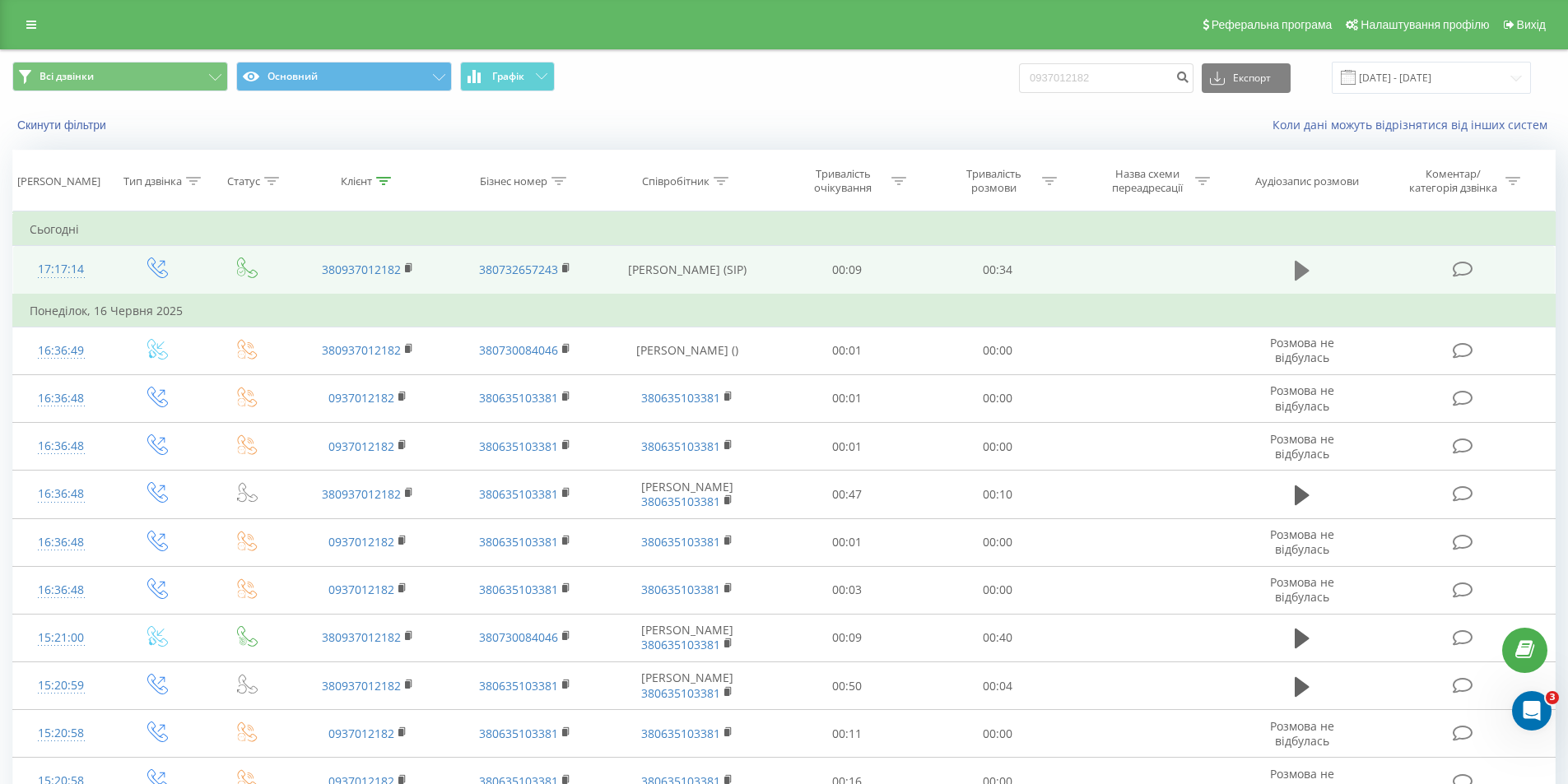
click at [1304, 268] on icon at bounding box center [1303, 270] width 15 height 20
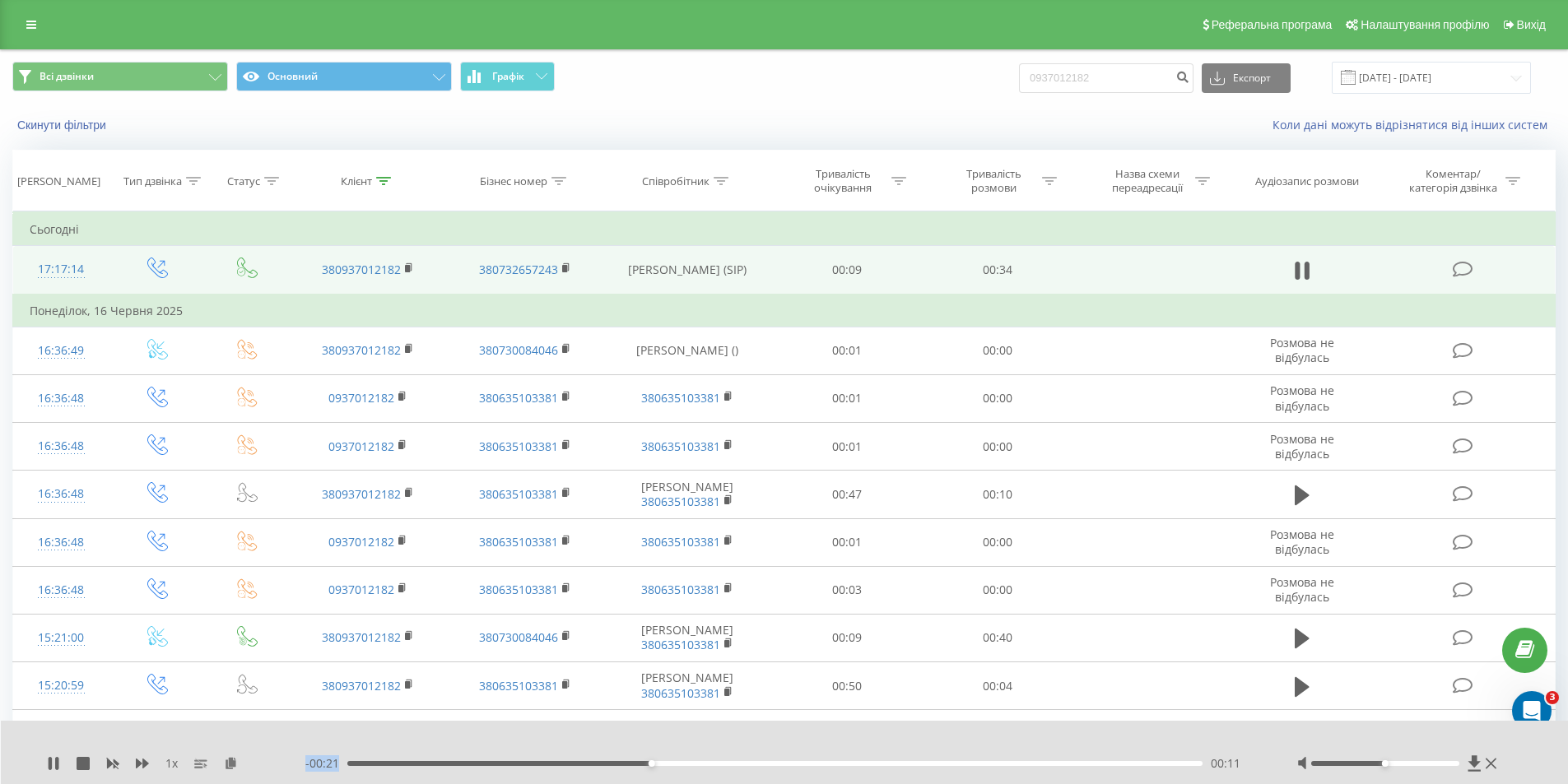
drag, startPoint x: 305, startPoint y: 765, endPoint x: 343, endPoint y: 764, distance: 38.0
click at [343, 764] on span "- 00:21" at bounding box center [326, 764] width 42 height 17
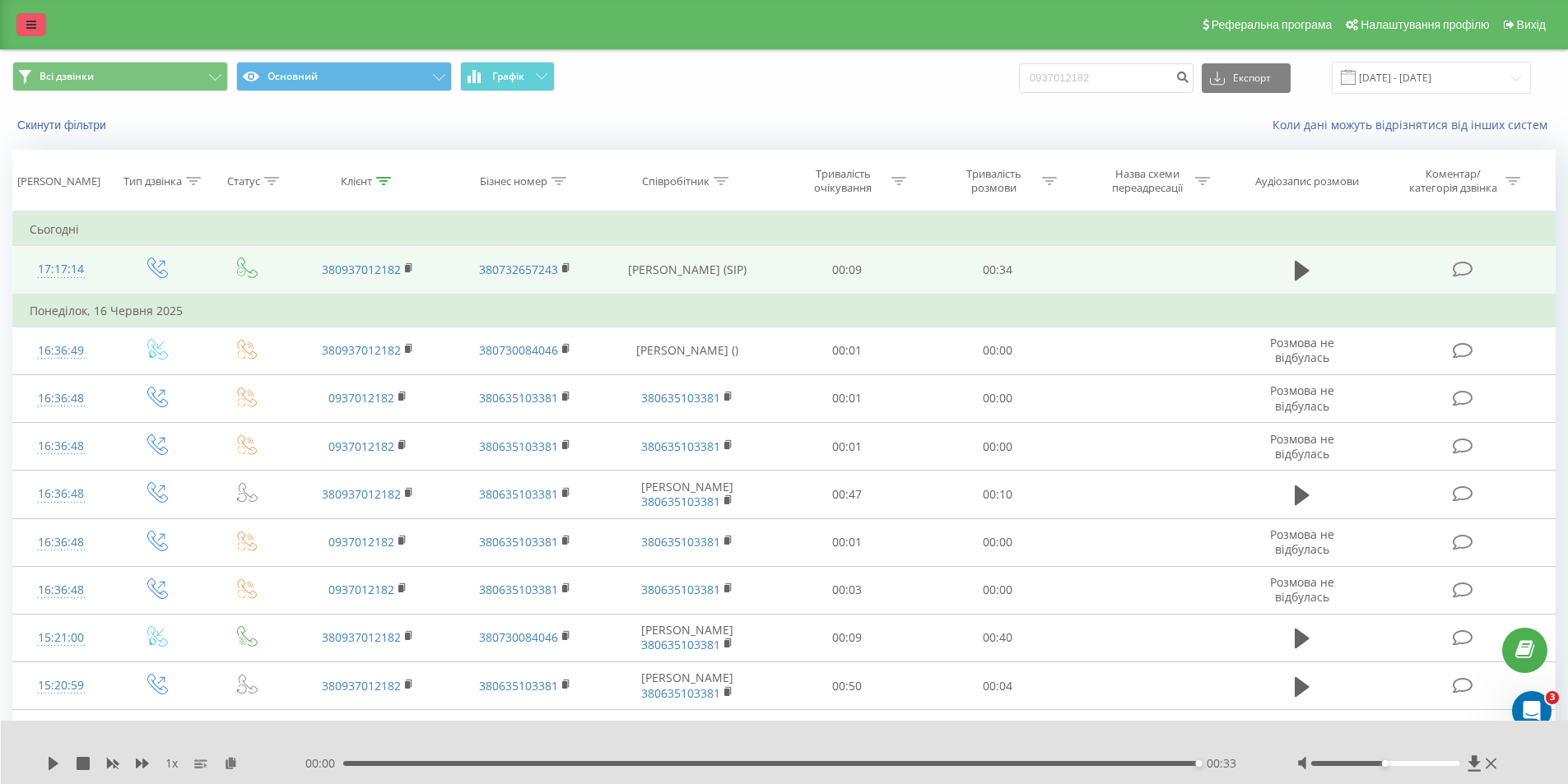
click at [19, 21] on link at bounding box center [32, 24] width 30 height 23
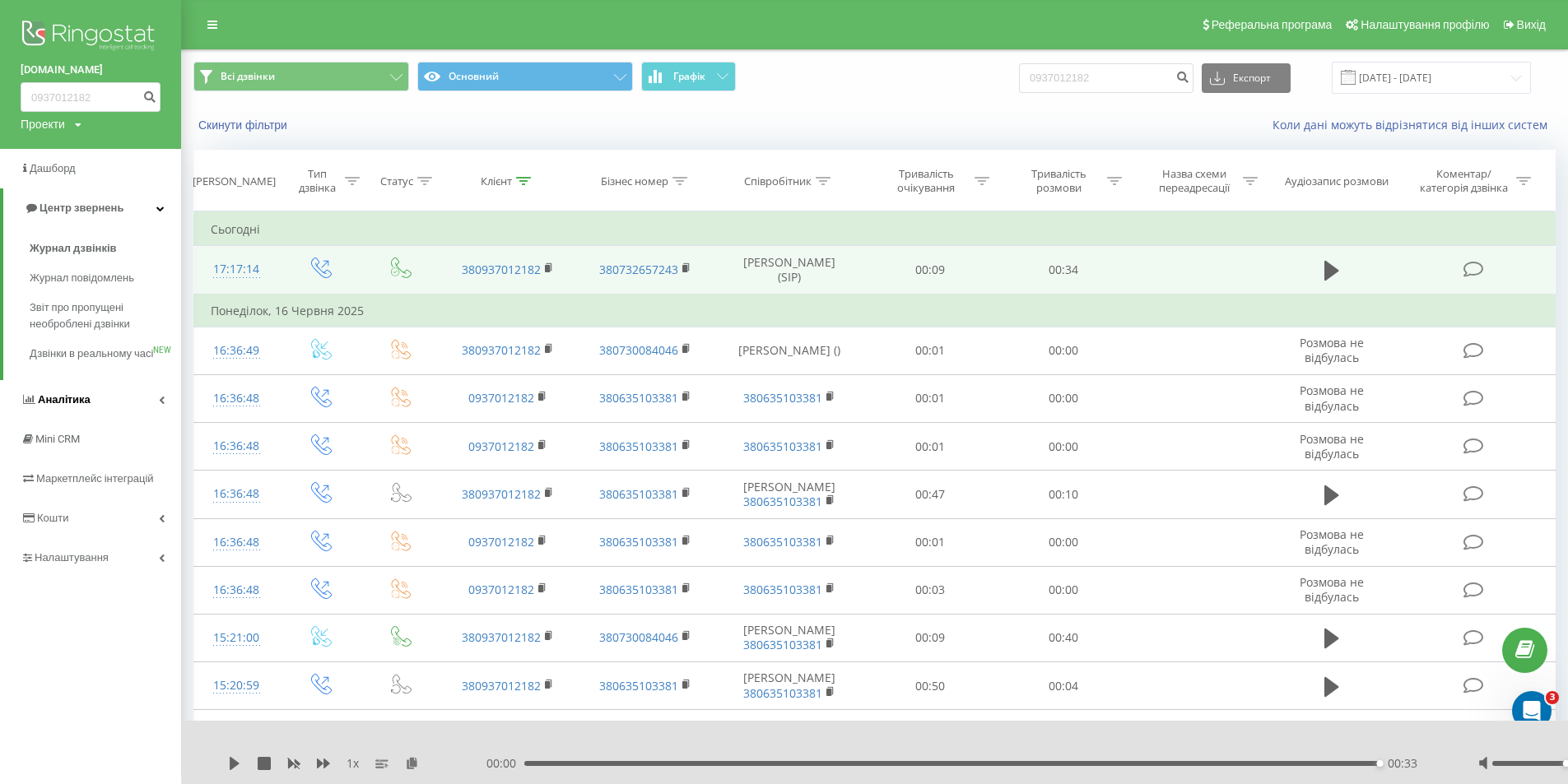
click at [110, 418] on link "Аналiтика" at bounding box center [90, 400] width 181 height 39
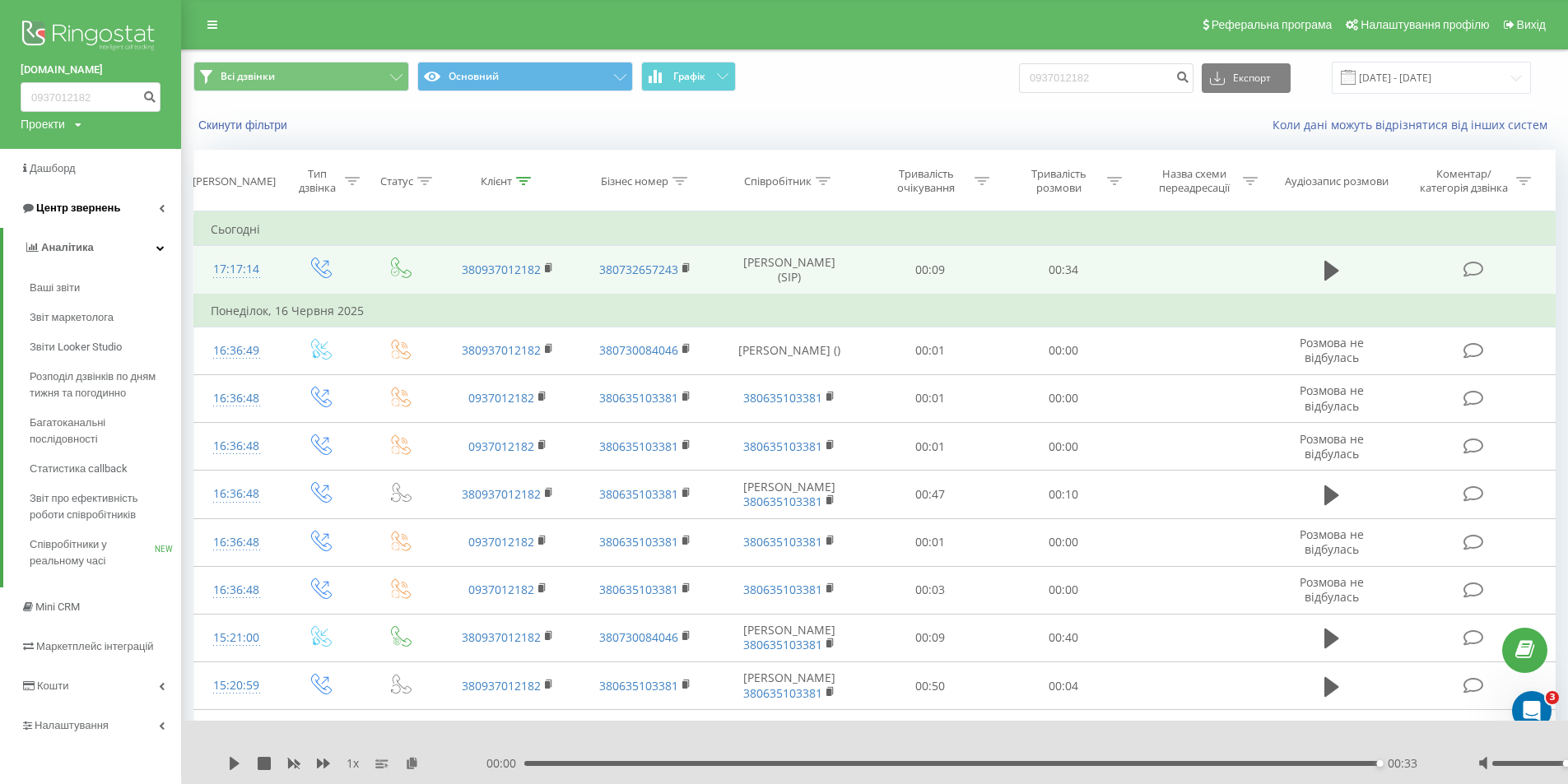
click at [104, 214] on span "Центр звернень" at bounding box center [78, 207] width 84 height 12
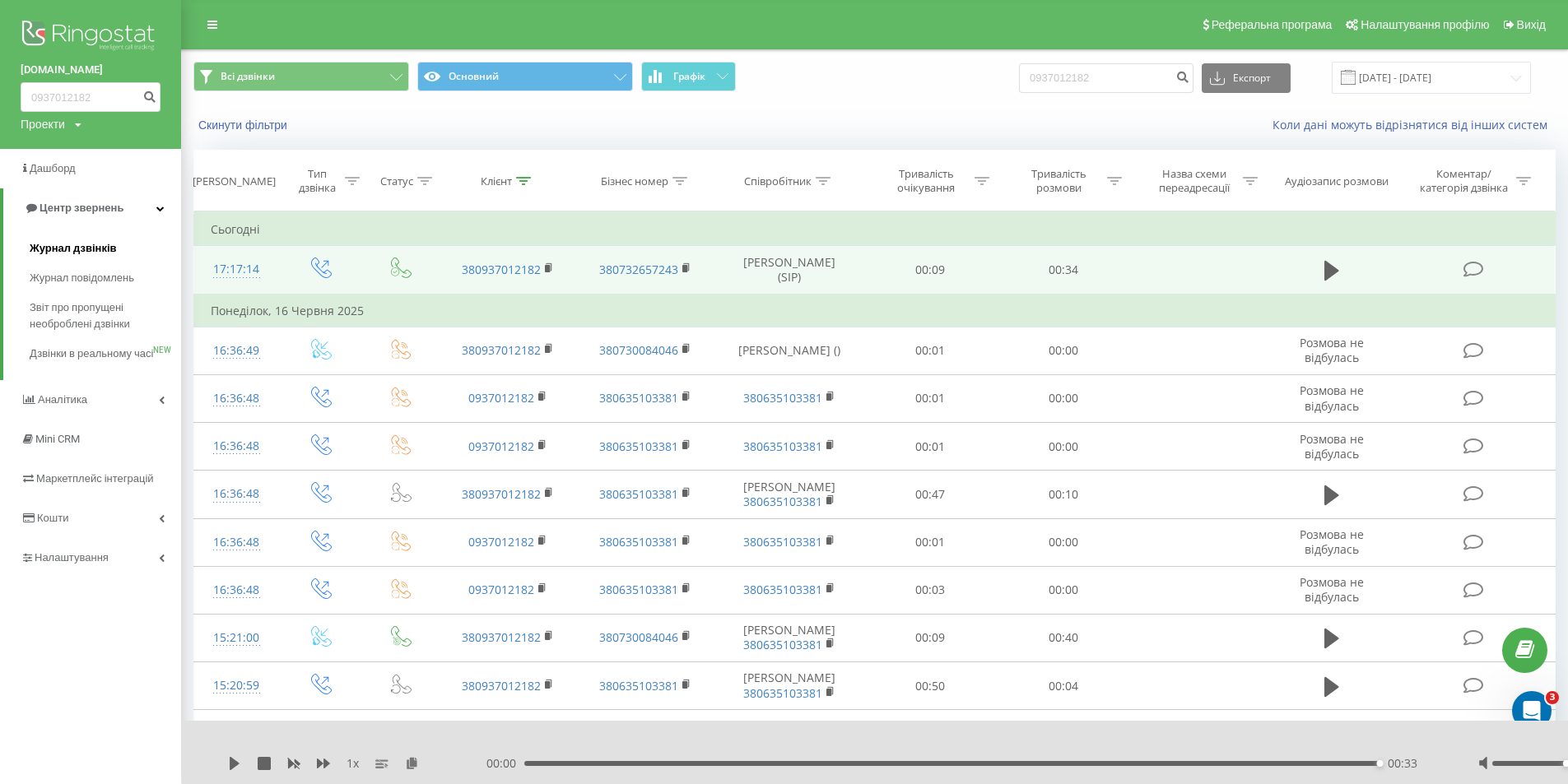
click at [88, 249] on span "Журнал дзвінків" at bounding box center [74, 248] width 87 height 17
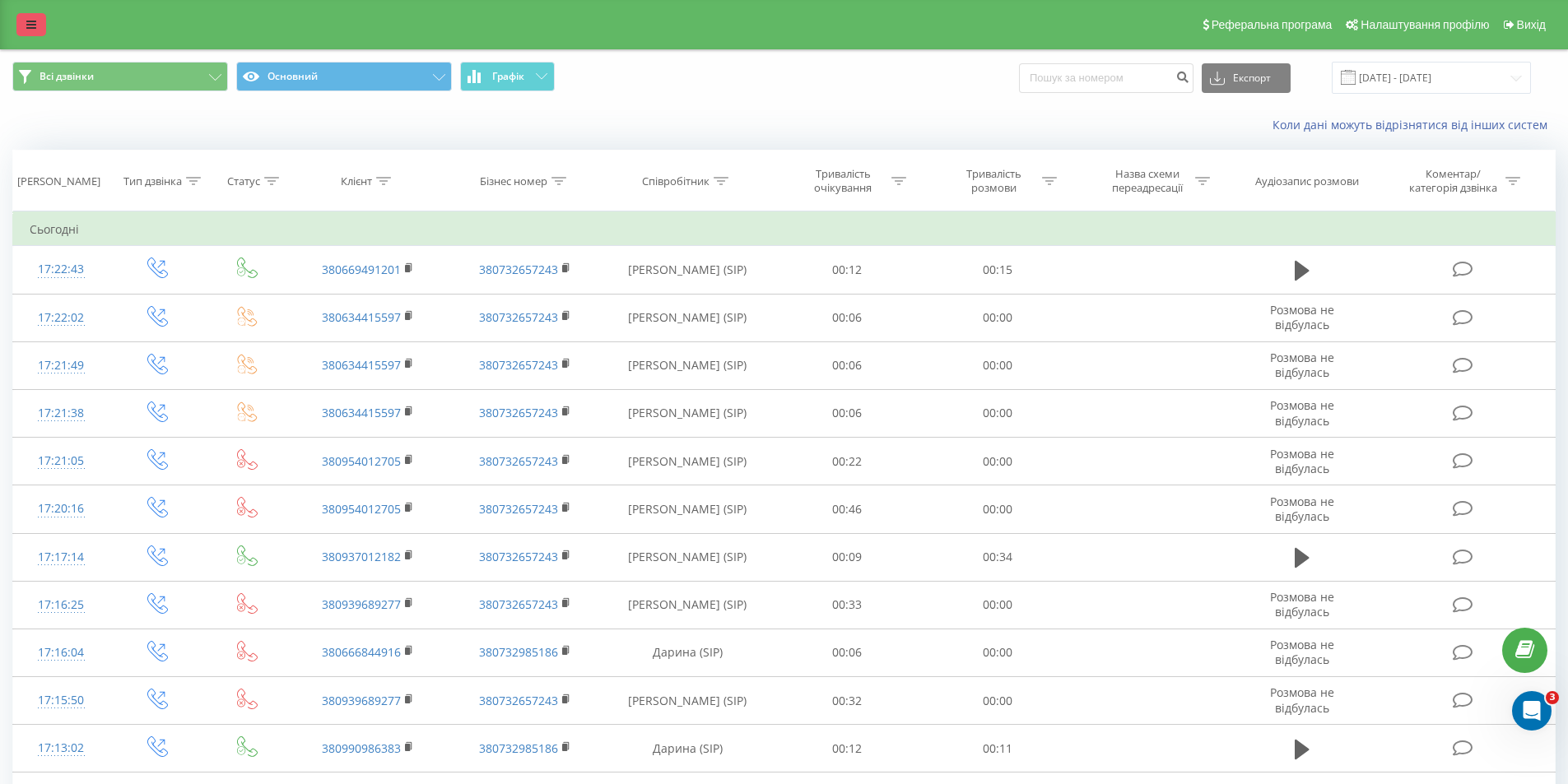
click at [25, 27] on link at bounding box center [32, 24] width 30 height 23
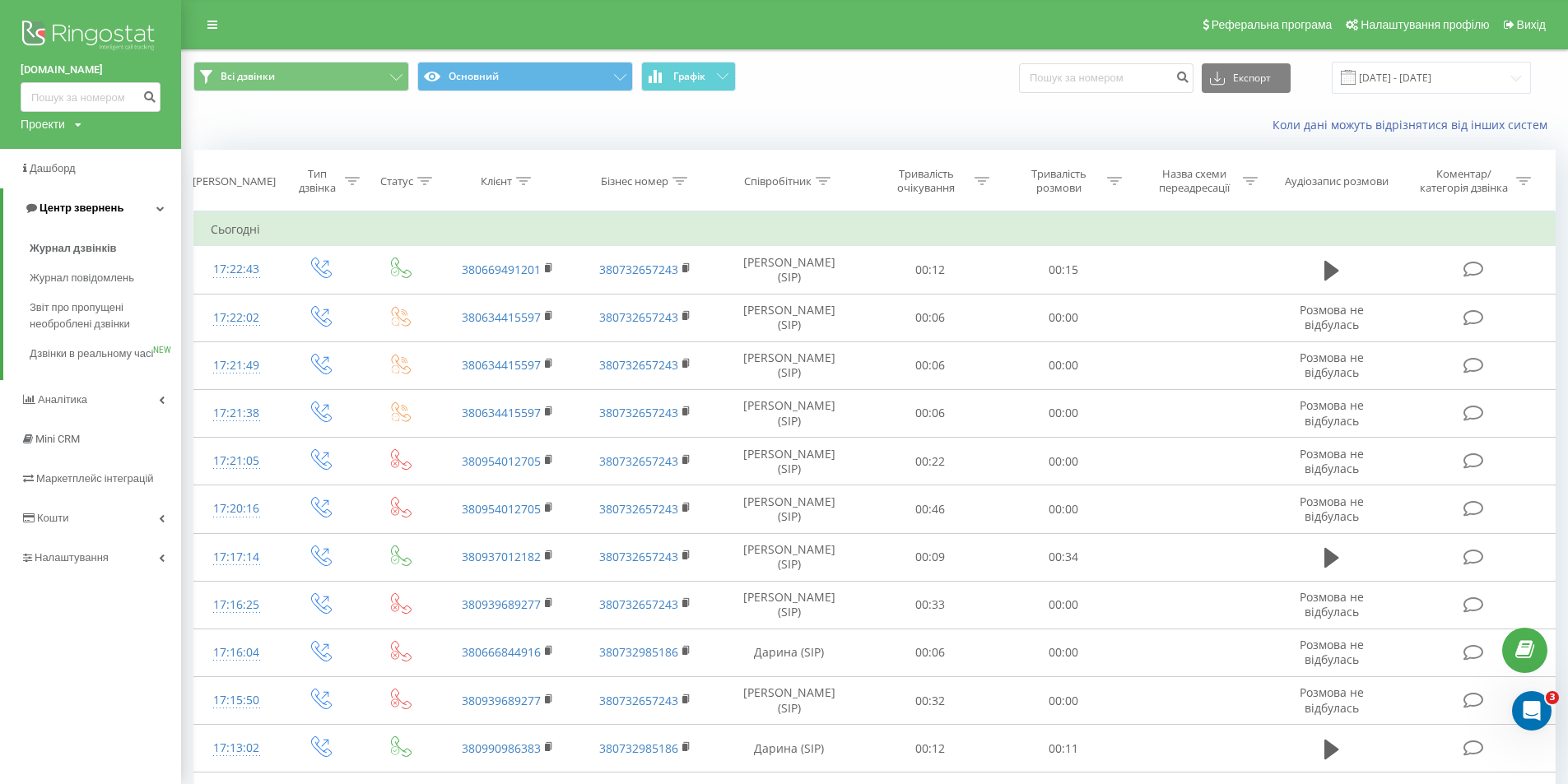
click at [101, 210] on span "Центр звернень" at bounding box center [81, 207] width 84 height 12
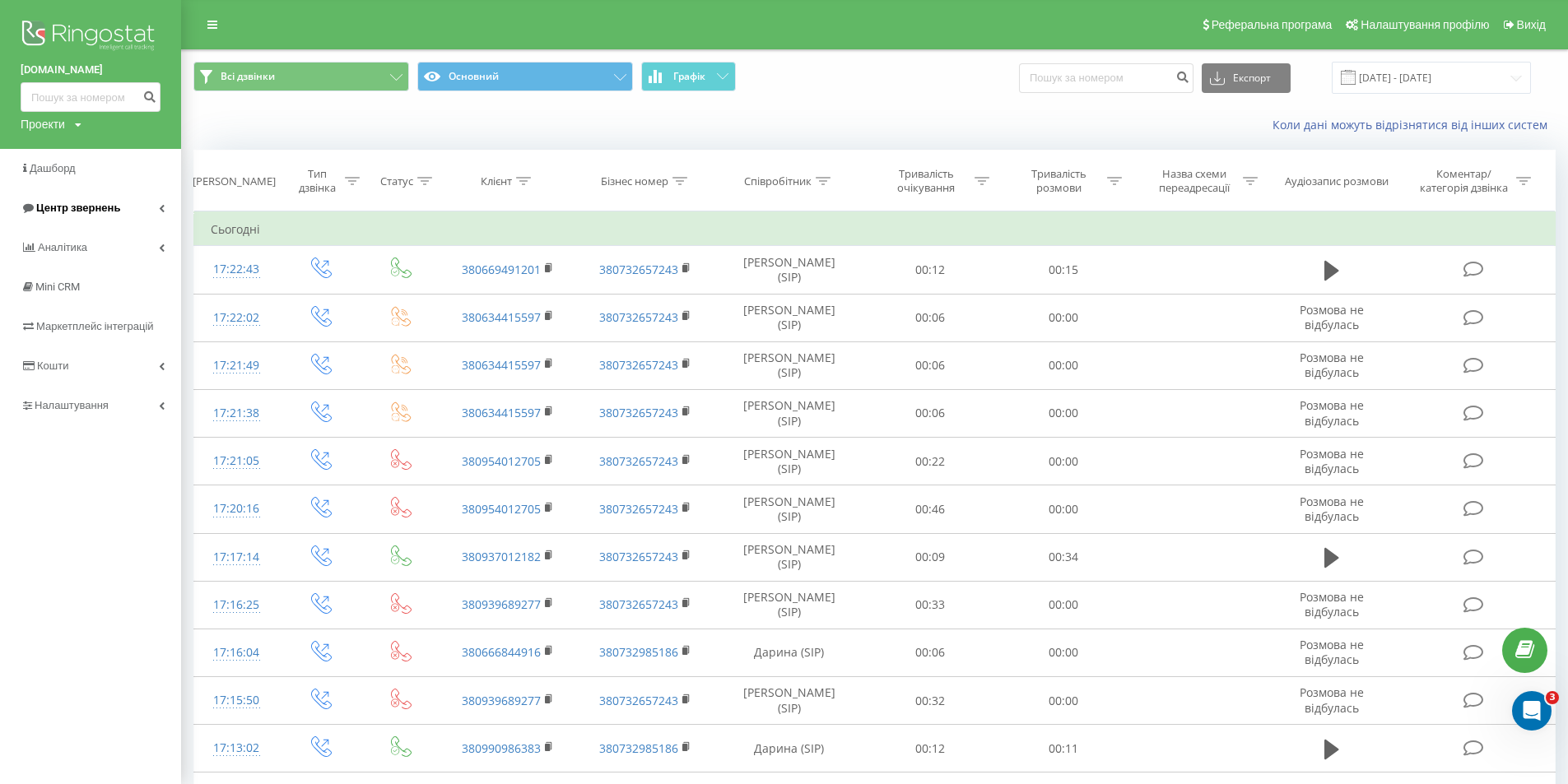
click at [101, 210] on span "Центр звернень" at bounding box center [78, 207] width 84 height 12
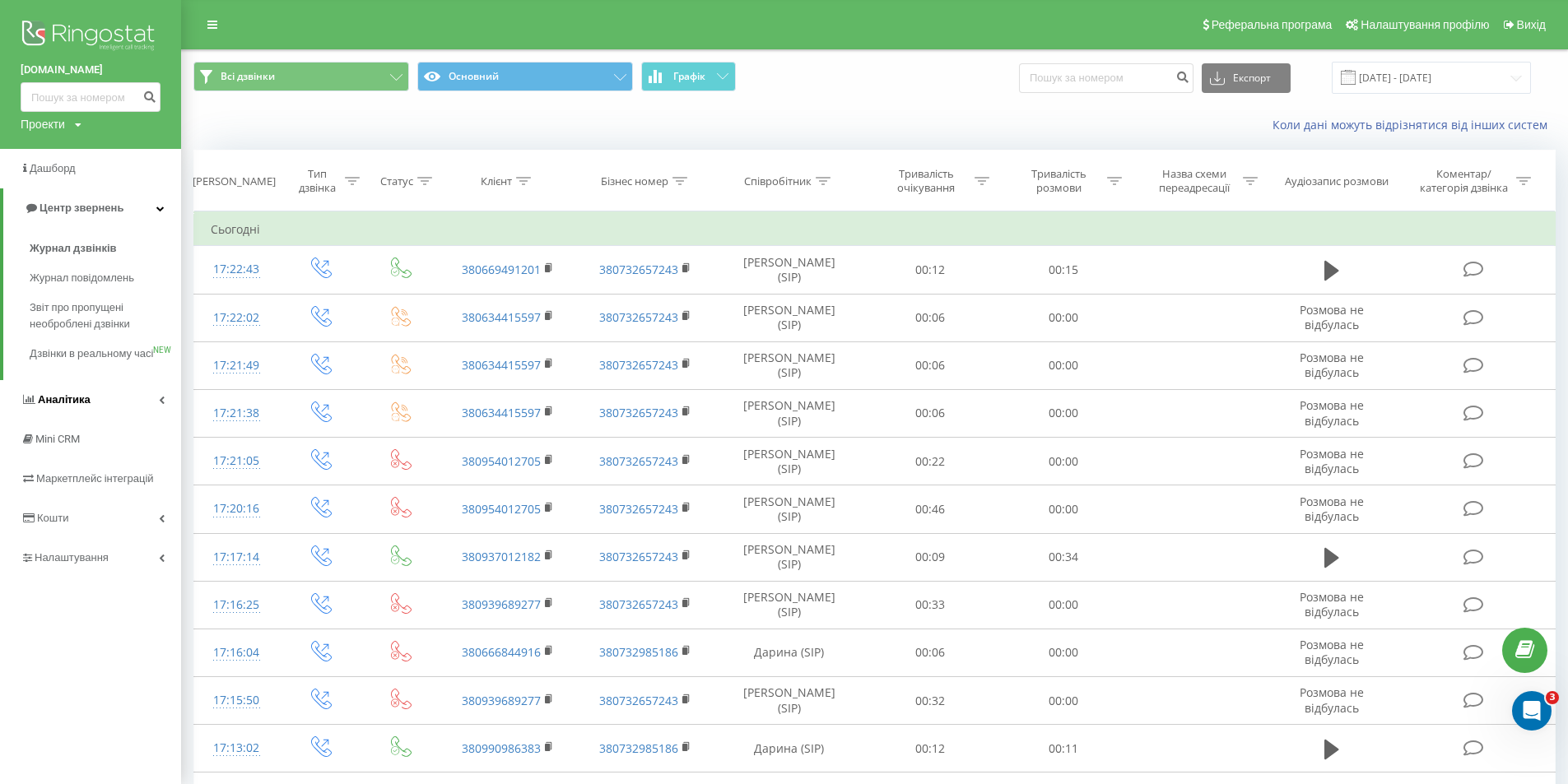
click at [81, 405] on span "Аналiтика" at bounding box center [64, 399] width 53 height 12
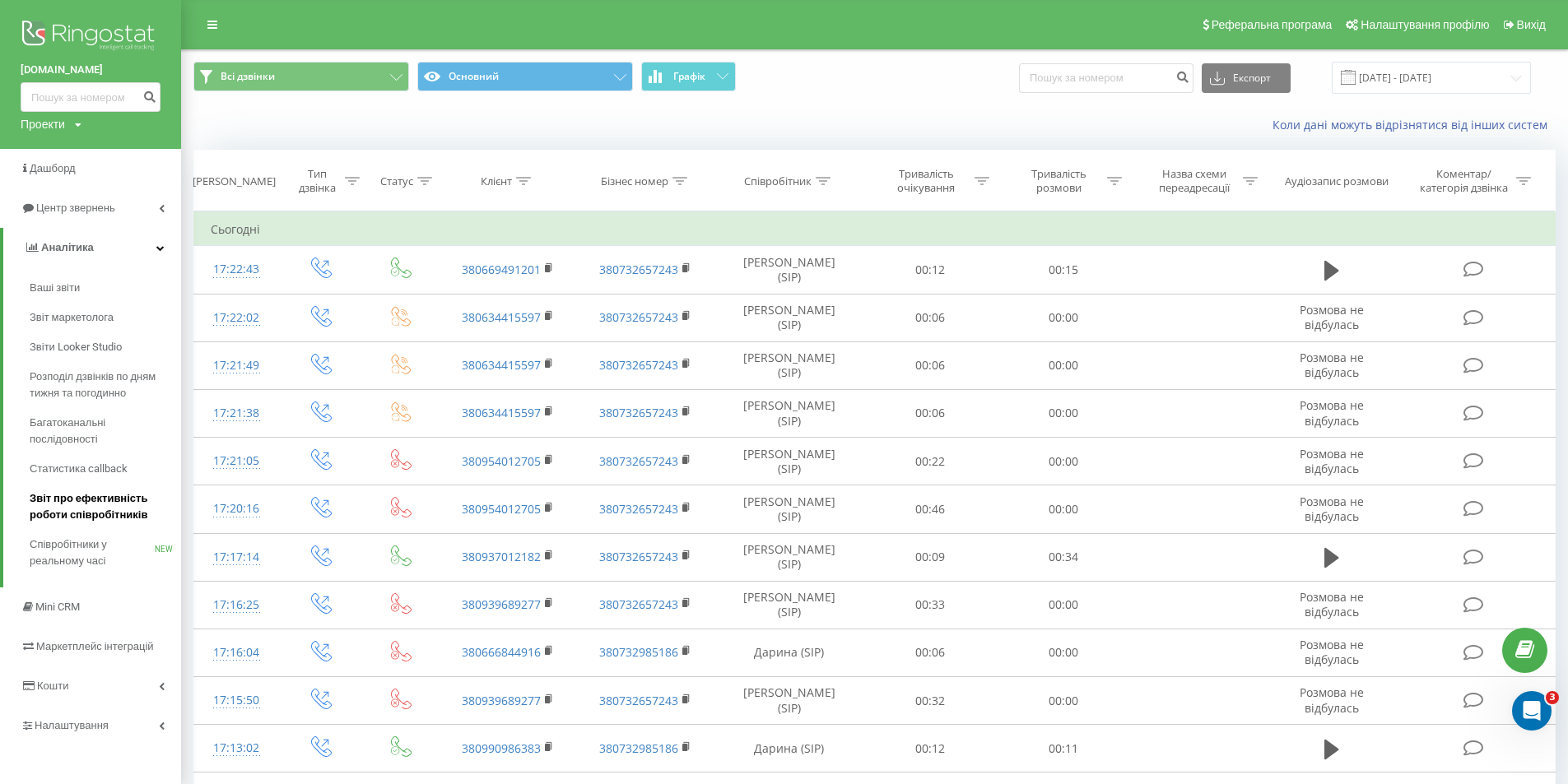
click at [98, 507] on span "Звіт про ефективність роботи співробітників" at bounding box center [101, 506] width 143 height 33
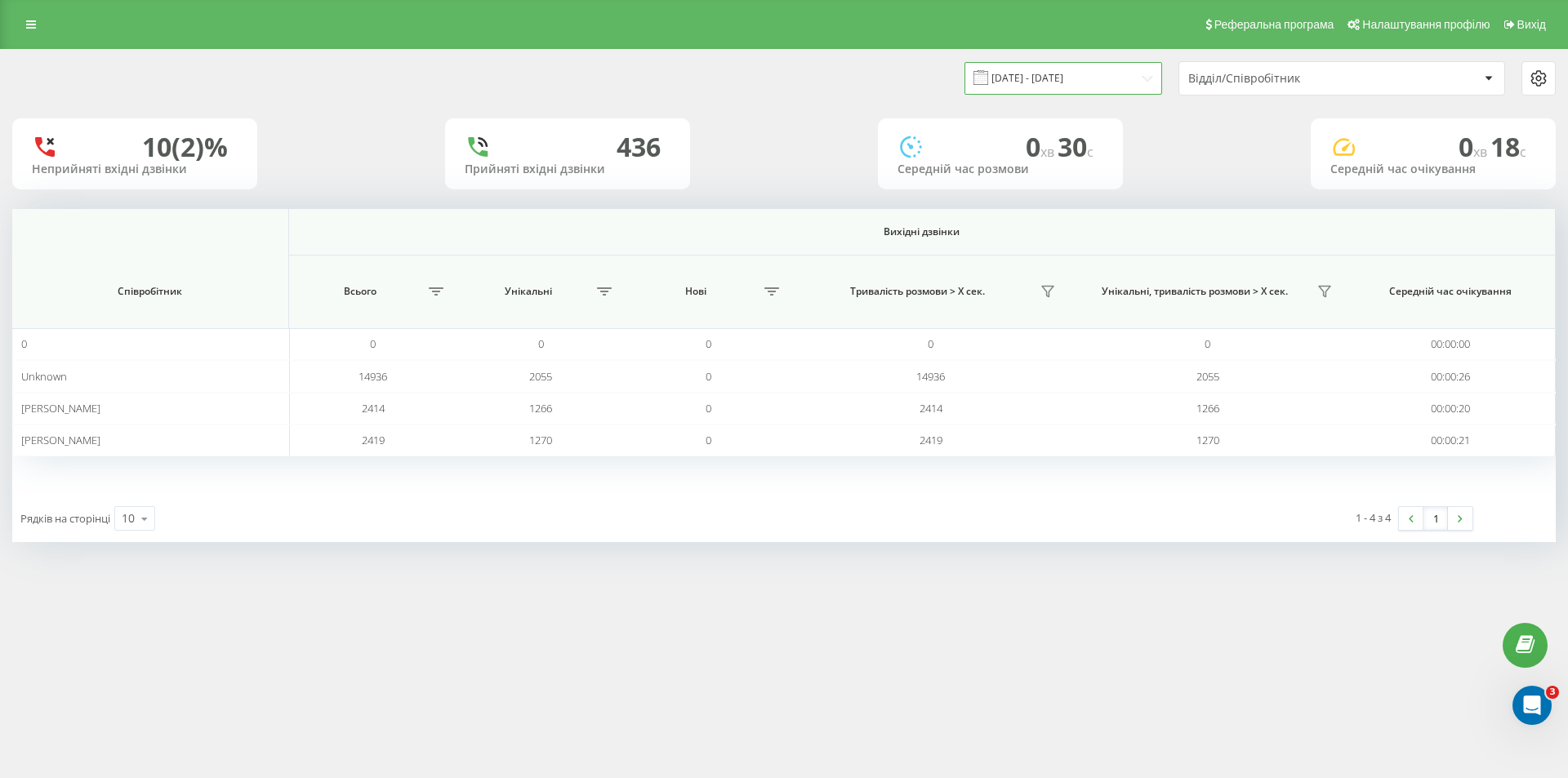
click at [1136, 76] on input "[DATE] - [DATE]" at bounding box center [1063, 78] width 197 height 32
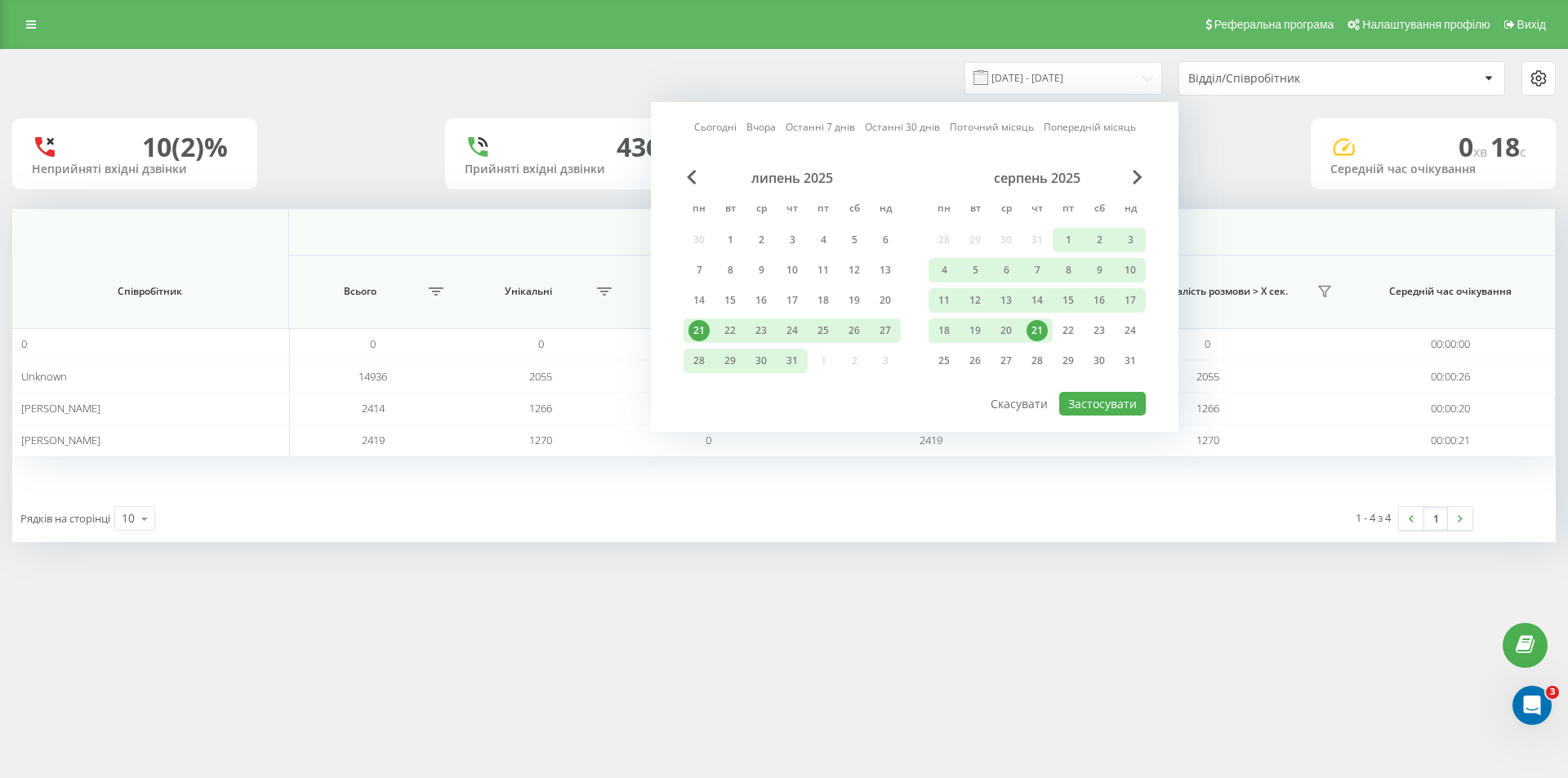
click at [1037, 328] on div "21" at bounding box center [1036, 330] width 21 height 21
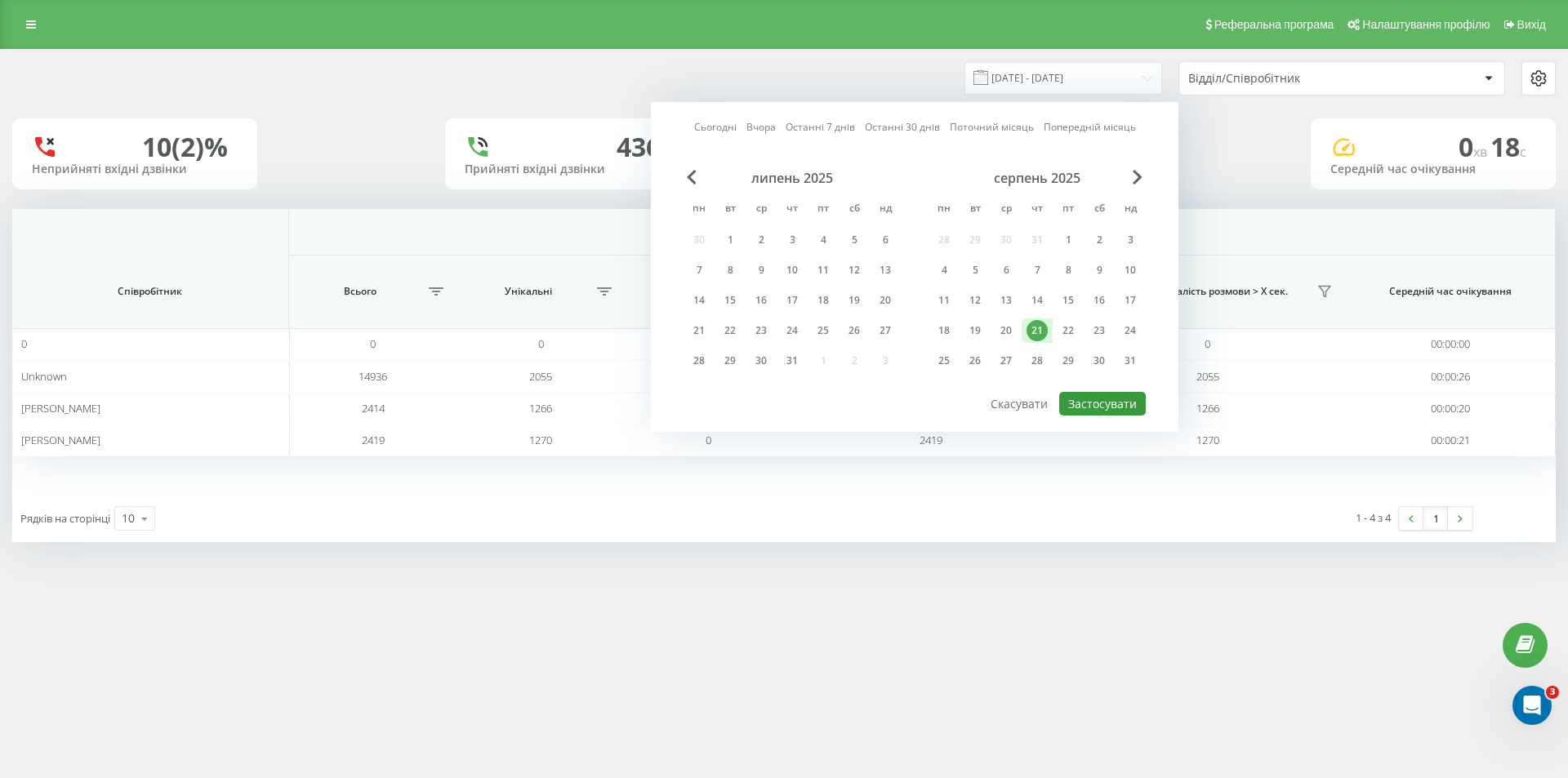
click at [1098, 413] on button "Застосувати" at bounding box center [1103, 404] width 87 height 24
type input "[DATE] - [DATE]"
